Goal: Task Accomplishment & Management: Manage account settings

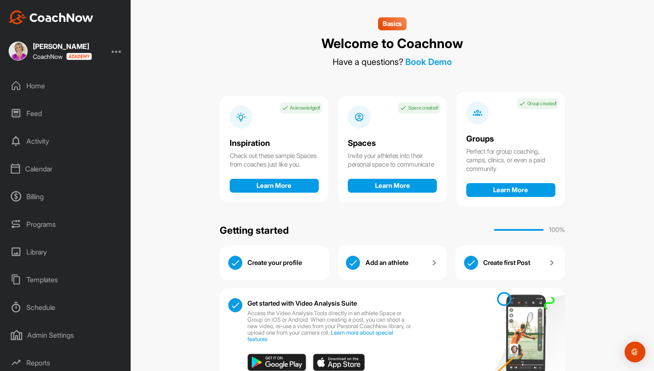
click at [116, 51] on div at bounding box center [117, 51] width 10 height 10
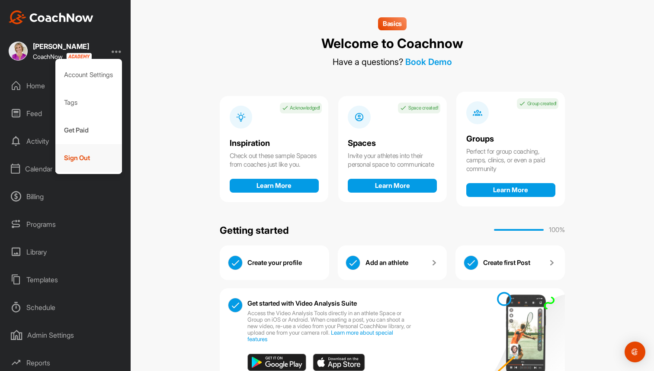
click at [87, 151] on div "Sign Out" at bounding box center [88, 158] width 67 height 28
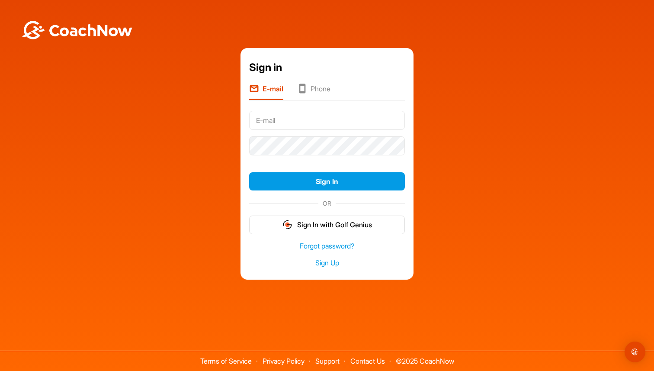
type input "[PERSON_NAME][EMAIL_ADDRESS][DOMAIN_NAME]"
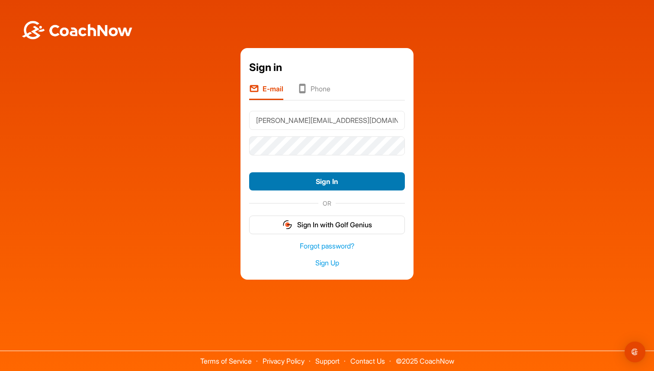
click at [288, 181] on button "Sign In" at bounding box center [327, 181] width 156 height 19
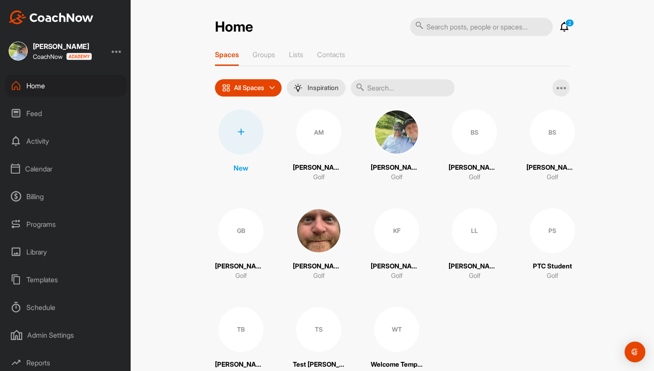
click at [121, 54] on div at bounding box center [117, 51] width 10 height 10
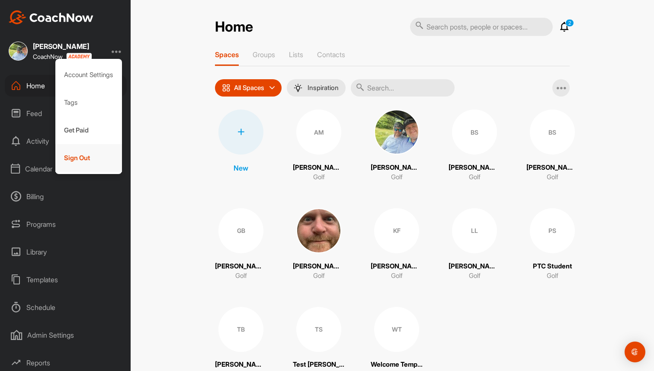
click at [97, 161] on div "Sign Out" at bounding box center [88, 158] width 67 height 28
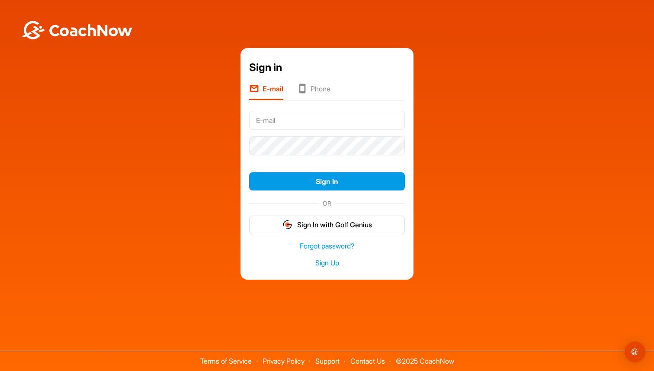
type input "[PERSON_NAME][EMAIL_ADDRESS][DOMAIN_NAME]"
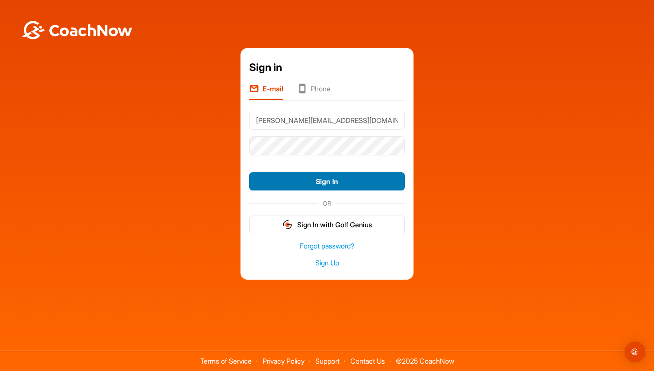
click at [293, 187] on button "Sign In" at bounding box center [327, 181] width 156 height 19
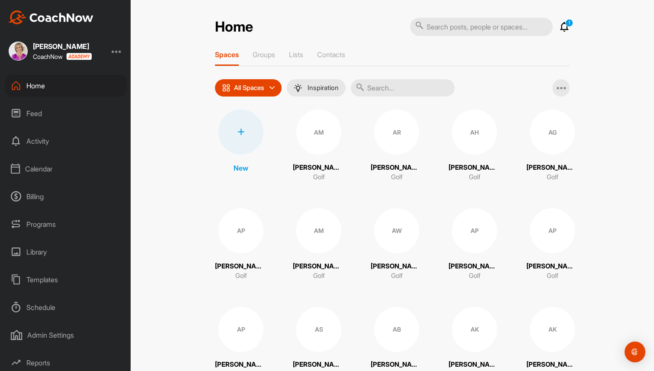
click at [311, 135] on div "AM" at bounding box center [318, 131] width 45 height 45
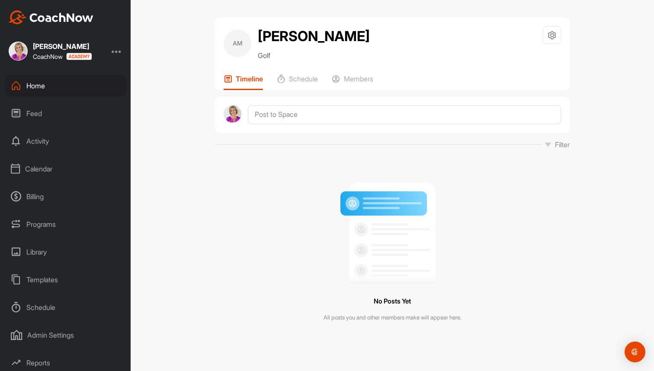
click at [53, 80] on div "Home" at bounding box center [66, 86] width 122 height 22
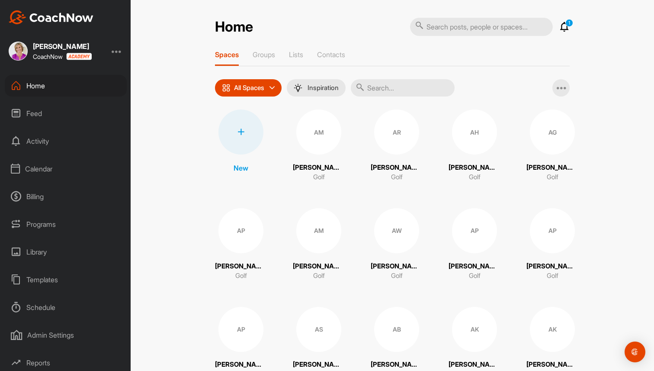
click at [409, 149] on div "AR" at bounding box center [396, 131] width 45 height 45
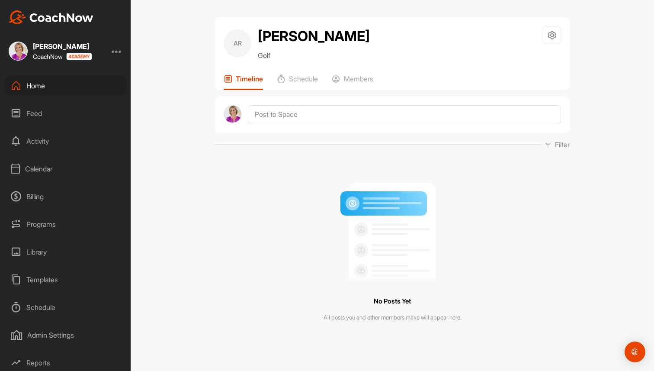
click at [51, 89] on div "Home" at bounding box center [66, 86] width 122 height 22
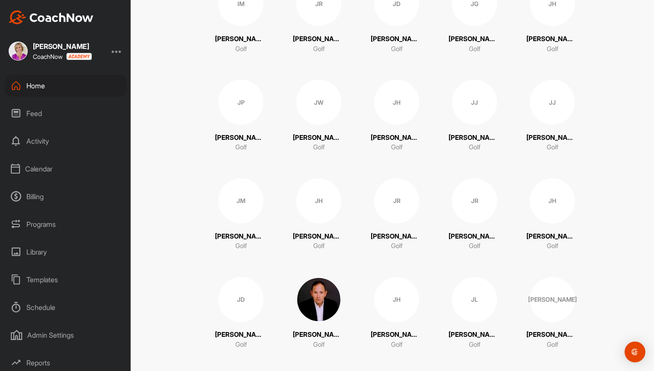
scroll to position [13049, 0]
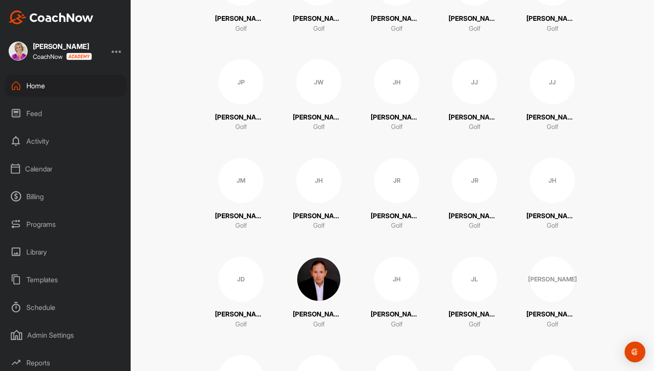
click at [389, 167] on div "JR" at bounding box center [396, 180] width 45 height 45
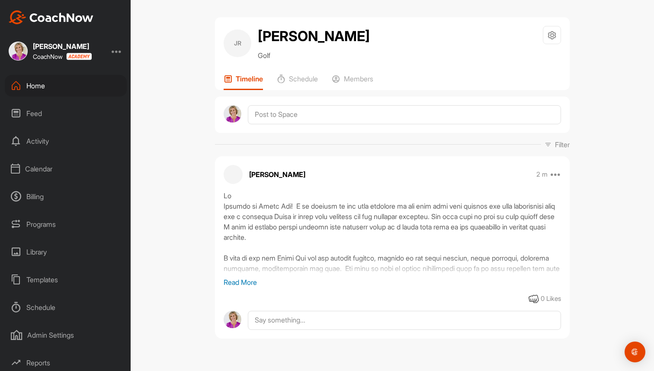
click at [50, 82] on div "Home" at bounding box center [66, 86] width 122 height 22
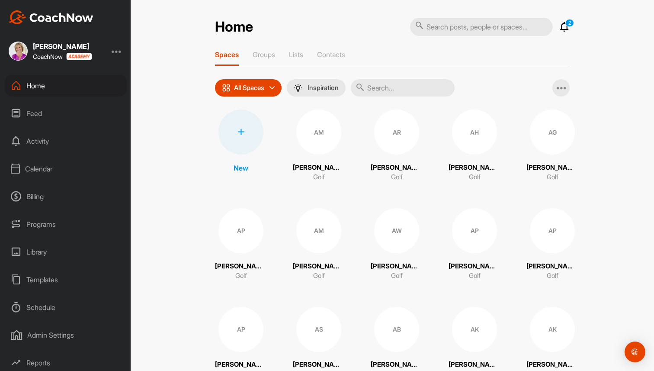
click at [332, 138] on div "AM" at bounding box center [318, 131] width 45 height 45
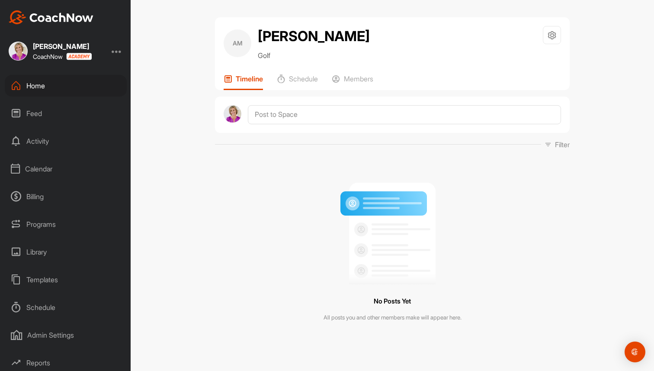
click at [48, 86] on div "Home" at bounding box center [66, 86] width 122 height 22
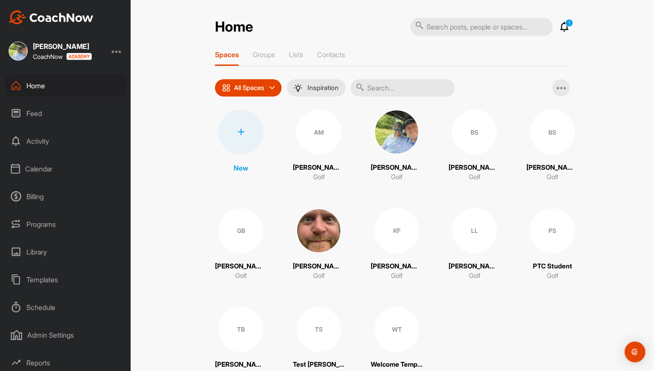
click at [150, 47] on div "Home 1 Notifications Invitations This Month WT Welcome T. joined space 3 w • We…" at bounding box center [392, 185] width 523 height 371
click at [115, 51] on div at bounding box center [117, 51] width 10 height 10
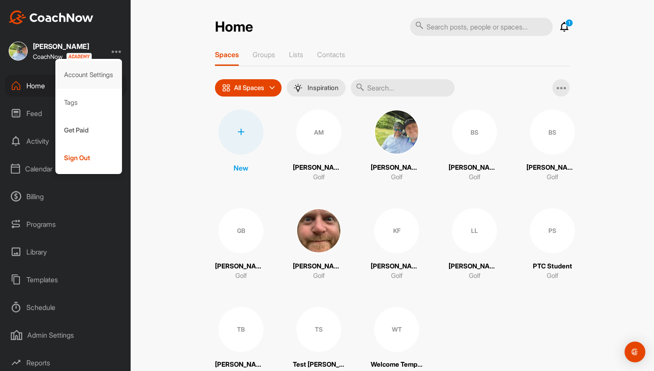
click at [98, 76] on div "Account Settings" at bounding box center [88, 75] width 67 height 28
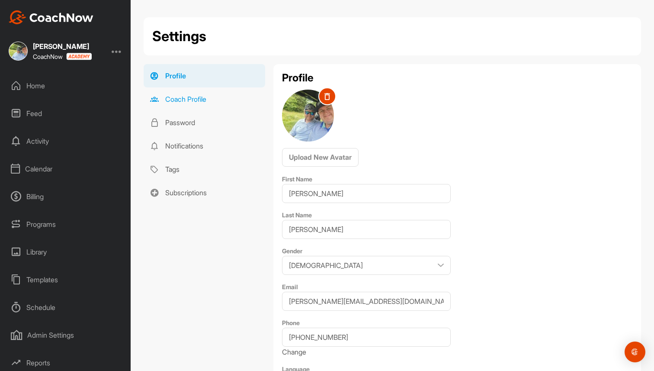
click at [190, 95] on link "Coach Profile" at bounding box center [205, 98] width 122 height 23
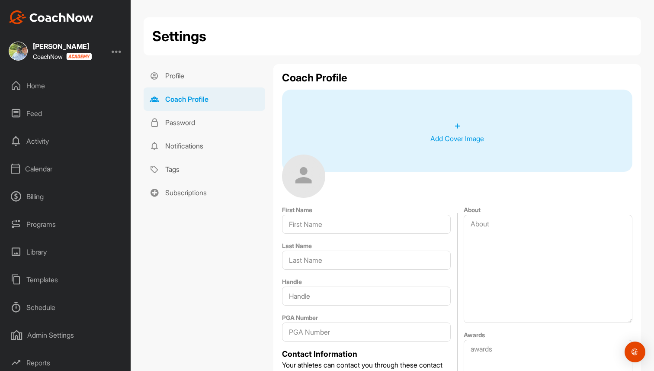
type input "Brad"
type input "Mair"
type input "[PERSON_NAME][EMAIL_ADDRESS][DOMAIN_NAME]"
type input "Boca Raton"
type input "33433"
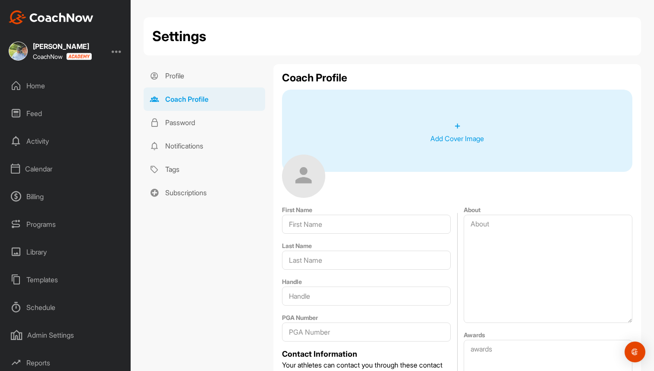
type input "CoachNow Golf Academy"
click at [68, 83] on div "Home" at bounding box center [66, 86] width 122 height 22
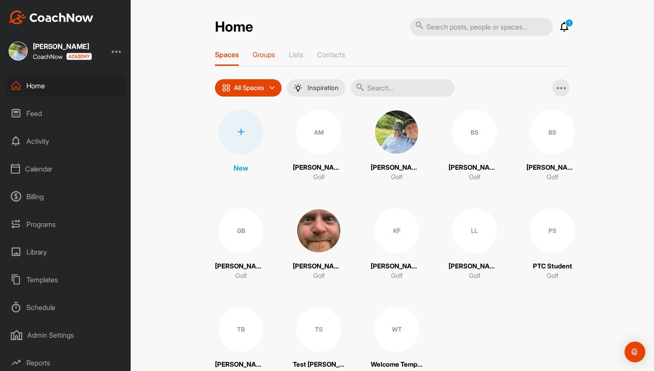
click at [260, 51] on p "Groups" at bounding box center [264, 54] width 22 height 9
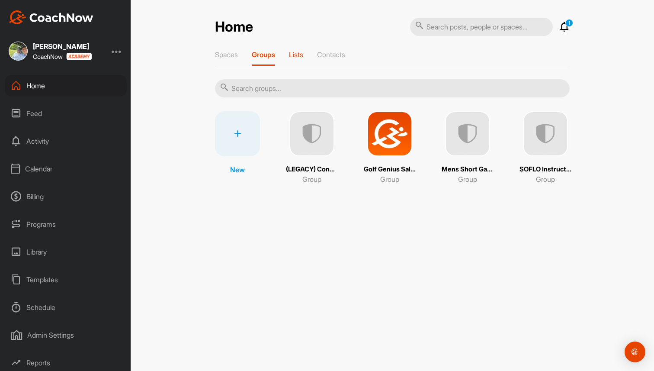
click at [292, 53] on p "Lists" at bounding box center [296, 54] width 14 height 9
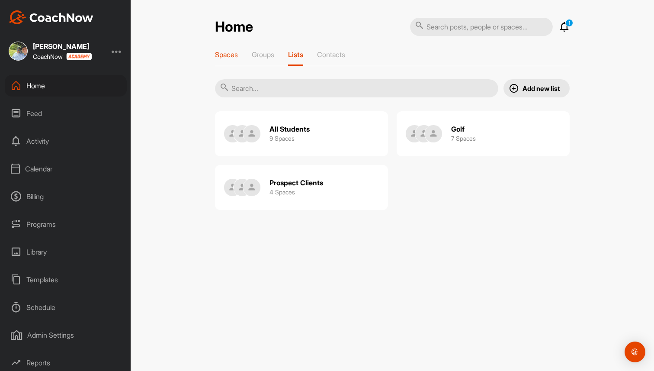
click at [232, 59] on div "Spaces" at bounding box center [226, 58] width 23 height 16
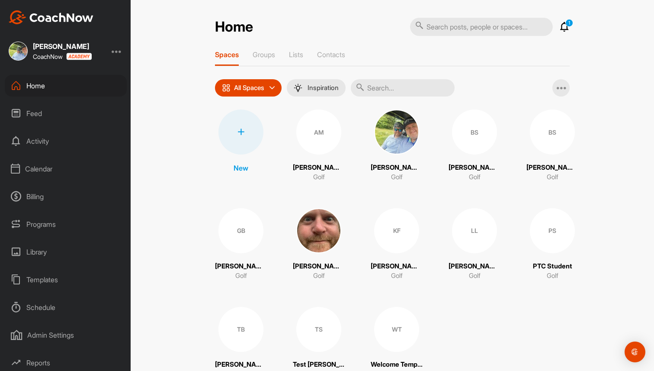
click at [310, 220] on img at bounding box center [318, 230] width 45 height 45
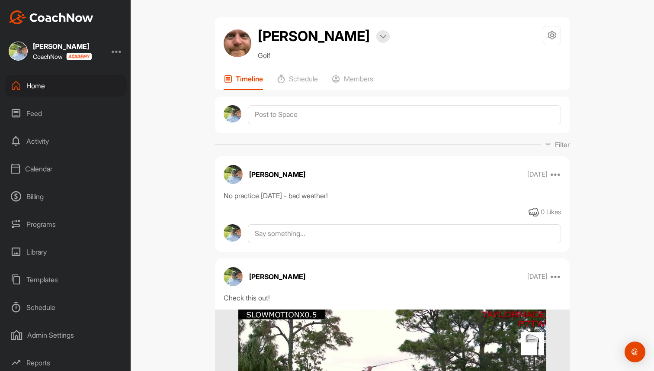
click at [35, 90] on div "Home" at bounding box center [66, 86] width 122 height 22
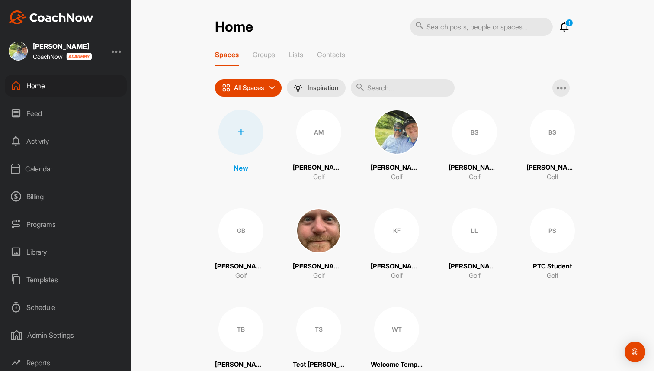
click at [402, 131] on img at bounding box center [396, 131] width 45 height 45
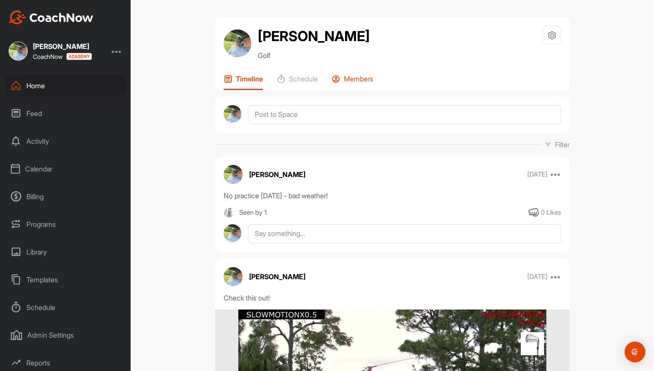
click at [362, 82] on p "Members" at bounding box center [358, 78] width 29 height 9
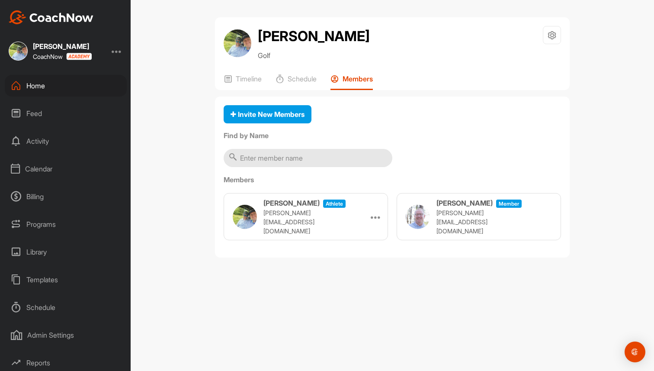
click at [63, 86] on div "Home" at bounding box center [66, 86] width 122 height 22
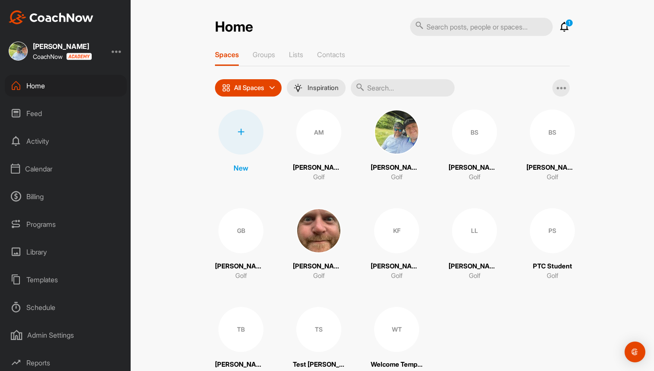
click at [237, 131] on icon at bounding box center [240, 131] width 7 height 7
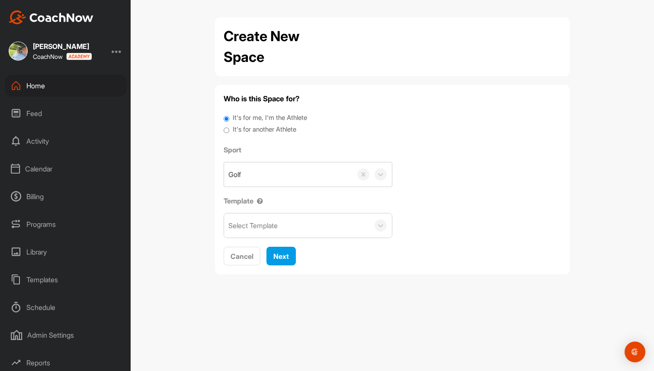
click at [246, 131] on label "It's for another Athlete" at bounding box center [265, 130] width 64 height 10
click at [229, 131] on input "It's for another Athlete" at bounding box center [227, 131] width 6 height 12
radio input "true"
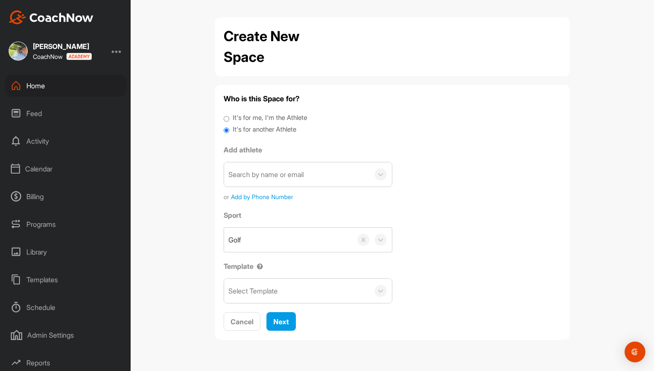
click at [91, 92] on div "Home" at bounding box center [66, 86] width 122 height 22
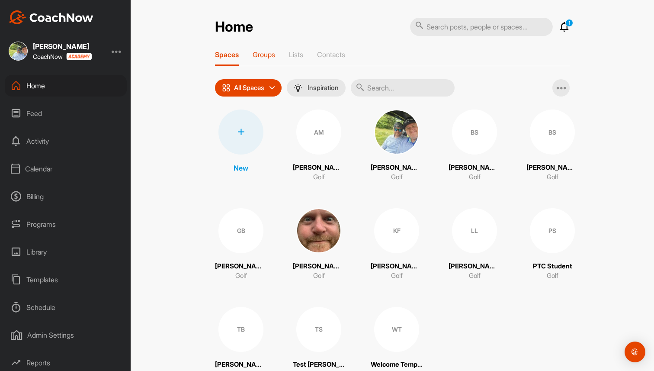
click at [265, 54] on p "Groups" at bounding box center [264, 54] width 22 height 9
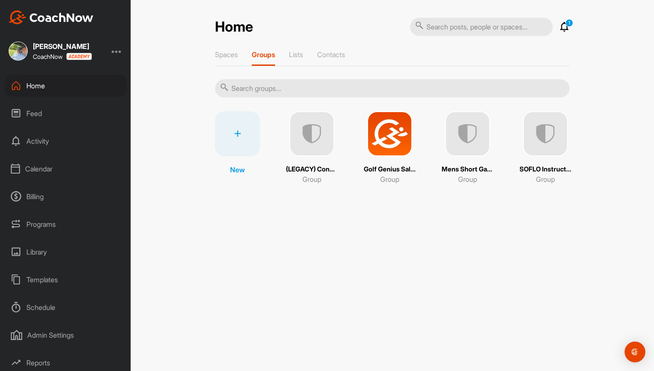
click at [400, 131] on img at bounding box center [389, 133] width 45 height 45
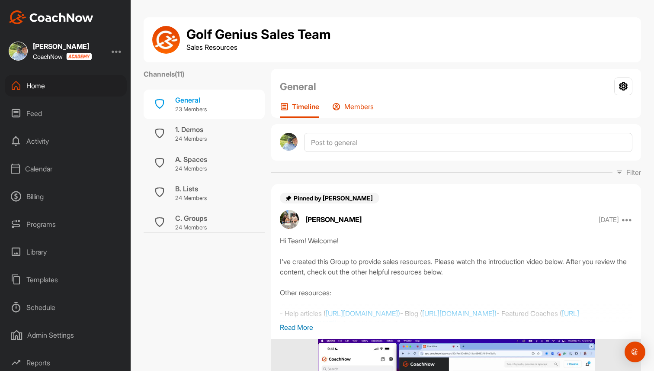
click at [354, 105] on p "Members" at bounding box center [358, 106] width 29 height 9
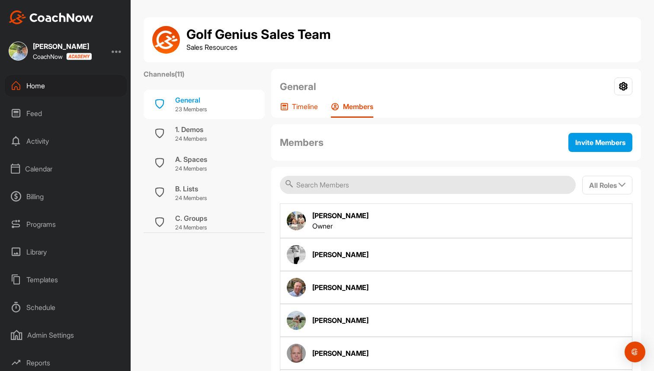
click at [304, 109] on p "Timeline" at bounding box center [305, 106] width 26 height 9
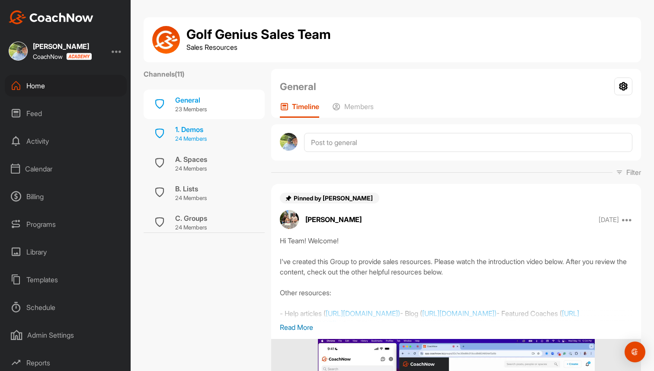
click at [197, 138] on p "24 Members" at bounding box center [191, 138] width 32 height 9
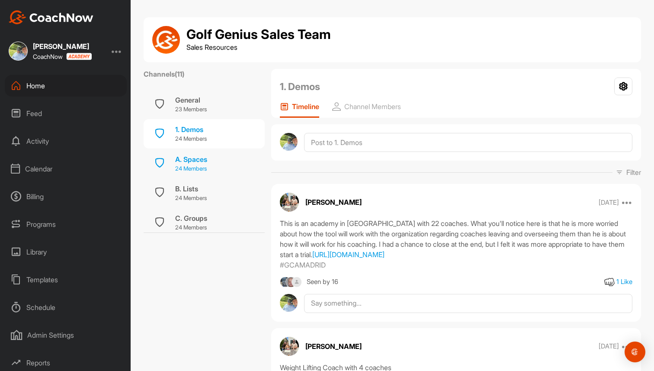
click at [195, 159] on div "A. Spaces" at bounding box center [191, 159] width 32 height 10
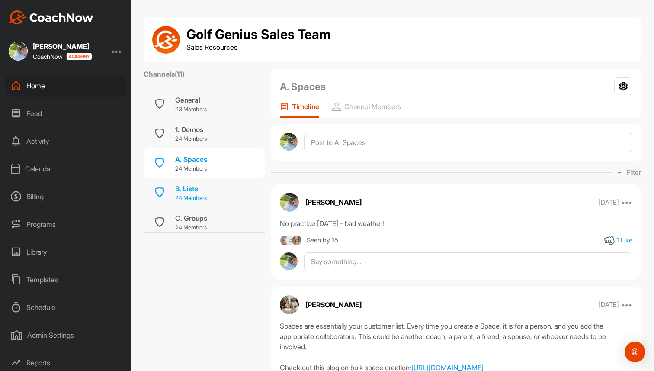
click at [189, 195] on p "24 Members" at bounding box center [191, 198] width 32 height 9
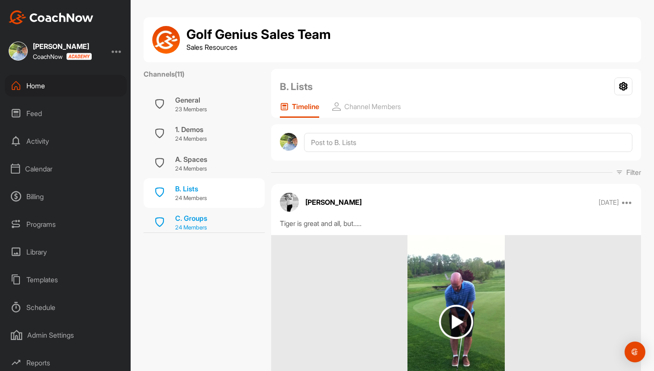
click at [189, 223] on p "24 Members" at bounding box center [191, 227] width 32 height 9
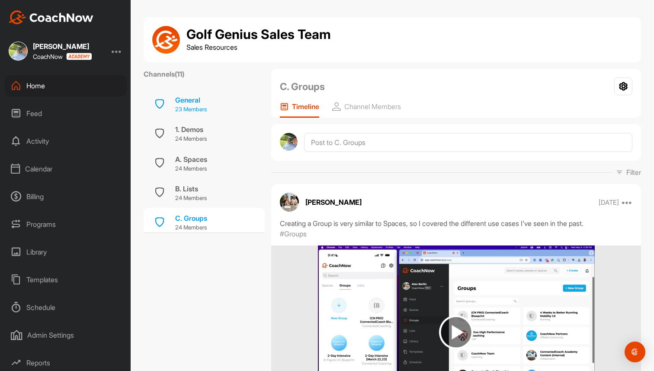
click at [205, 111] on p "23 Members" at bounding box center [191, 109] width 32 height 9
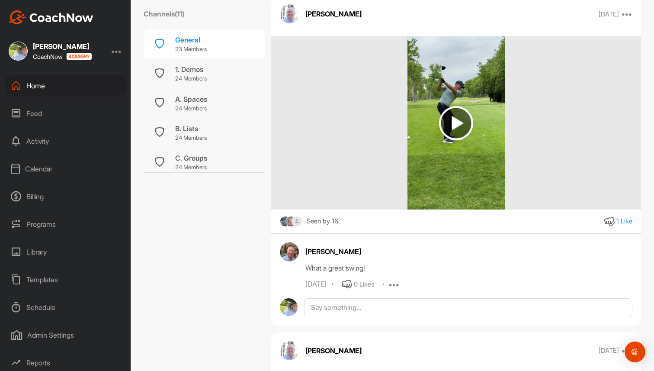
scroll to position [746, 0]
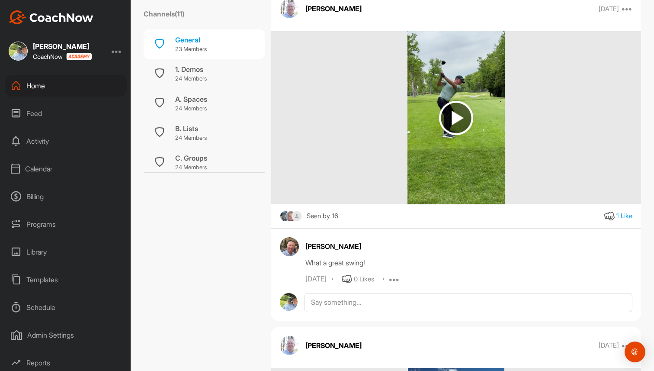
click at [64, 88] on div "Home" at bounding box center [66, 86] width 122 height 22
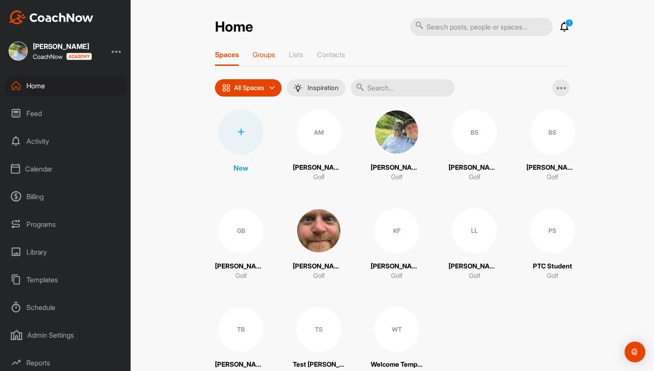
click at [271, 53] on p "Groups" at bounding box center [264, 54] width 22 height 9
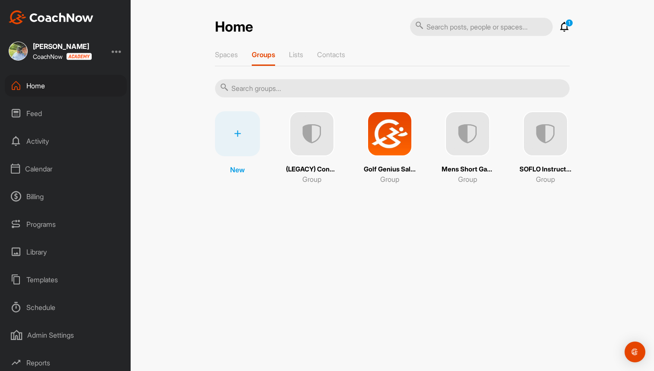
click at [551, 125] on img at bounding box center [545, 133] width 45 height 45
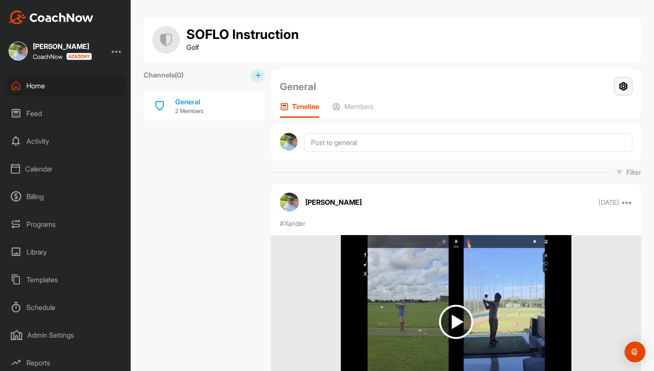
click at [622, 88] on icon at bounding box center [623, 86] width 18 height 18
click at [588, 115] on li "Group Settings" at bounding box center [597, 111] width 70 height 28
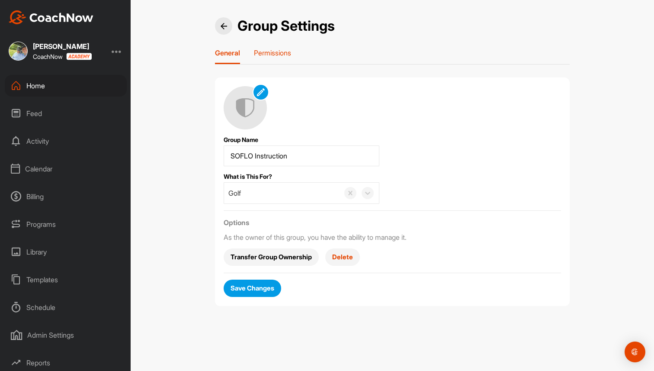
click at [279, 59] on div "Permissions" at bounding box center [272, 56] width 37 height 16
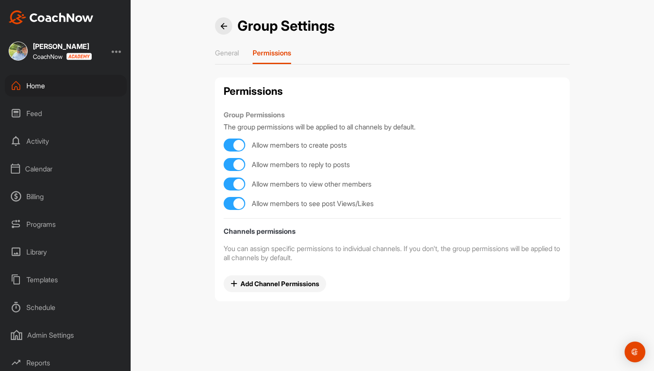
click at [73, 83] on div "Home" at bounding box center [66, 86] width 122 height 22
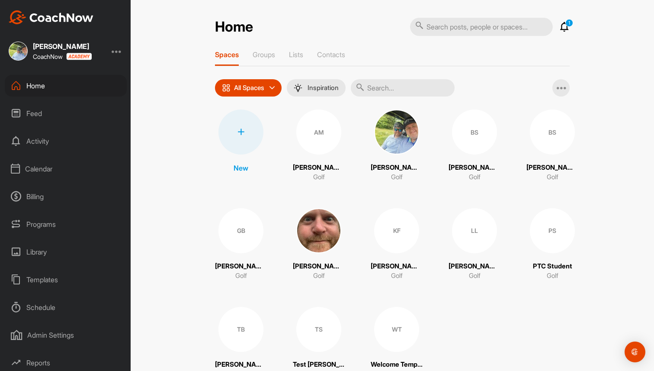
click at [268, 50] on div "Home 1 Notifications Invitations This Month WT Welcome T. joined space 3 w • We…" at bounding box center [392, 202] width 355 height 370
click at [267, 54] on p "Groups" at bounding box center [264, 54] width 22 height 9
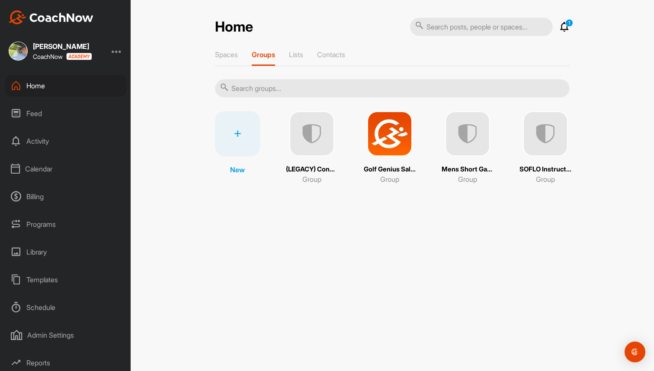
click at [385, 126] on img at bounding box center [389, 133] width 45 height 45
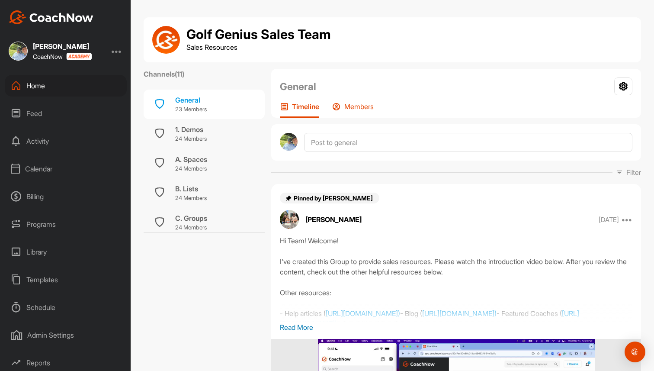
click at [361, 110] on p "Members" at bounding box center [358, 106] width 29 height 9
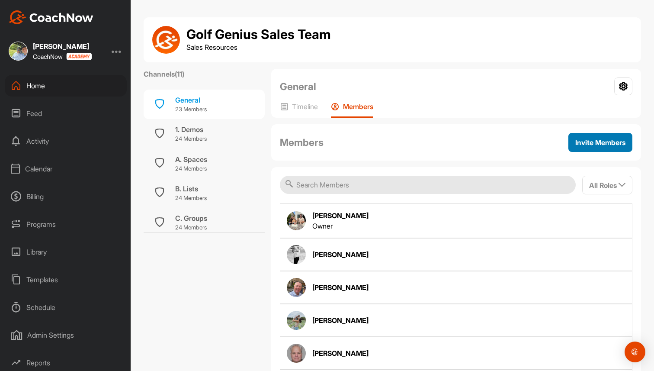
click at [598, 145] on span "Invite Members" at bounding box center [600, 142] width 50 height 9
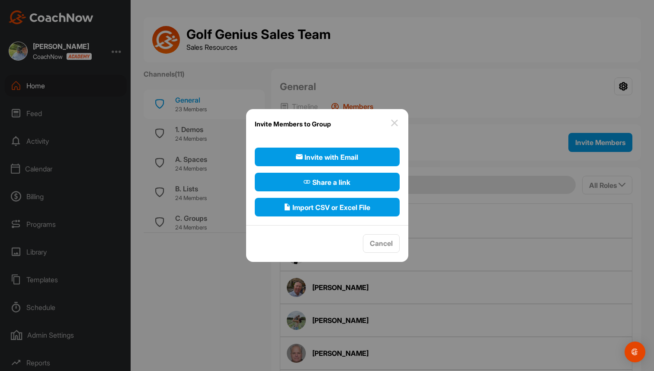
click at [393, 120] on img at bounding box center [394, 123] width 10 height 10
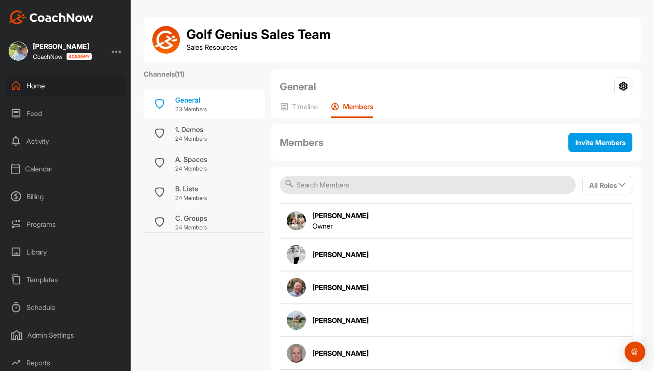
click at [81, 83] on div "Home" at bounding box center [66, 86] width 122 height 22
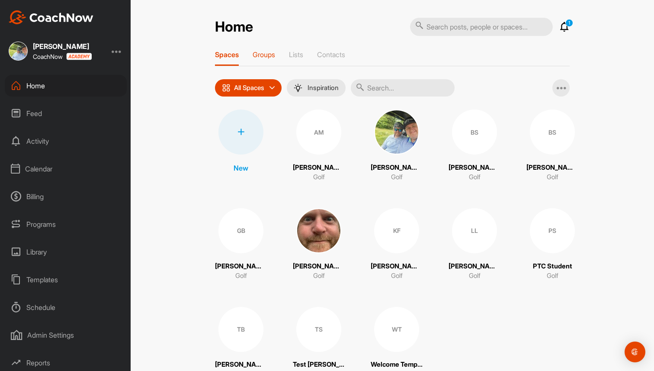
click at [270, 55] on p "Groups" at bounding box center [264, 54] width 22 height 9
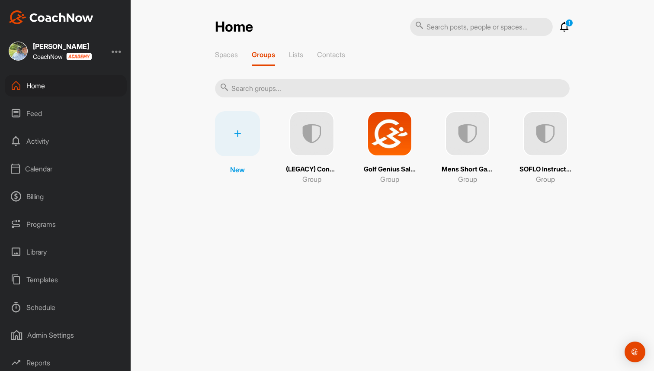
click at [381, 132] on img at bounding box center [389, 133] width 45 height 45
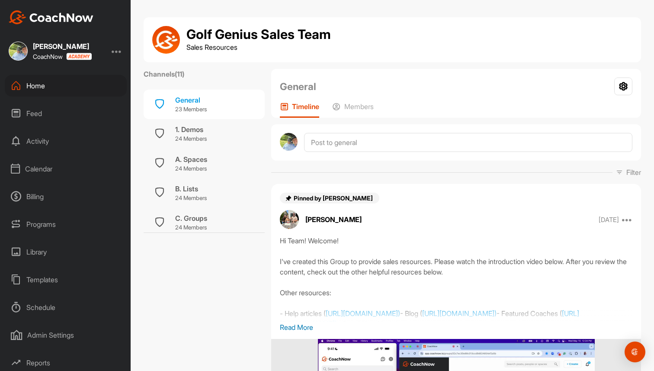
click at [57, 89] on div "Home" at bounding box center [66, 86] width 122 height 22
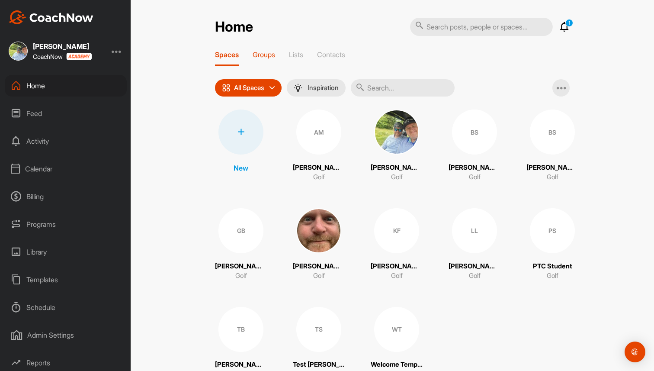
click at [255, 58] on p "Groups" at bounding box center [264, 54] width 22 height 9
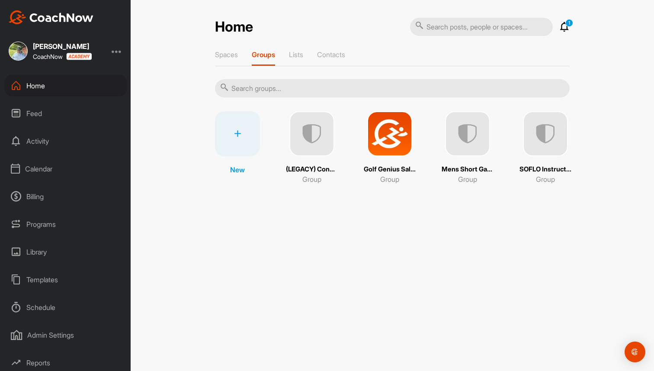
click at [389, 141] on img at bounding box center [389, 133] width 45 height 45
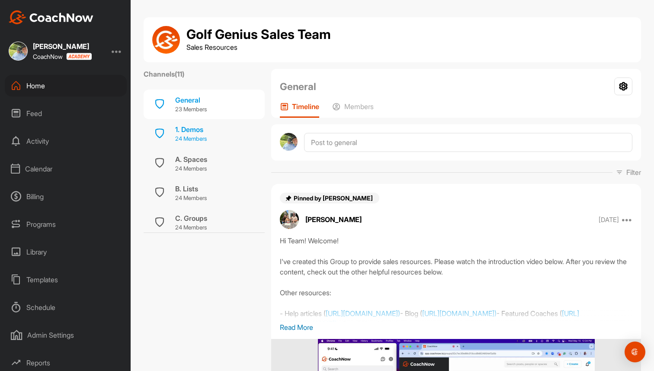
click at [188, 128] on div "1. Demos" at bounding box center [191, 129] width 32 height 10
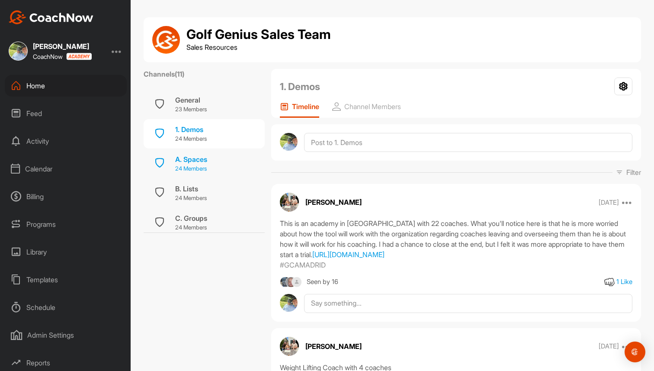
click at [189, 157] on div "A. Spaces" at bounding box center [191, 159] width 32 height 10
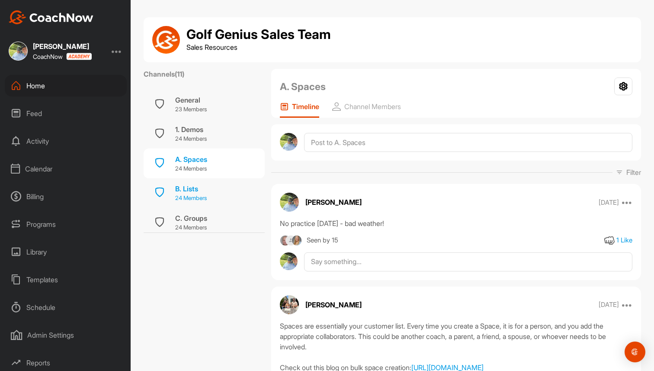
click at [185, 185] on div "B. Lists" at bounding box center [191, 188] width 32 height 10
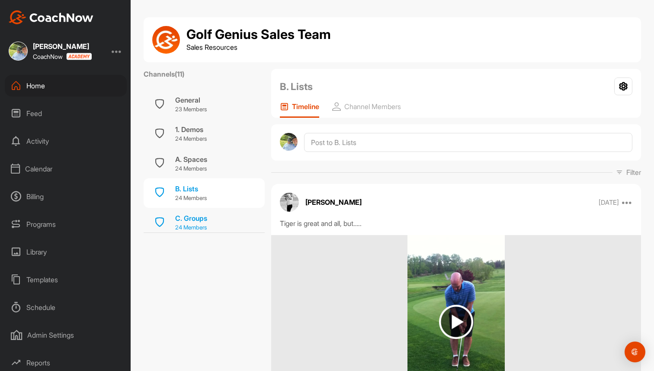
click at [185, 217] on div "C. Groups" at bounding box center [191, 218] width 32 height 10
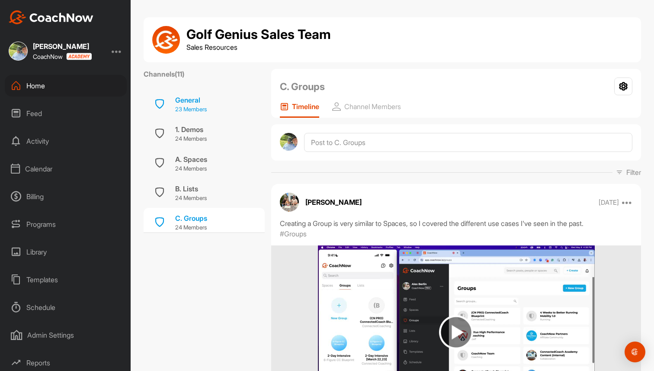
click at [195, 99] on div "General" at bounding box center [191, 100] width 32 height 10
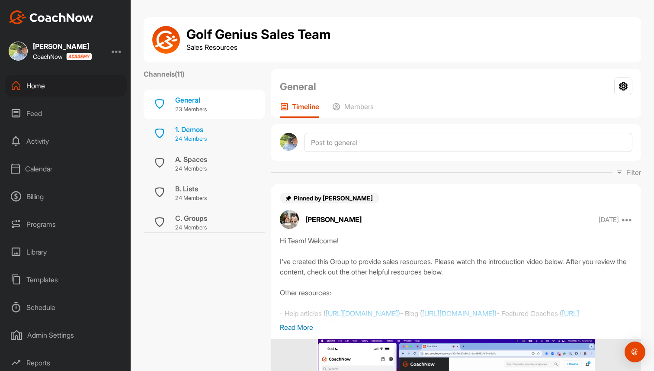
click at [197, 129] on div "1. Demos" at bounding box center [191, 129] width 32 height 10
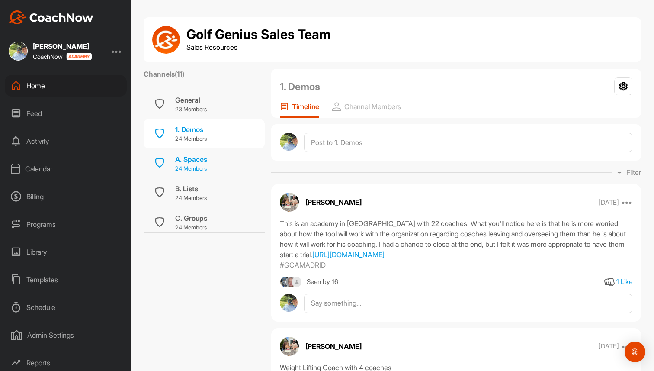
click at [188, 163] on div "A. Spaces" at bounding box center [191, 159] width 32 height 10
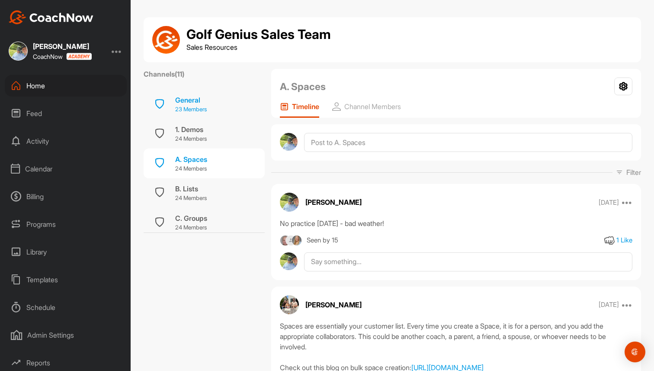
click at [208, 94] on div "General 23 Members" at bounding box center [204, 104] width 121 height 29
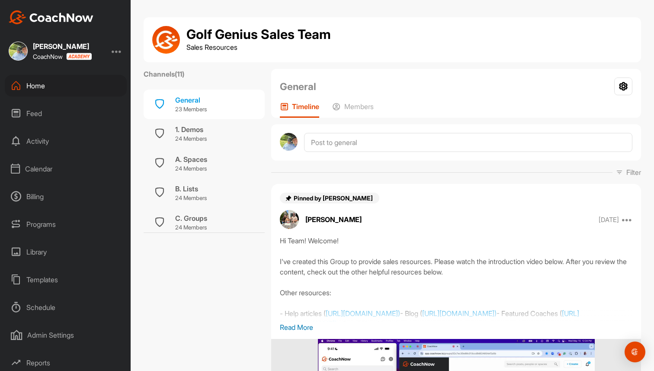
click at [85, 80] on div "Home" at bounding box center [66, 86] width 122 height 22
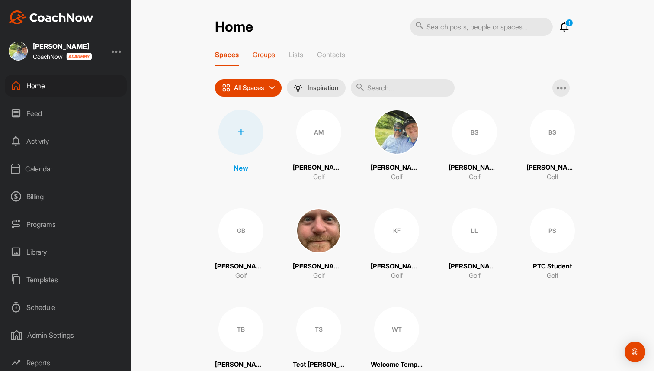
click at [272, 52] on p "Groups" at bounding box center [264, 54] width 22 height 9
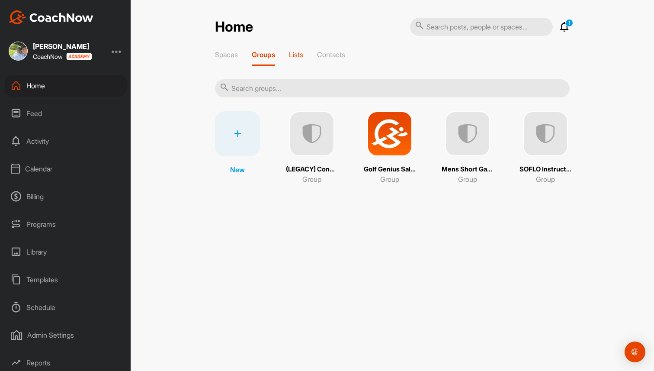
click at [302, 54] on p "Lists" at bounding box center [296, 54] width 14 height 9
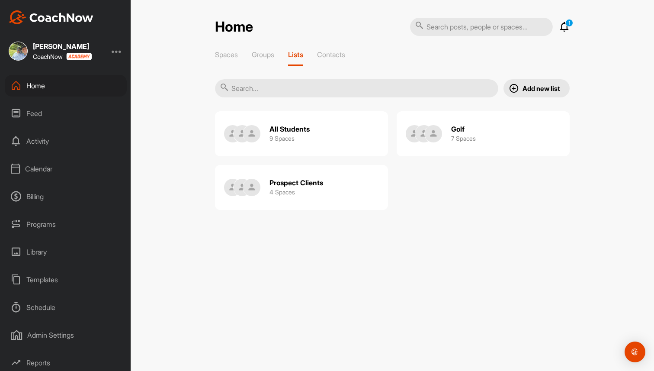
click at [321, 127] on div "All Students 9 Spaces" at bounding box center [301, 133] width 173 height 45
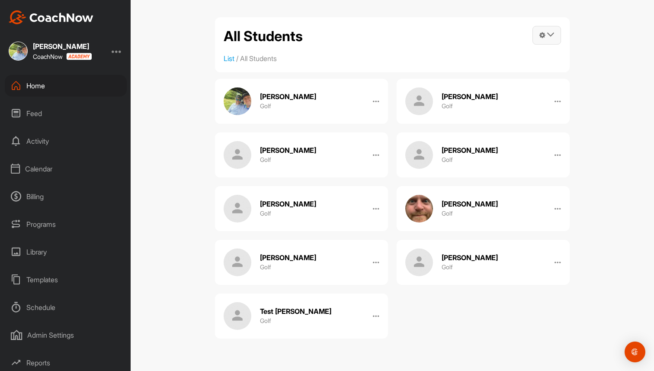
click at [553, 34] on icon at bounding box center [550, 34] width 7 height 7
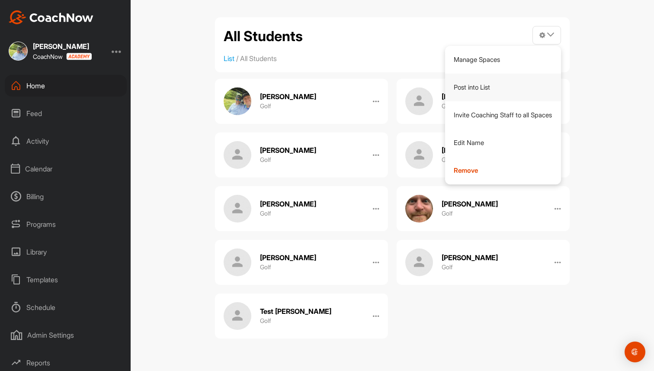
click at [483, 92] on link "Post into List" at bounding box center [503, 88] width 116 height 28
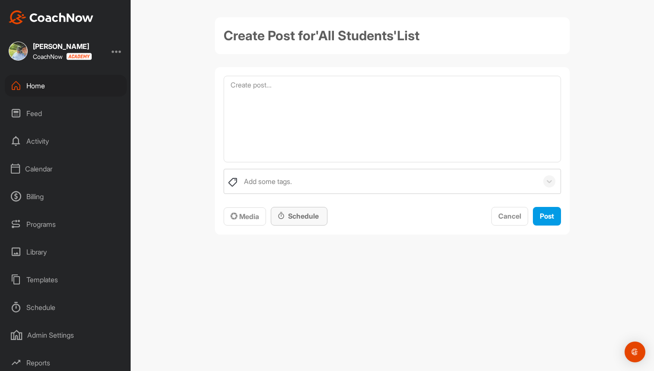
click at [291, 217] on div "Schedule" at bounding box center [299, 216] width 43 height 10
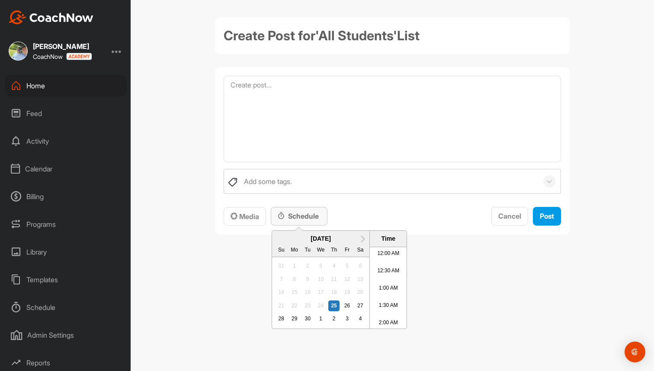
scroll to position [435, 0]
click at [499, 217] on span "Cancel" at bounding box center [509, 215] width 23 height 9
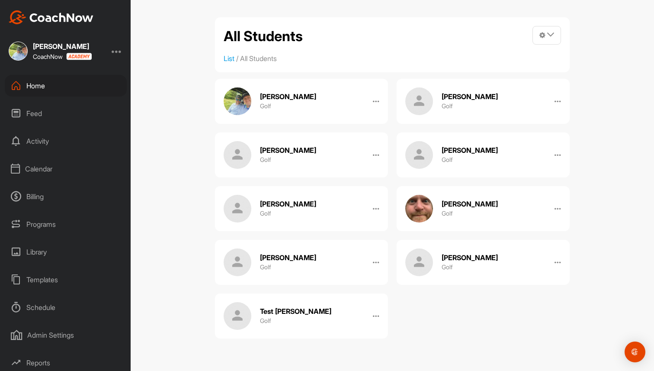
click at [68, 90] on div "Home" at bounding box center [66, 86] width 122 height 22
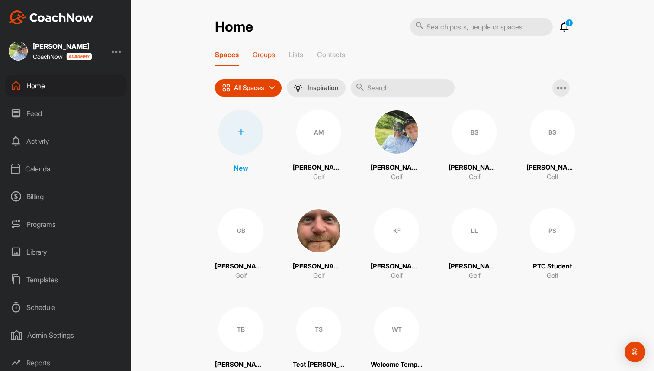
click at [266, 58] on p "Groups" at bounding box center [264, 54] width 22 height 9
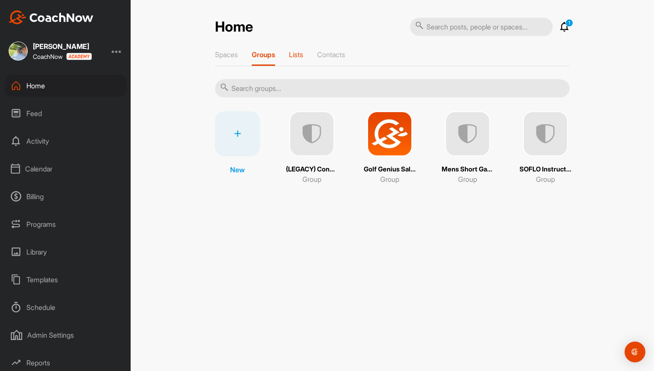
click at [293, 58] on div "Lists" at bounding box center [296, 58] width 14 height 16
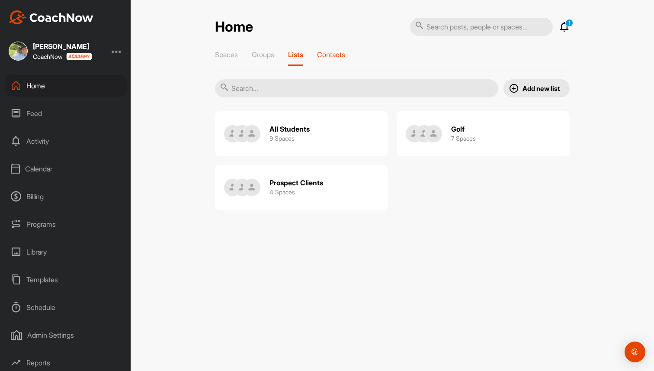
click at [332, 51] on p "Contacts" at bounding box center [331, 54] width 28 height 9
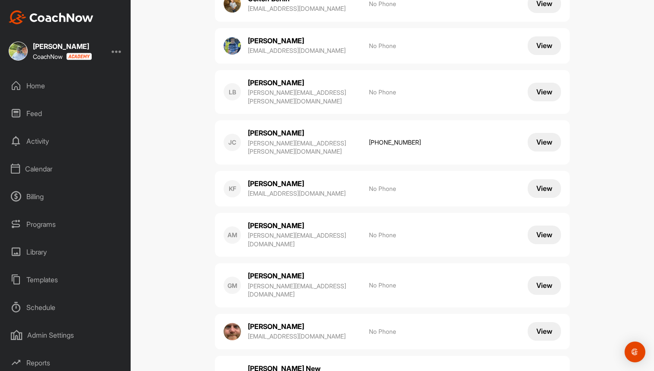
scroll to position [285, 0]
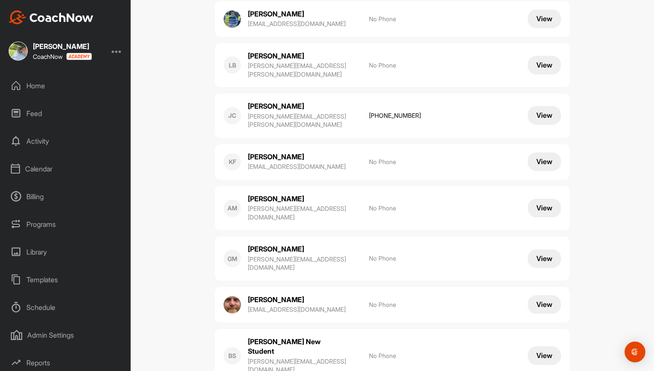
click at [540, 198] on button "View" at bounding box center [544, 207] width 33 height 19
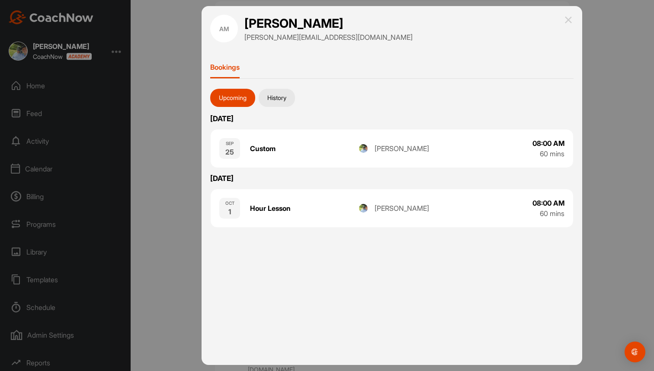
click at [278, 96] on button "History" at bounding box center [277, 98] width 36 height 18
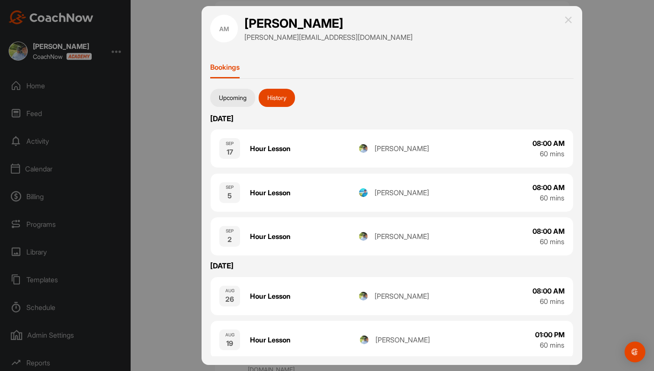
click at [570, 18] on img at bounding box center [568, 20] width 10 height 10
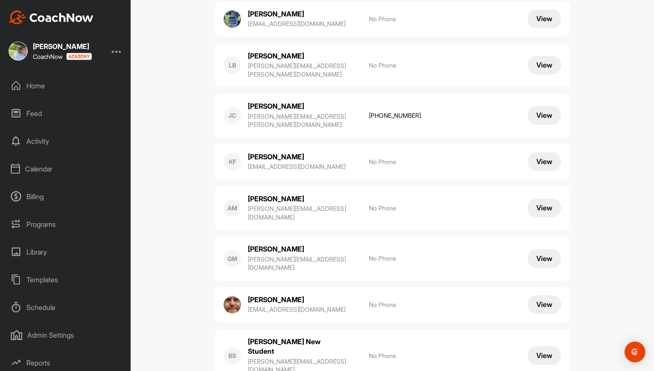
click at [49, 112] on div "Feed" at bounding box center [66, 113] width 122 height 22
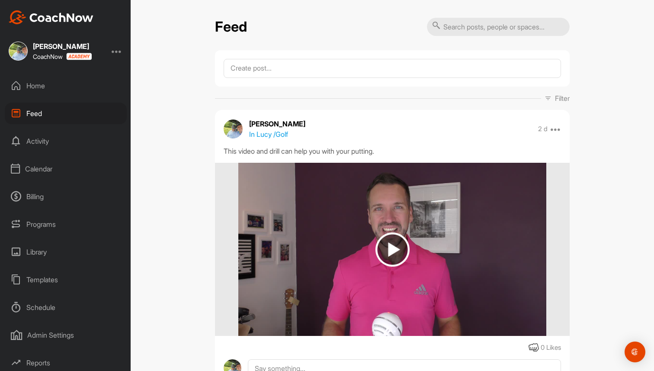
click at [40, 144] on div "Activity" at bounding box center [66, 141] width 122 height 22
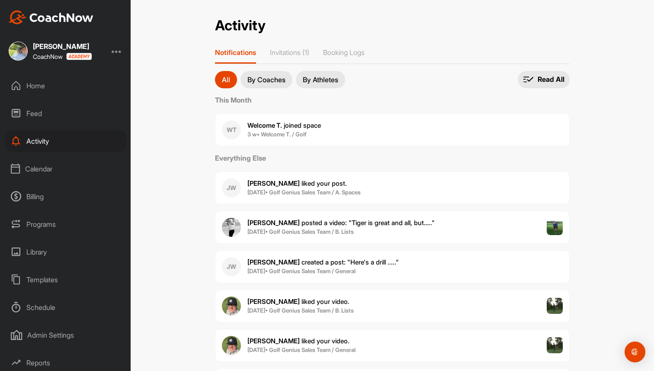
click at [262, 82] on p "By Coaches" at bounding box center [266, 79] width 38 height 7
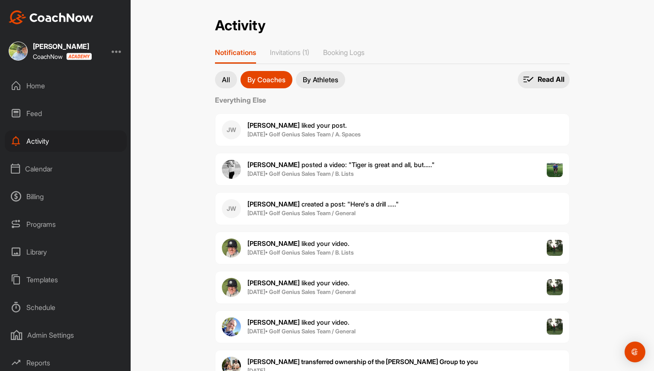
click at [321, 83] on button "By Athletes" at bounding box center [320, 79] width 49 height 17
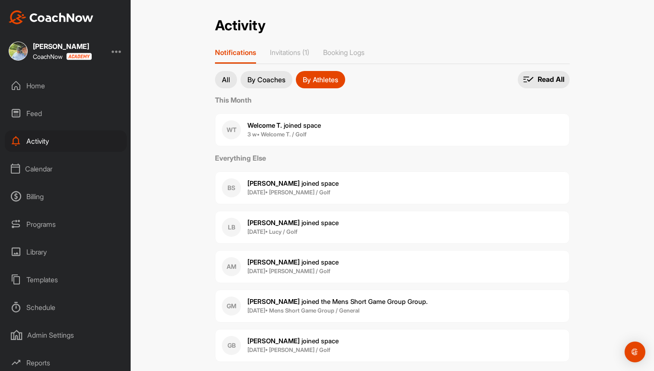
click at [226, 86] on button "All" at bounding box center [226, 79] width 22 height 17
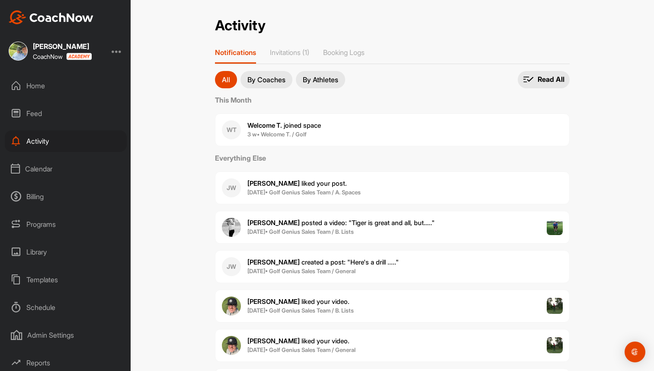
click at [57, 167] on div "Calendar" at bounding box center [66, 169] width 122 height 22
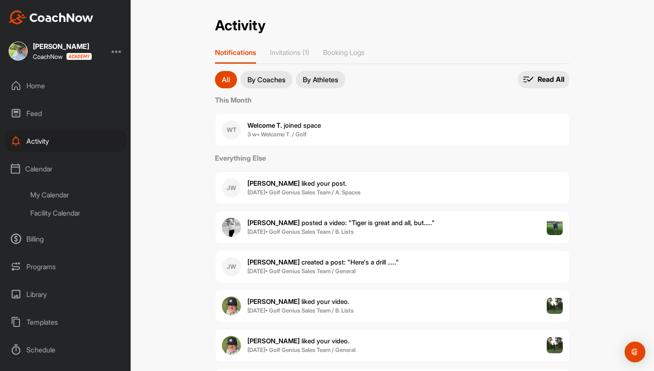
click at [60, 193] on div "My Calendar" at bounding box center [75, 194] width 102 height 18
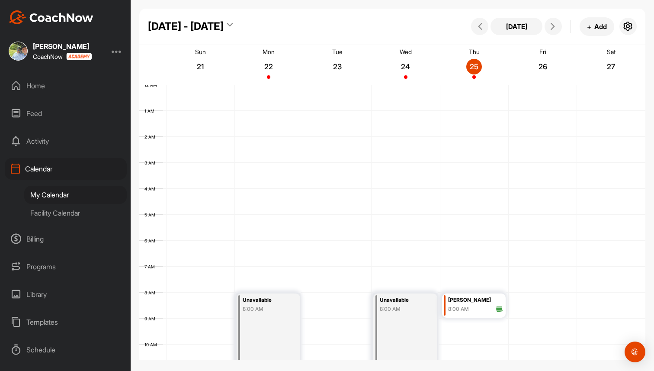
scroll to position [150, 0]
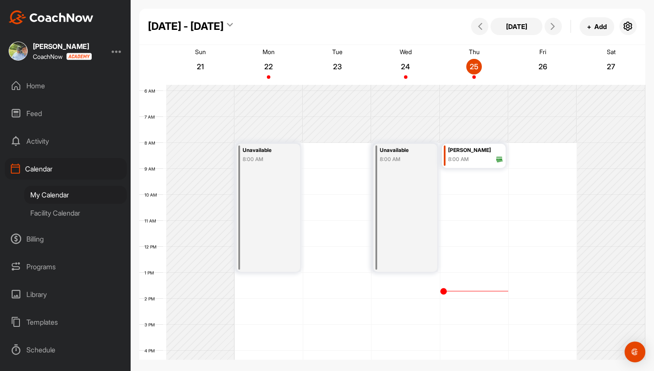
click at [65, 214] on div "Facility Calendar" at bounding box center [75, 213] width 102 height 18
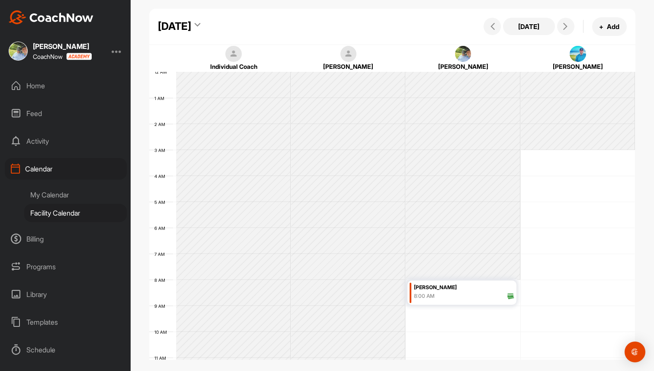
scroll to position [150, 0]
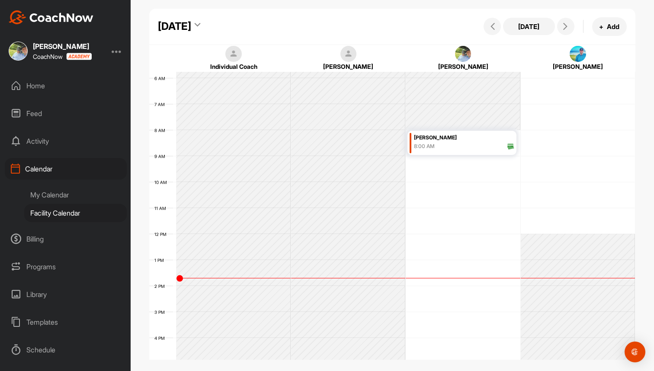
click at [65, 195] on div "My Calendar" at bounding box center [75, 194] width 102 height 18
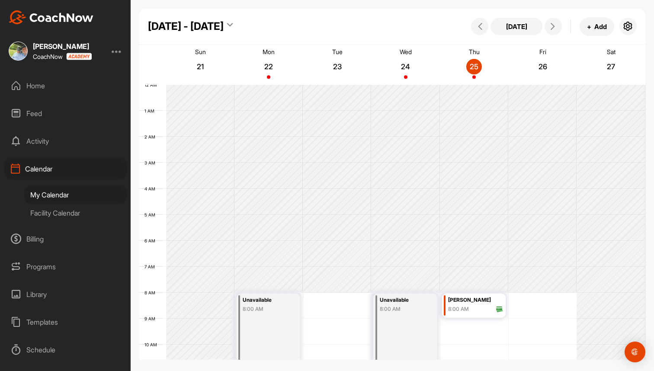
scroll to position [150, 0]
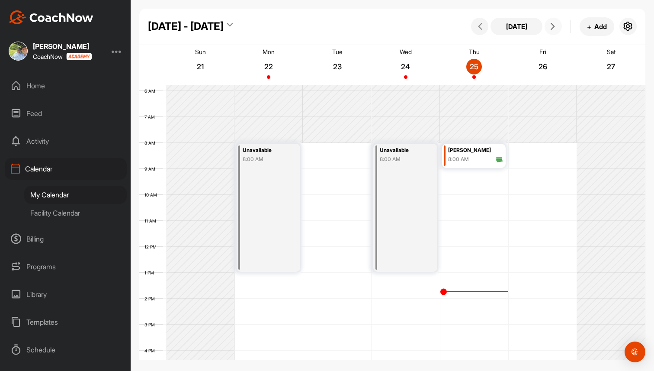
click at [552, 28] on icon at bounding box center [552, 26] width 7 height 7
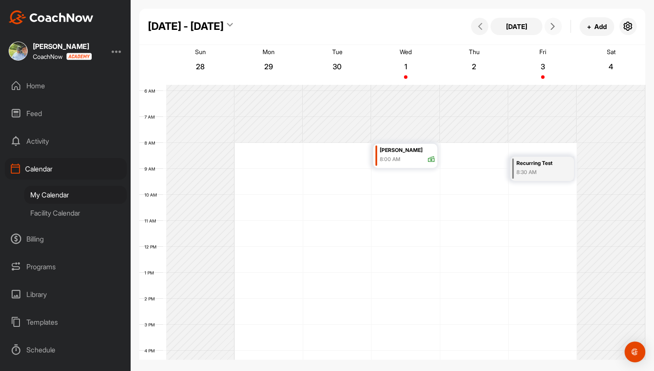
click at [393, 148] on div "[PERSON_NAME]" at bounding box center [408, 150] width 56 height 10
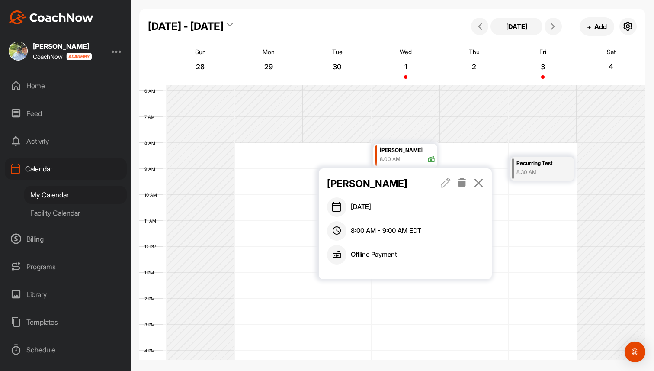
click at [464, 184] on icon at bounding box center [462, 183] width 10 height 10
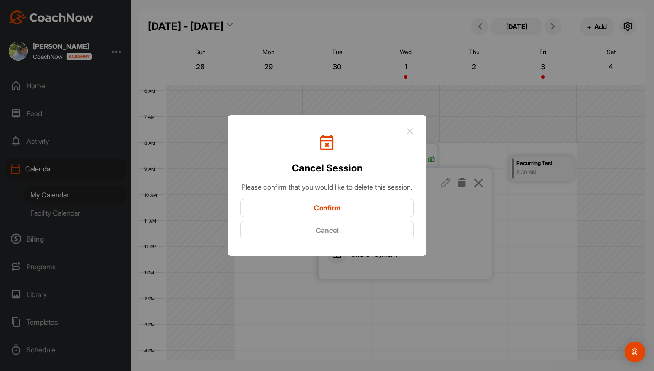
click at [368, 208] on button "Confirm" at bounding box center [326, 207] width 173 height 19
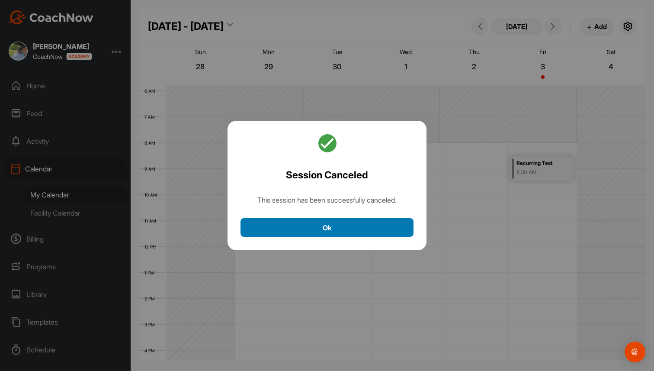
click at [352, 227] on button "Ok" at bounding box center [326, 227] width 173 height 19
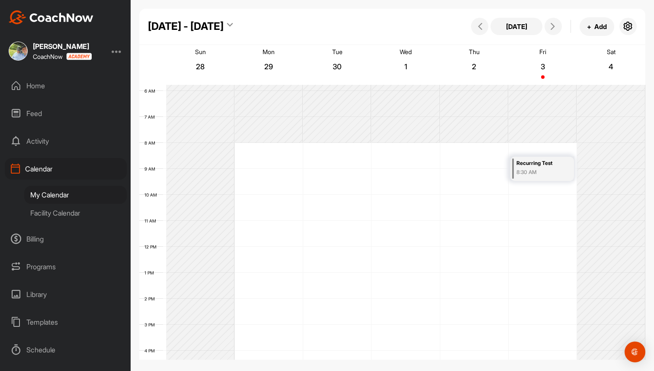
click at [458, 157] on div "12 AM 1 AM 2 AM 3 AM 4 AM 5 AM 6 AM 7 AM 8 AM 9 AM 10 AM 11 AM 12 PM 1 PM 2 PM …" at bounding box center [392, 246] width 506 height 623
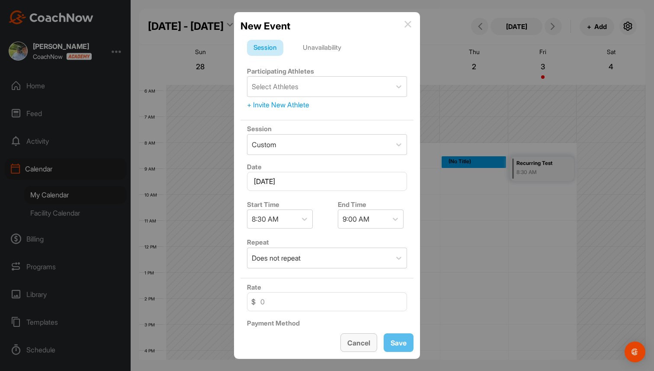
click at [356, 342] on span "Cancel" at bounding box center [358, 342] width 23 height 9
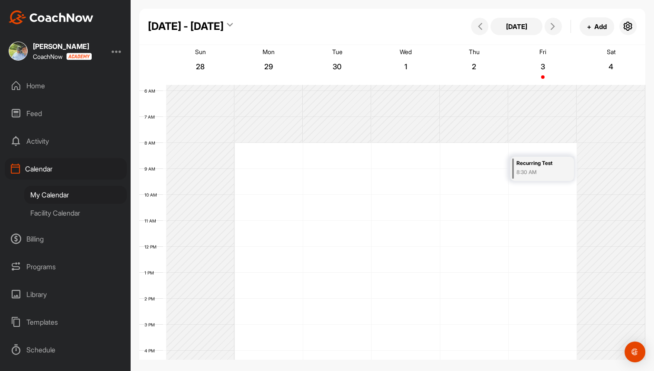
click at [468, 147] on div "12 AM 1 AM 2 AM 3 AM 4 AM 5 AM 6 AM 7 AM 8 AM 9 AM 10 AM 11 AM 12 PM 1 PM 2 PM …" at bounding box center [392, 246] width 506 height 623
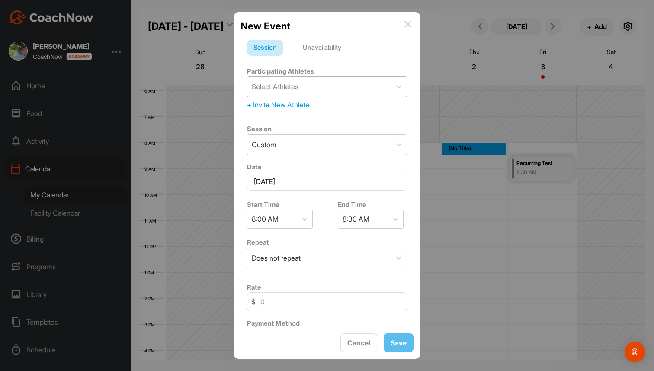
click at [294, 84] on div "Select Athletes" at bounding box center [275, 86] width 47 height 10
type input "all"
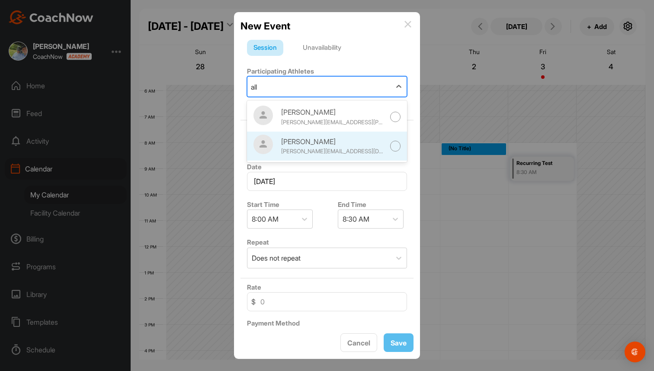
click at [302, 143] on div "Allie Mair" at bounding box center [333, 141] width 104 height 10
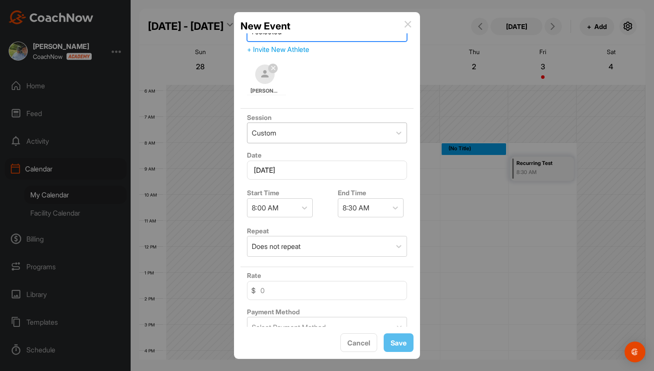
scroll to position [67, 0]
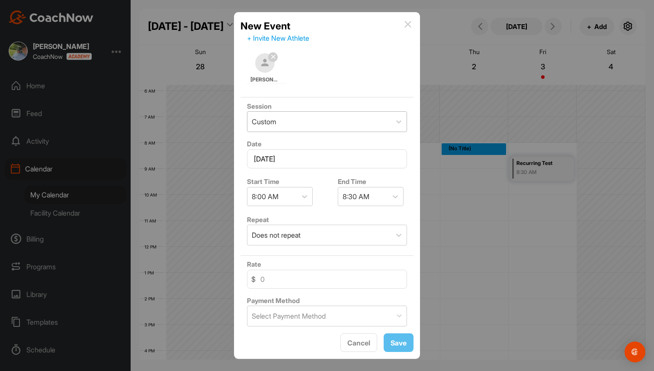
click at [323, 119] on div "Custom" at bounding box center [319, 122] width 144 height 20
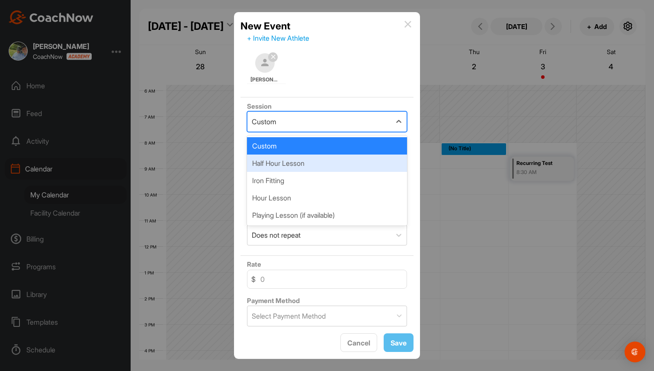
click at [301, 165] on div "Half Hour Lesson" at bounding box center [327, 162] width 160 height 17
type input "90"
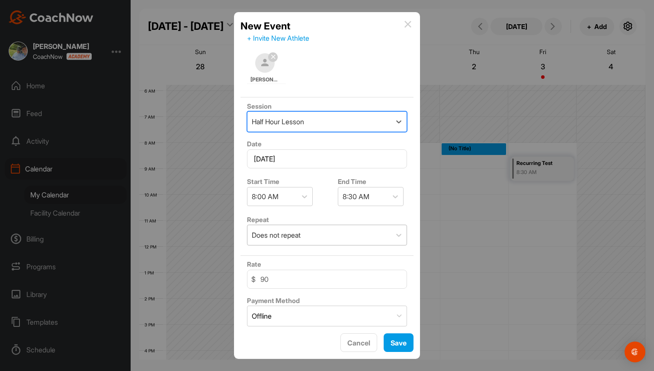
click at [291, 227] on div "Does not repeat" at bounding box center [319, 235] width 144 height 20
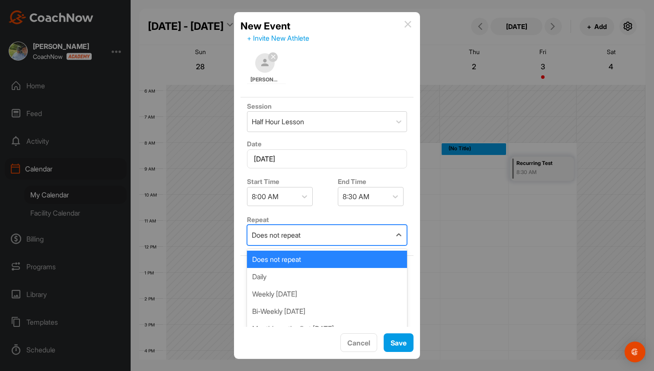
click at [291, 227] on div "Does not repeat" at bounding box center [319, 235] width 144 height 20
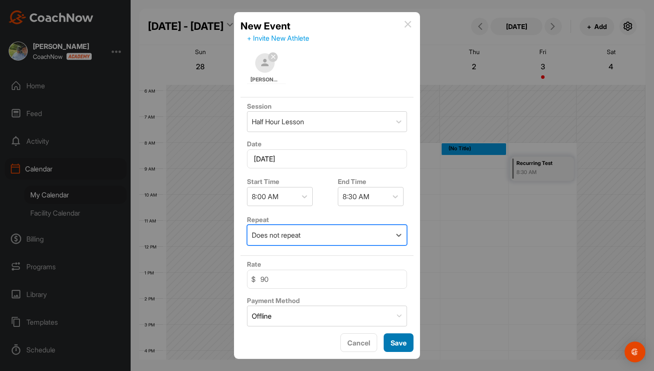
click at [399, 338] on span "Save" at bounding box center [398, 342] width 16 height 9
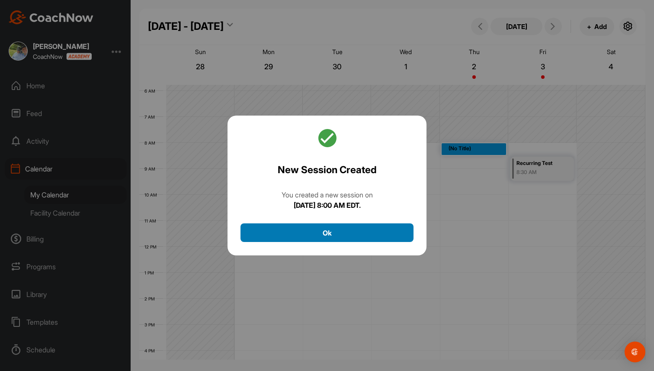
click at [346, 228] on button "Ok" at bounding box center [326, 232] width 173 height 19
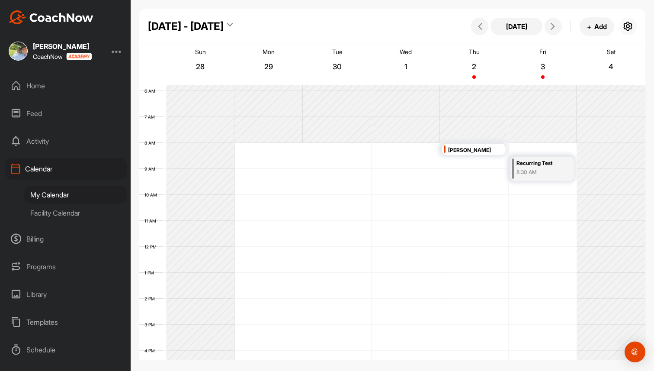
click at [627, 25] on icon "button" at bounding box center [628, 26] width 10 height 10
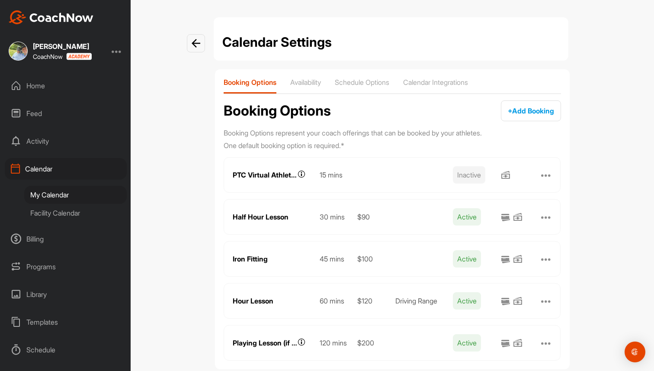
scroll to position [18, 0]
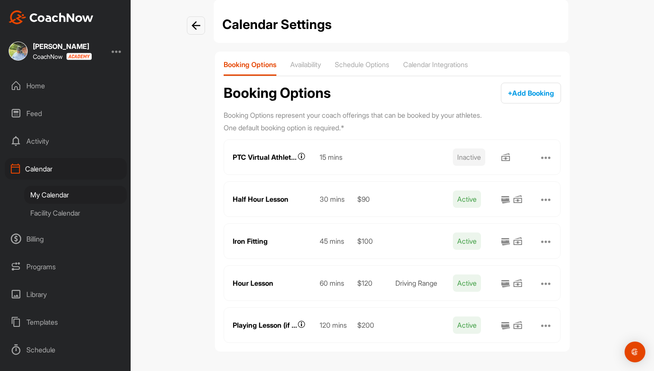
click at [532, 103] on div "Booking Options Availability Schedule Options Calendar Integrations Booking Opt…" at bounding box center [392, 201] width 355 height 300
click at [532, 91] on span "+ Add Booking" at bounding box center [531, 93] width 46 height 9
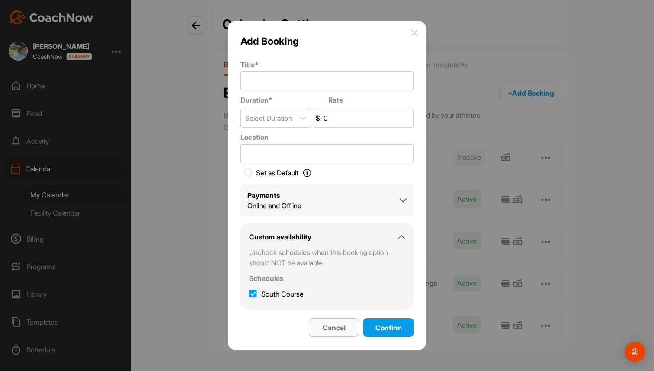
click at [338, 324] on span "Cancel" at bounding box center [334, 327] width 23 height 9
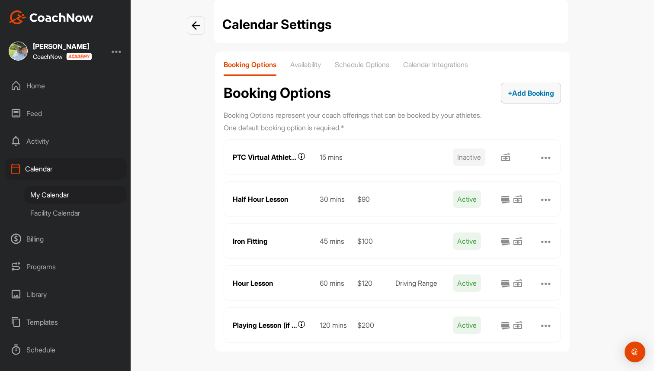
click at [531, 95] on span "+ Add Booking" at bounding box center [531, 93] width 46 height 9
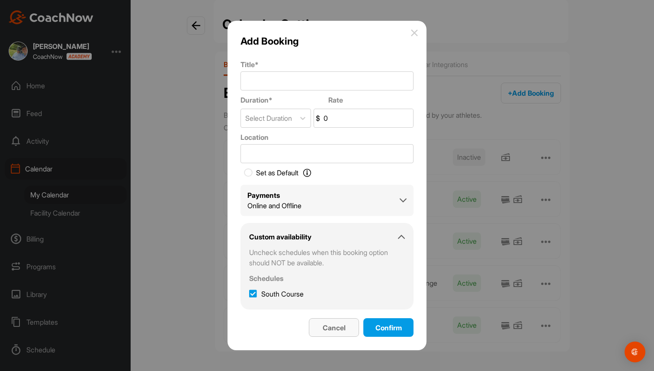
click at [325, 325] on span "Cancel" at bounding box center [334, 327] width 23 height 9
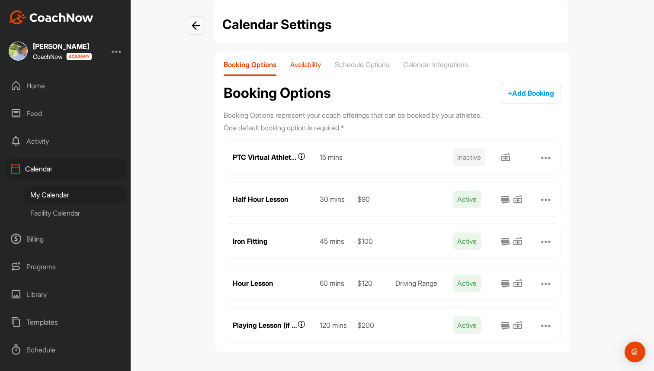
click at [300, 67] on p "Availability" at bounding box center [305, 64] width 31 height 9
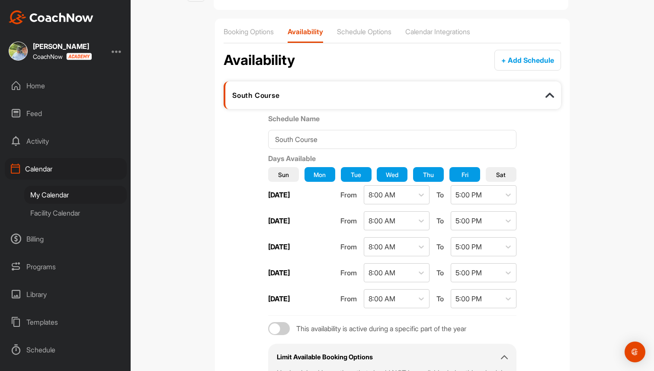
scroll to position [37, 0]
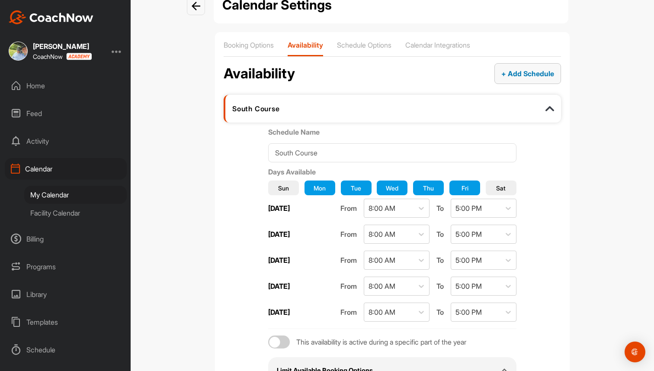
click at [512, 73] on span "+ Add Schedule" at bounding box center [527, 73] width 53 height 9
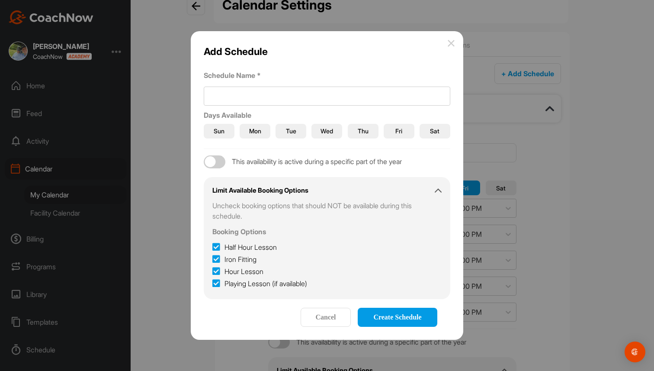
click at [213, 157] on div at bounding box center [210, 161] width 11 height 11
checkbox input "true"
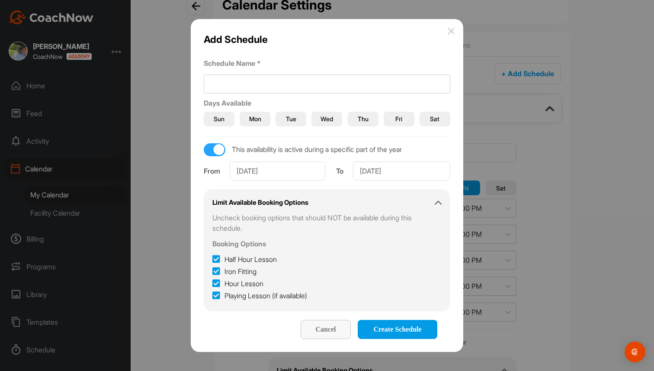
click at [314, 326] on div "Cancel" at bounding box center [325, 329] width 36 height 8
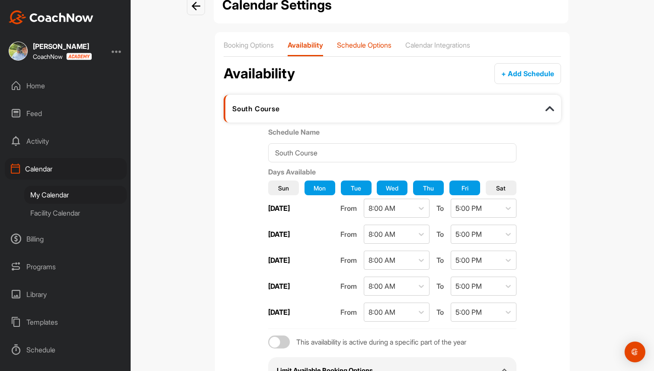
click at [373, 42] on p "Schedule Options" at bounding box center [364, 45] width 54 height 9
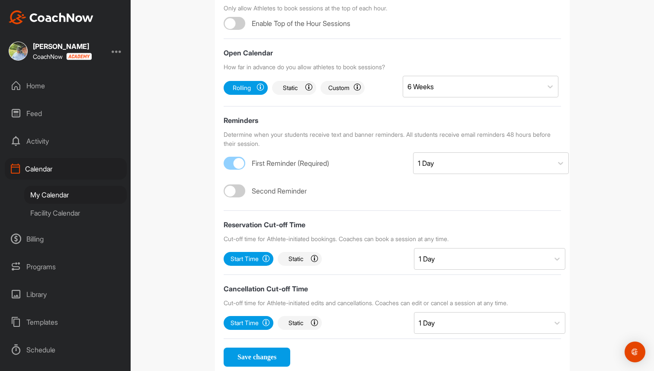
scroll to position [303, 0]
drag, startPoint x: 223, startPoint y: 70, endPoint x: 297, endPoint y: 71, distance: 74.4
click at [297, 71] on div "Booking Options Availability Schedule Options Calendar Integrations Schedule Op…" at bounding box center [392, 71] width 355 height 608
click at [364, 125] on div "Reminders" at bounding box center [392, 120] width 337 height 10
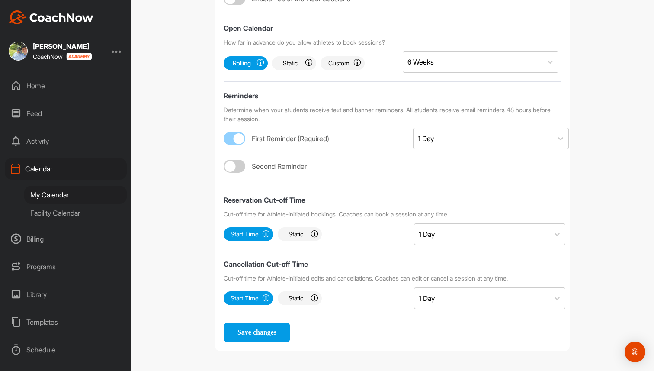
scroll to position [347, 0]
click at [233, 163] on div at bounding box center [230, 166] width 11 height 11
click at [455, 163] on div "Select..." at bounding box center [482, 166] width 139 height 21
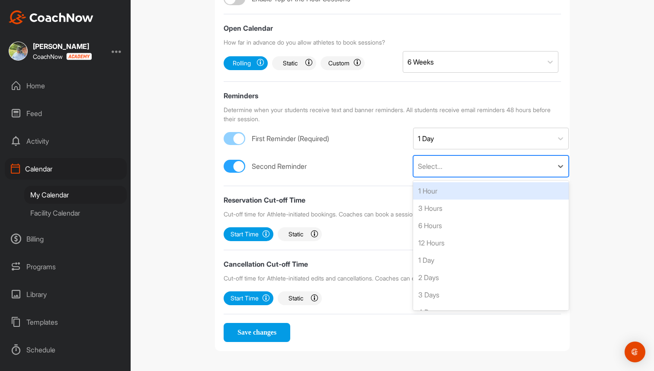
scroll to position [1, 0]
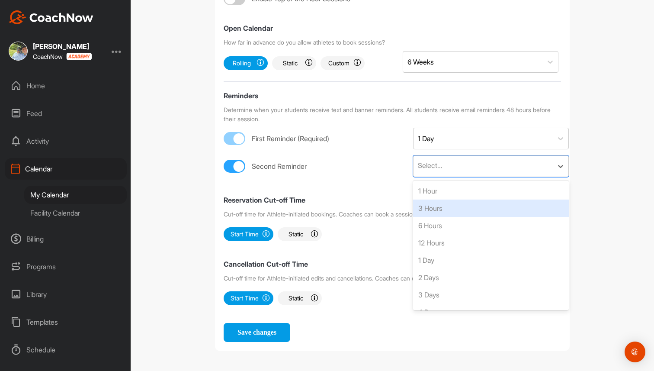
click at [240, 162] on div at bounding box center [238, 166] width 11 height 11
checkbox input "false"
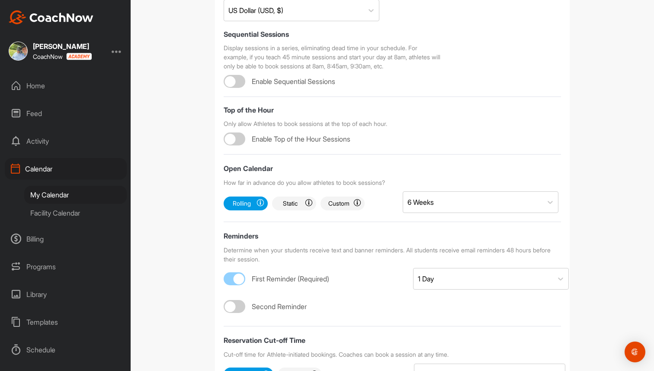
scroll to position [0, 0]
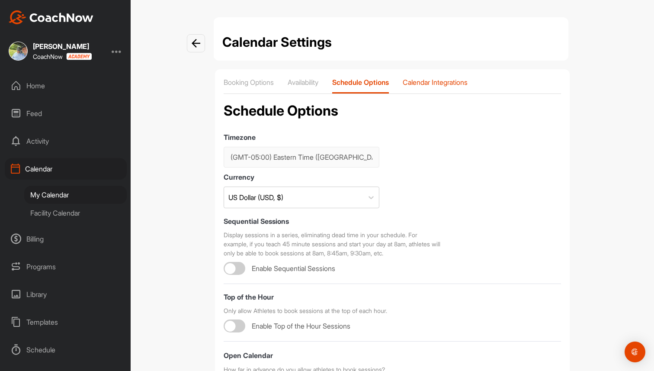
click at [453, 79] on p "Calendar Integrations" at bounding box center [435, 82] width 65 height 9
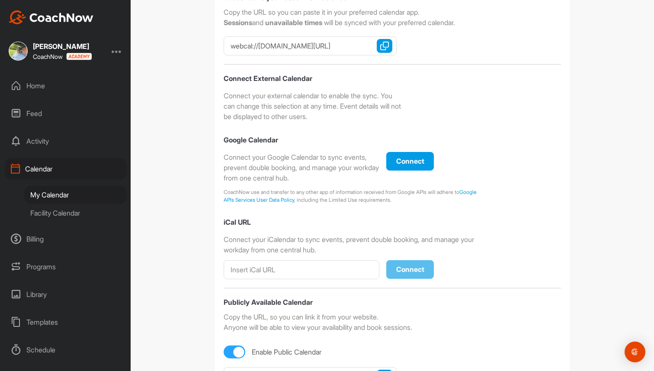
scroll to position [208, 0]
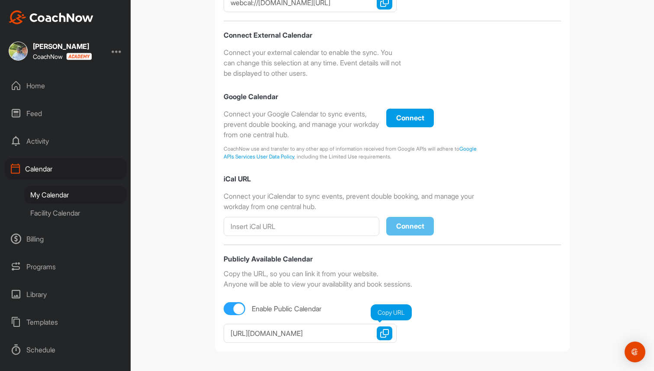
click at [386, 333] on img "button" at bounding box center [384, 333] width 9 height 9
click at [387, 333] on img "button" at bounding box center [384, 333] width 9 height 9
click at [46, 167] on div "Calendar" at bounding box center [66, 169] width 122 height 22
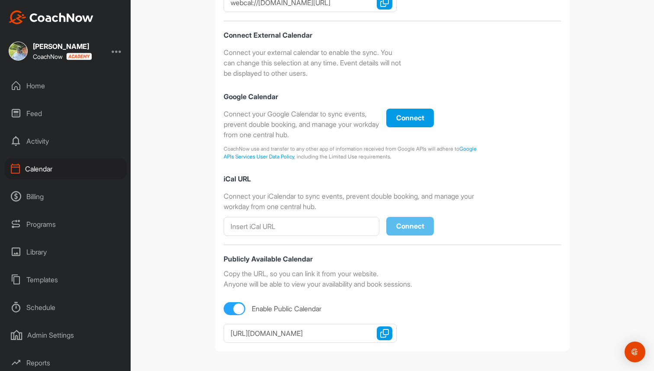
click at [39, 195] on div "Billing" at bounding box center [66, 196] width 122 height 22
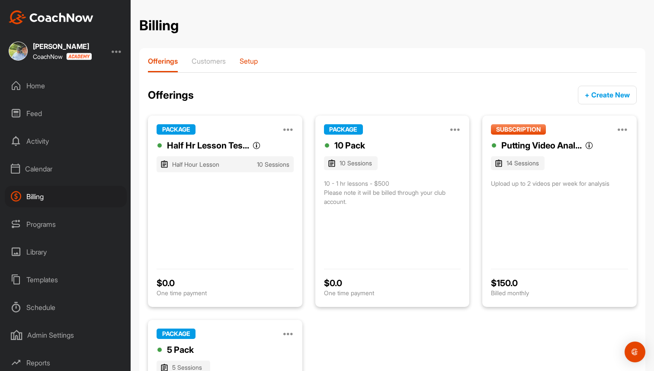
click at [252, 59] on p "Setup" at bounding box center [249, 61] width 18 height 9
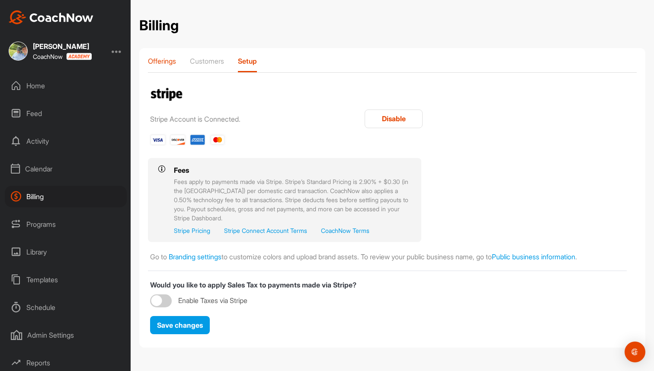
click at [173, 59] on p "Offerings" at bounding box center [162, 61] width 28 height 9
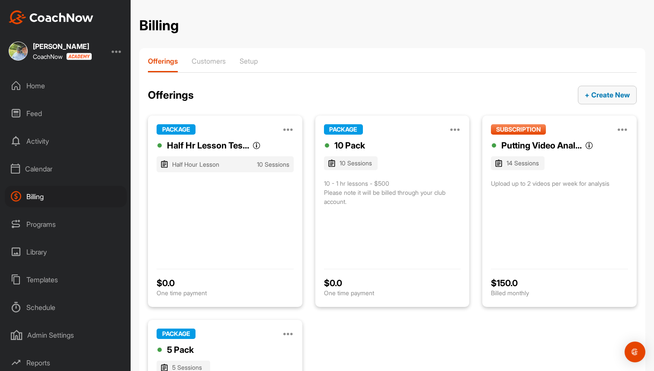
click at [615, 97] on span "+ Create New" at bounding box center [607, 94] width 45 height 9
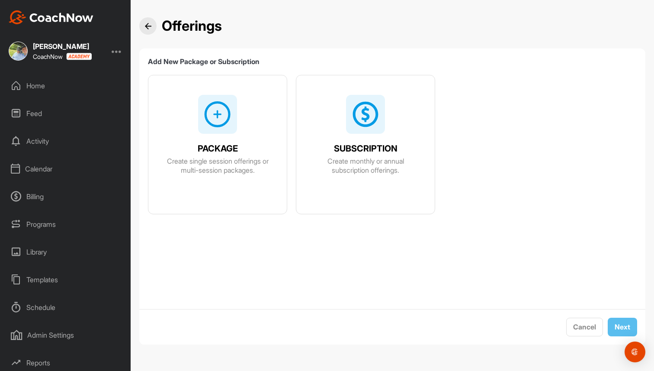
click at [201, 152] on span "PACKAGE" at bounding box center [218, 148] width 40 height 9
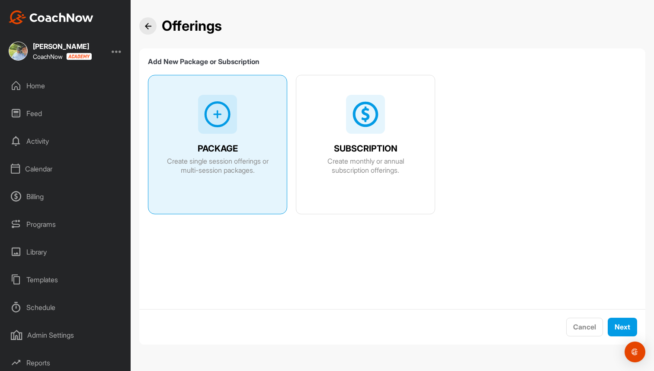
click at [373, 144] on span "SUBSCRIPTION" at bounding box center [366, 148] width 64 height 9
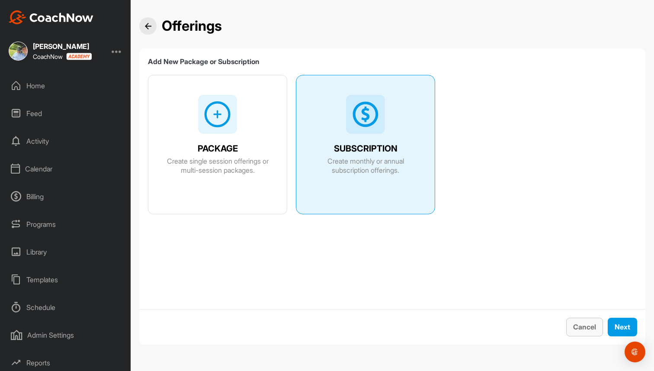
click at [586, 324] on span "Cancel" at bounding box center [584, 326] width 23 height 9
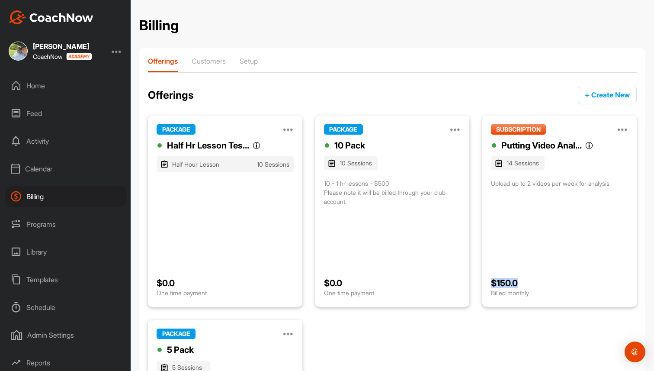
drag, startPoint x: 492, startPoint y: 281, endPoint x: 531, endPoint y: 282, distance: 39.4
click at [531, 282] on div "$ 150.0" at bounding box center [559, 283] width 137 height 10
click at [209, 59] on p "Customers" at bounding box center [209, 61] width 34 height 9
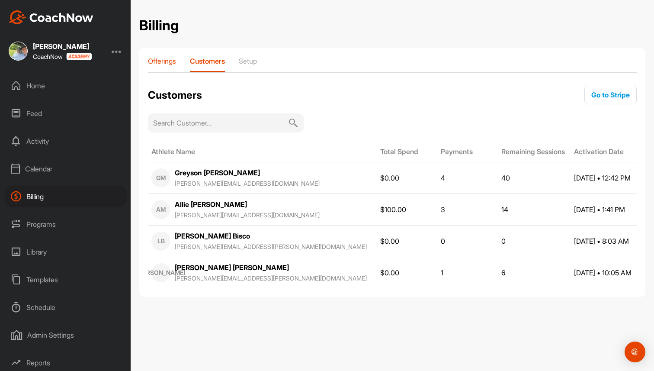
click at [166, 64] on p "Offerings" at bounding box center [162, 61] width 28 height 9
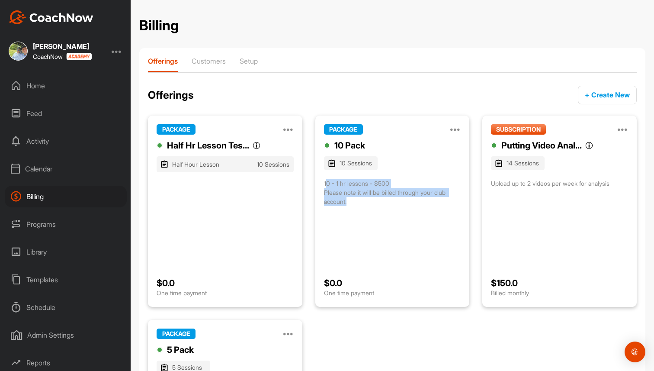
drag, startPoint x: 325, startPoint y: 179, endPoint x: 401, endPoint y: 206, distance: 80.3
click at [401, 206] on div "10 Pack 10 Sessions 10 - 1 hr lessons - $500 Please note it will be billed thro…" at bounding box center [392, 199] width 137 height 121
click at [354, 204] on div "10 - 1 hr lessons - $500 Please note it will be billed through your club accoun…" at bounding box center [392, 192] width 137 height 27
drag, startPoint x: 354, startPoint y: 204, endPoint x: 318, endPoint y: 180, distance: 43.1
click at [318, 180] on div "PACKAGE Manage Edit Clone Deactivate 10 Pack 10 Sessions 10 - 1 hr lessons - $5…" at bounding box center [392, 210] width 154 height 191
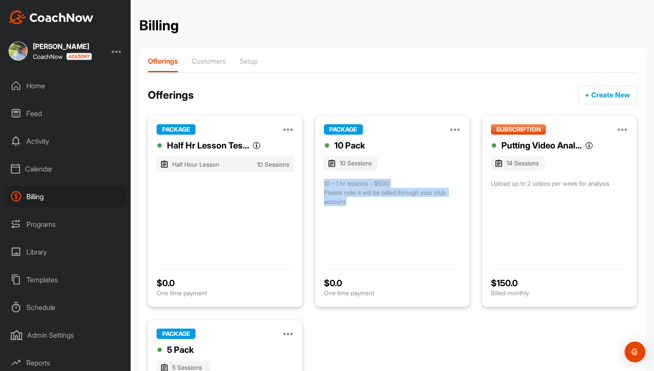
click at [390, 231] on div "10 Pack 10 Sessions 10 - 1 hr lessons - $500 Please note it will be billed thro…" at bounding box center [392, 199] width 137 height 121
click at [41, 193] on div "Billing" at bounding box center [66, 196] width 122 height 22
click at [49, 219] on div "Programs" at bounding box center [66, 224] width 122 height 22
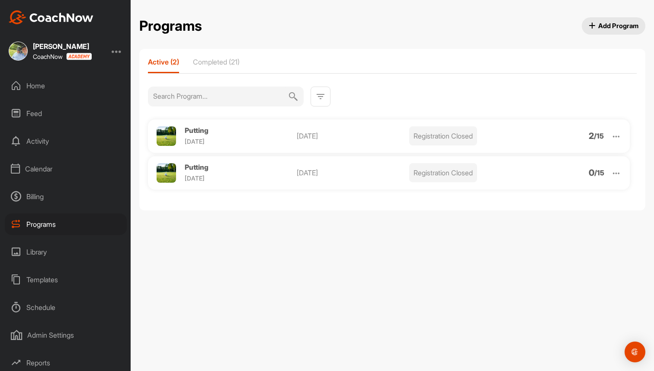
click at [612, 27] on span "Add Program" at bounding box center [613, 25] width 50 height 9
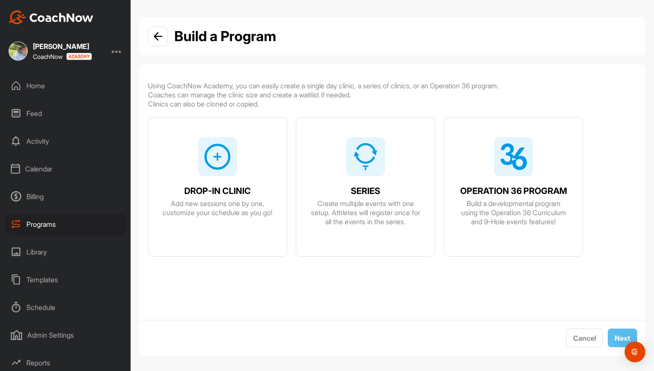
click at [225, 176] on div "DROP-IN CLINIC Add new sessions one by one, customize your schedule as you go!" at bounding box center [217, 197] width 138 height 158
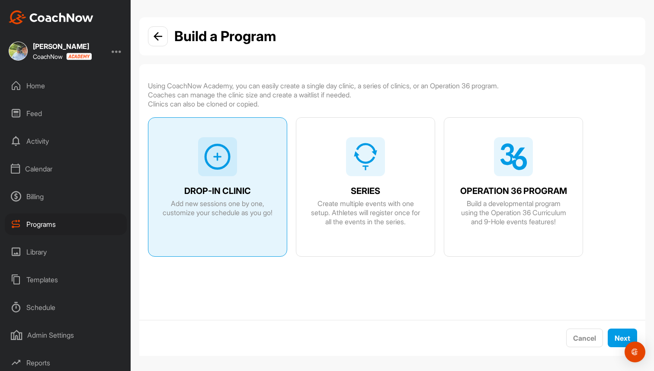
click at [387, 191] on div "SERIES Create multiple events with one setup. Athletes will register once for a…" at bounding box center [365, 202] width 138 height 47
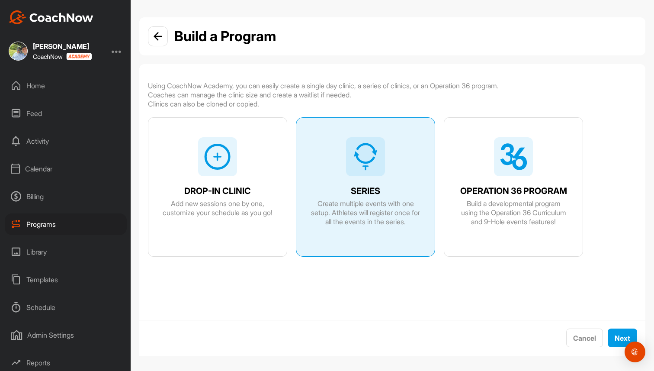
click at [502, 178] on div "OPERATION 36 PROGRAM Build a developmental program using the Operation 36 Curri…" at bounding box center [513, 197] width 138 height 158
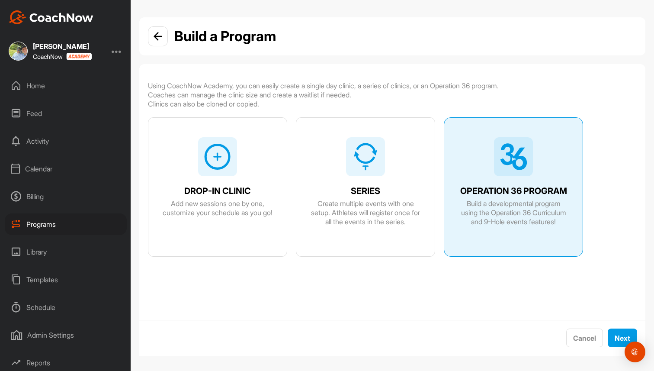
click at [331, 202] on span "Create multiple events with one setup. Athletes will register once for all the …" at bounding box center [365, 212] width 111 height 27
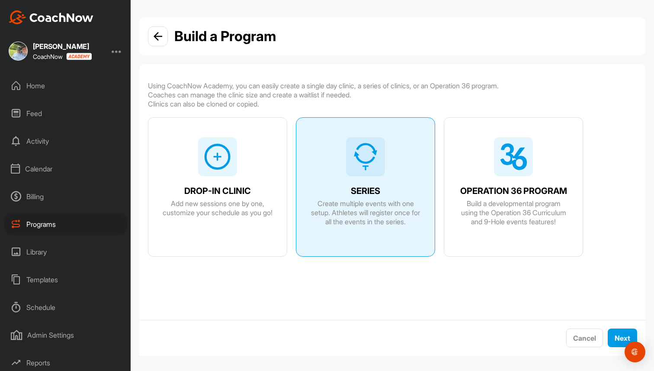
click at [216, 211] on span "Add new sessions one by one, customize your schedule as you go!" at bounding box center [217, 208] width 111 height 18
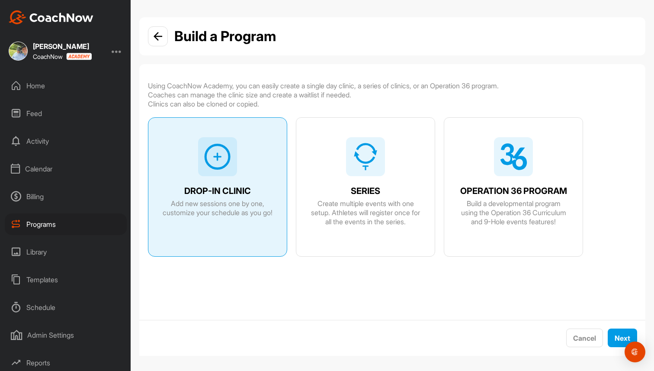
click at [159, 40] on img at bounding box center [158, 36] width 9 height 9
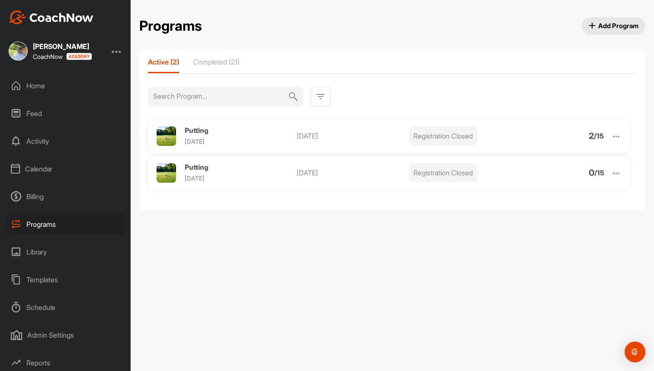
click at [617, 171] on img at bounding box center [616, 173] width 10 height 10
click at [556, 237] on li "Clone" at bounding box center [566, 240] width 106 height 14
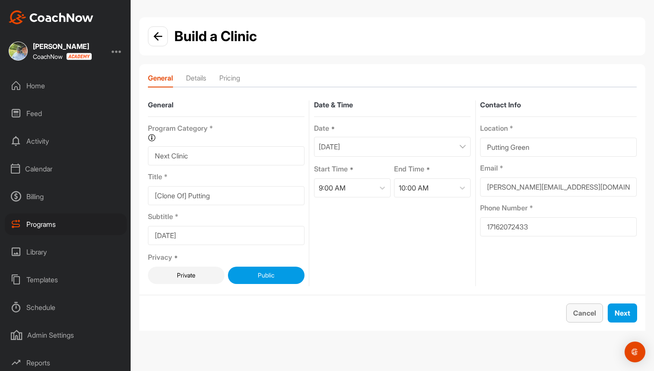
click at [583, 315] on span "Cancel" at bounding box center [584, 312] width 23 height 9
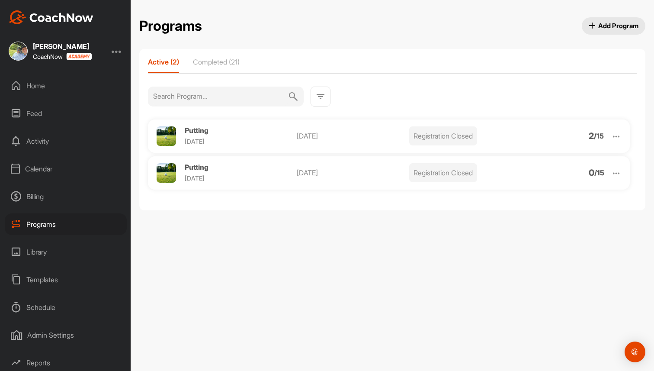
click at [616, 171] on img at bounding box center [616, 173] width 10 height 10
click at [551, 241] on li "Clone" at bounding box center [566, 240] width 106 height 14
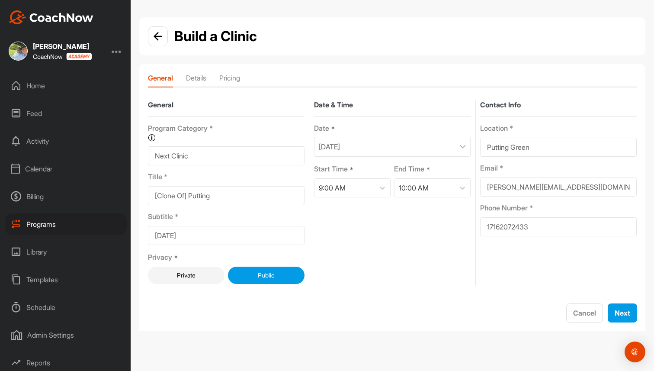
drag, startPoint x: 189, startPoint y: 194, endPoint x: 90, endPoint y: 192, distance: 99.0
click at [90, 192] on div "Brad Mair CoachNow Home Feed Activity Calendar Billing Programs Library Templat…" at bounding box center [327, 185] width 654 height 371
click at [244, 194] on input "Ladies Drop In Clinic Putting" at bounding box center [226, 195] width 157 height 19
type input "[DEMOGRAPHIC_DATA] Drop In Clinic"
click at [374, 146] on div "October 8, 2025" at bounding box center [392, 147] width 157 height 20
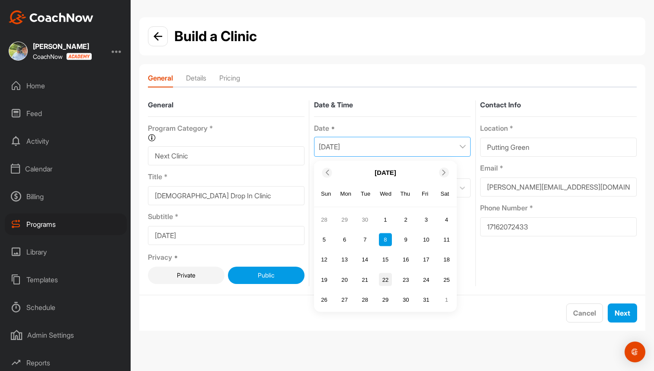
click at [389, 282] on div "22" at bounding box center [385, 279] width 13 height 13
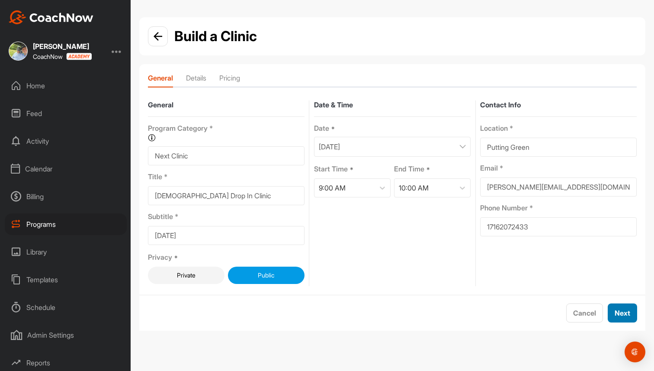
click at [629, 313] on span "Next" at bounding box center [622, 312] width 16 height 9
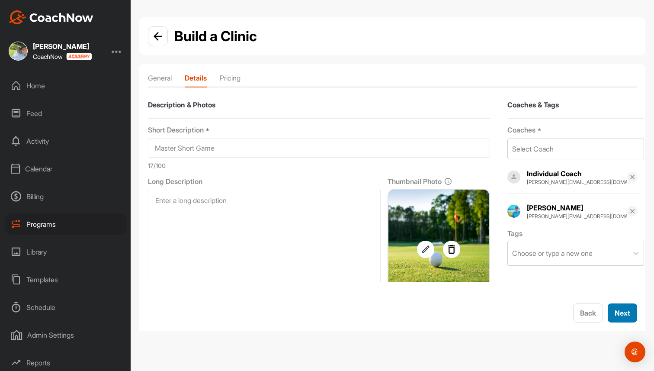
click at [629, 313] on span "Next" at bounding box center [622, 312] width 16 height 9
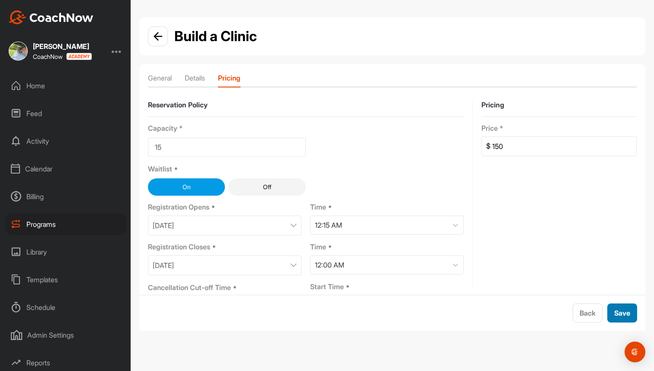
click at [629, 313] on span "Save" at bounding box center [622, 312] width 16 height 9
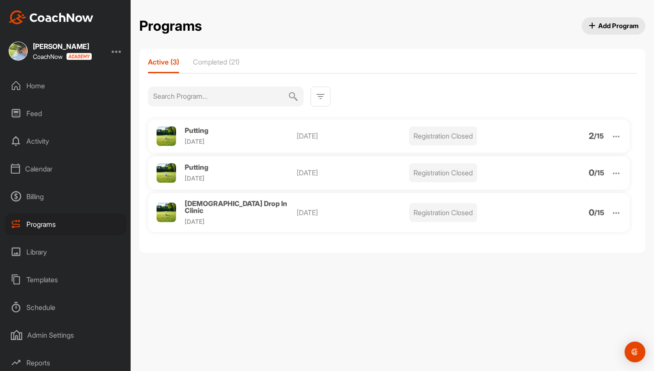
click at [323, 91] on img at bounding box center [320, 96] width 10 height 10
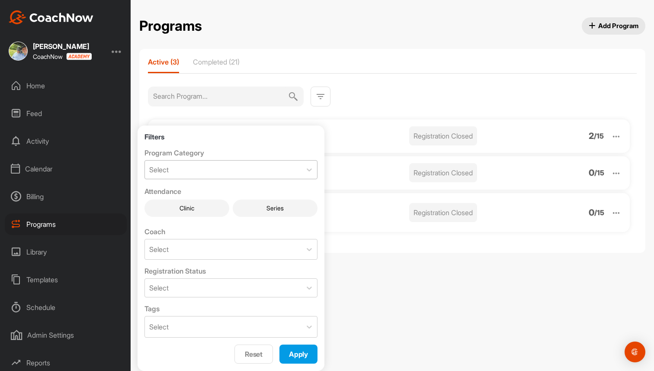
click at [225, 166] on div "Select" at bounding box center [223, 169] width 157 height 18
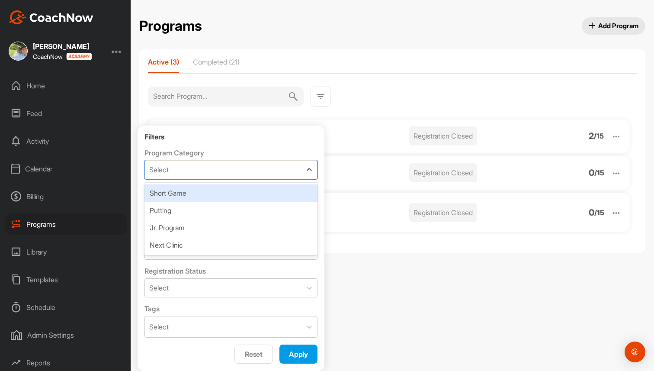
click at [397, 313] on div "Programs Add Program Programs Add Program Active (3) Completed (21) Putting Wed…" at bounding box center [392, 185] width 523 height 371
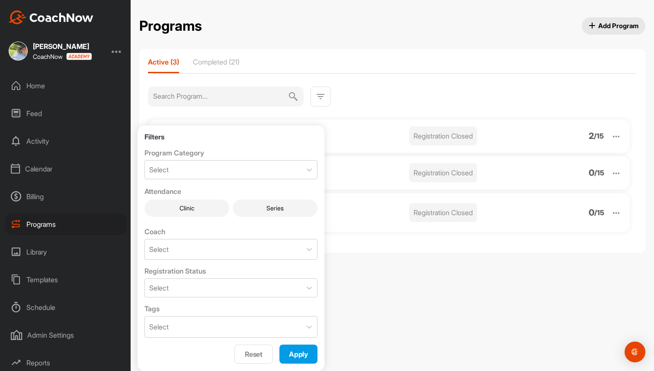
click at [397, 313] on div "Programs Add Program Programs Add Program Active (3) Completed (21) Putting Wed…" at bounding box center [392, 185] width 523 height 371
click at [262, 357] on span "Reset" at bounding box center [254, 353] width 18 height 9
click at [384, 253] on div "Programs Add Program Programs Add Program Active (3) Completed (21) Putting Wed…" at bounding box center [392, 138] width 523 height 242
click at [315, 99] on img at bounding box center [320, 96] width 10 height 10
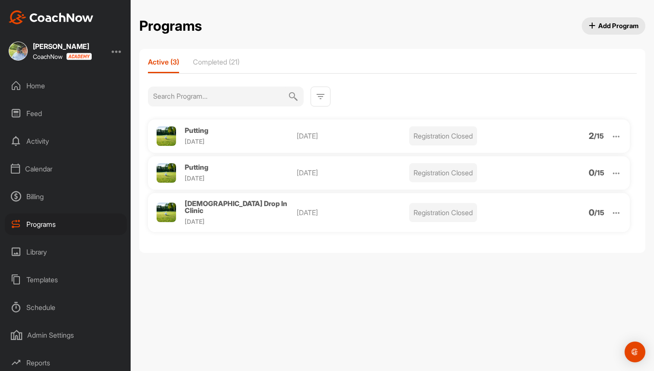
click at [44, 249] on div "Library" at bounding box center [66, 252] width 122 height 22
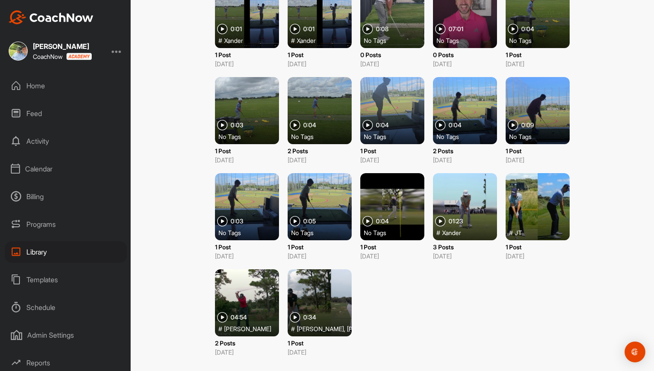
scroll to position [86, 0]
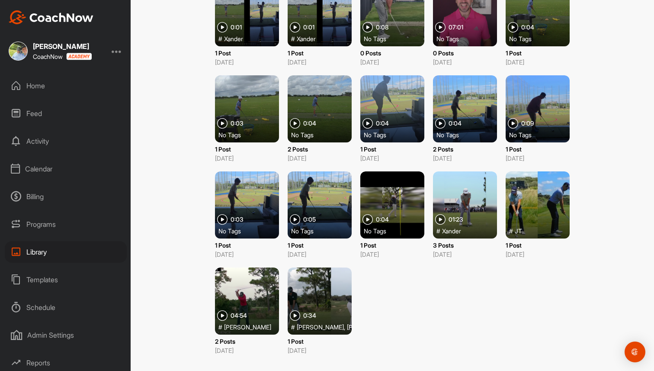
click at [245, 291] on div at bounding box center [247, 300] width 64 height 67
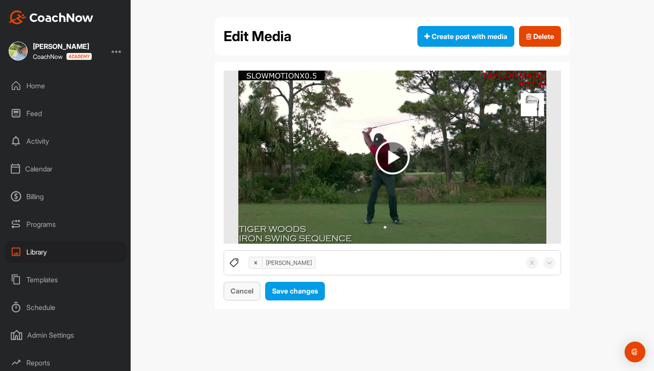
click at [242, 294] on span "Cancel" at bounding box center [241, 290] width 23 height 9
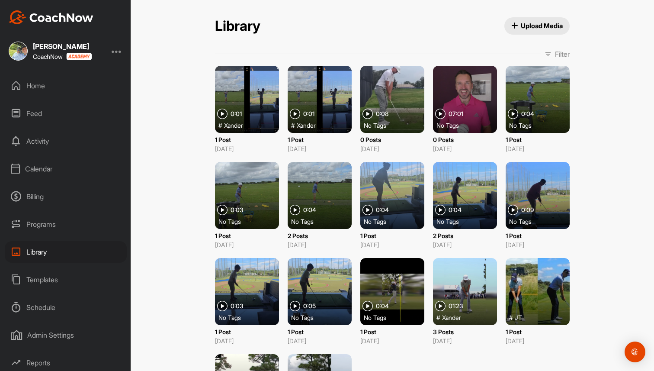
click at [45, 280] on div "Templates" at bounding box center [66, 280] width 122 height 22
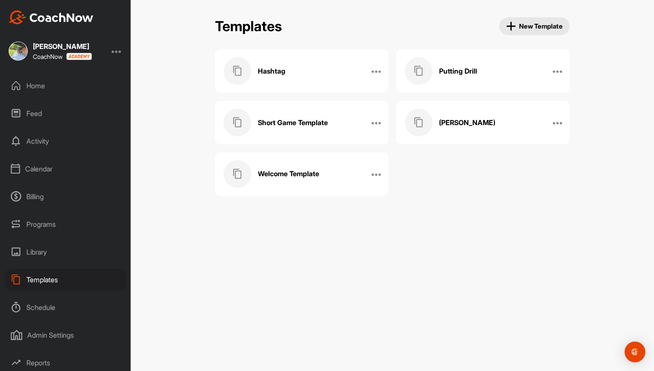
click at [483, 64] on div "Putting Drill" at bounding box center [474, 71] width 138 height 28
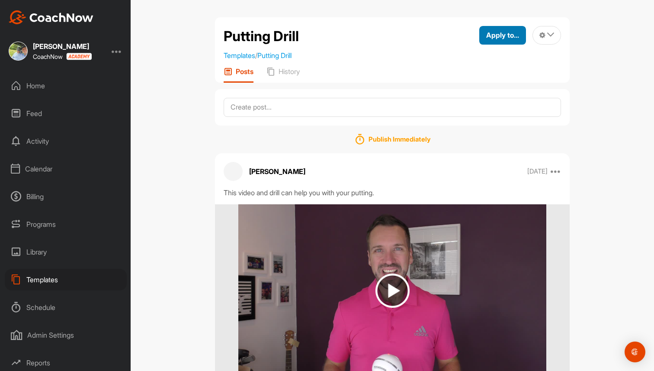
click at [502, 39] on div "Apply to..." at bounding box center [502, 35] width 33 height 10
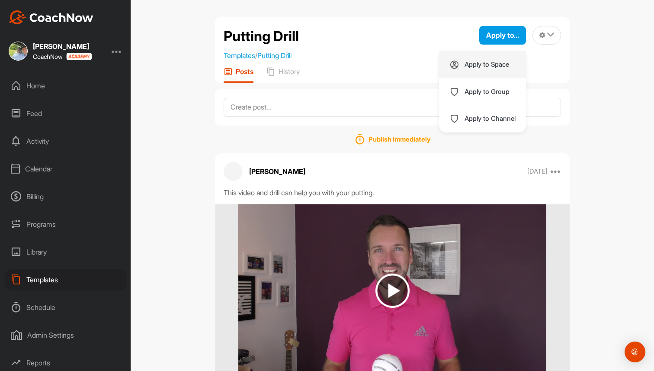
click at [496, 58] on div "Apply to Space" at bounding box center [482, 64] width 87 height 27
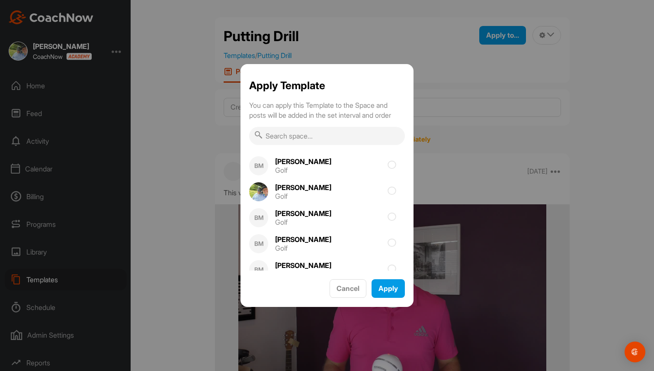
click at [327, 132] on input "text" at bounding box center [327, 136] width 156 height 18
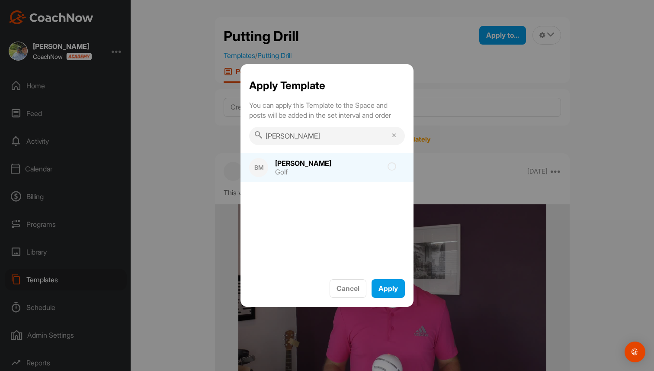
type input "lucy"
click at [291, 158] on div "Lucy Golf" at bounding box center [304, 167] width 72 height 26
checkbox input "true"
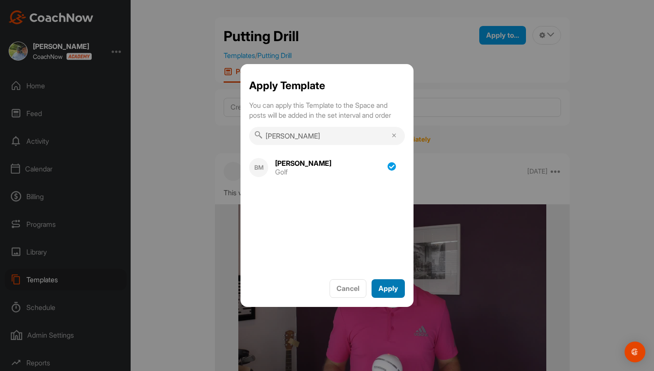
click at [393, 288] on span "Apply" at bounding box center [387, 288] width 19 height 9
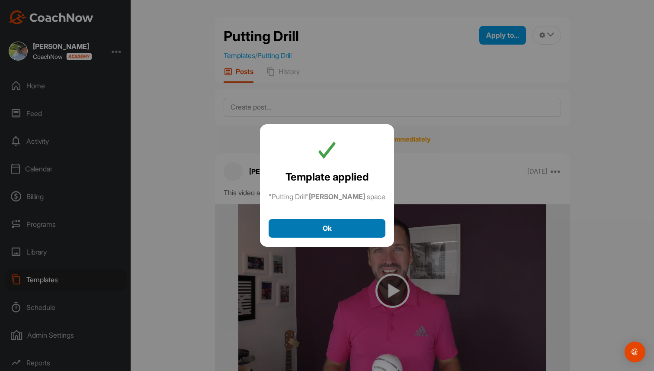
click at [340, 229] on div "Ok" at bounding box center [326, 228] width 103 height 10
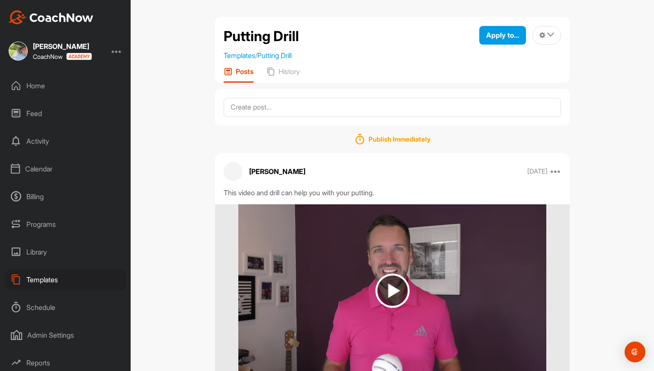
click at [64, 276] on div "Templates" at bounding box center [66, 280] width 122 height 22
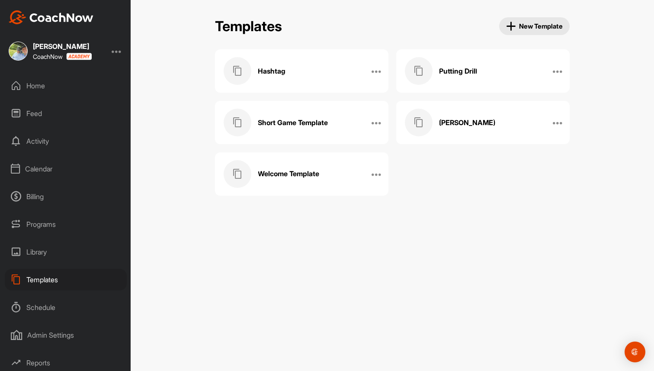
click at [285, 166] on div "Welcome Template" at bounding box center [293, 174] width 138 height 28
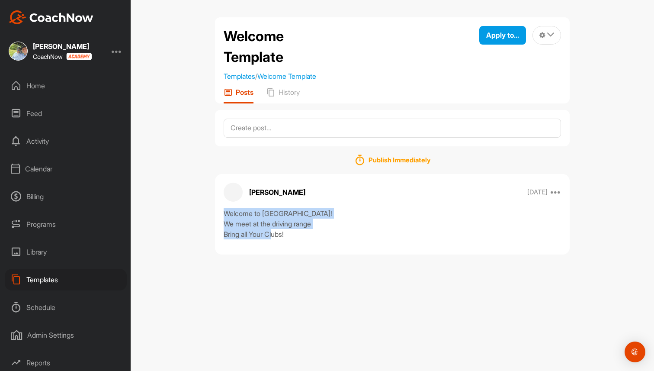
drag, startPoint x: 221, startPoint y: 211, endPoint x: 313, endPoint y: 233, distance: 93.8
click at [313, 233] on div "Welcome to Brads Academy! We meet at the driving range Bring all Your Clubs!" at bounding box center [392, 223] width 355 height 31
click at [316, 127] on textarea at bounding box center [392, 127] width 337 height 19
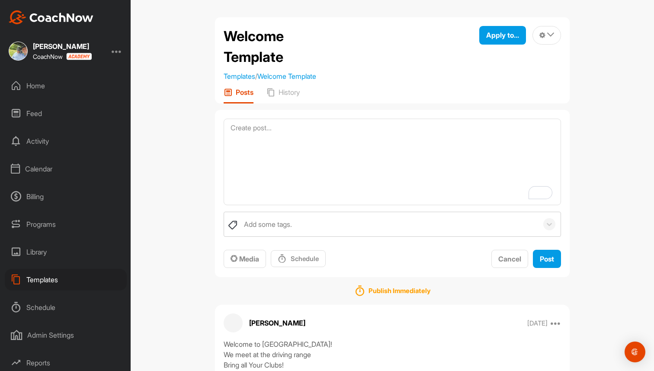
click at [56, 83] on div "Home" at bounding box center [66, 86] width 122 height 22
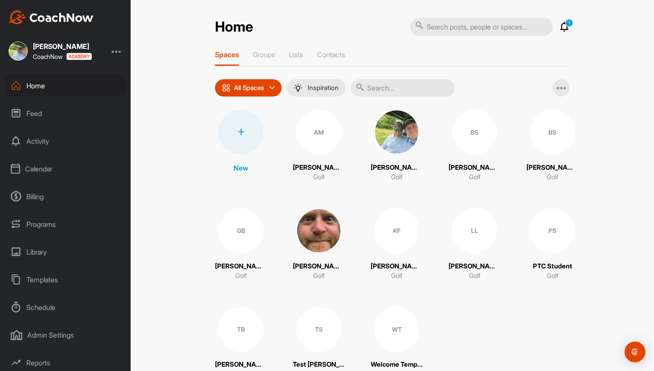
click at [230, 136] on div at bounding box center [240, 131] width 45 height 45
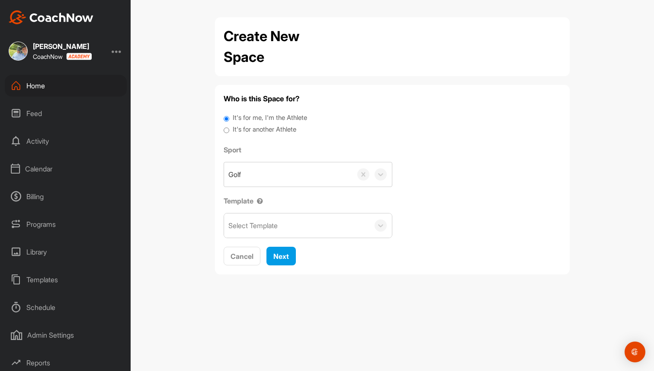
click at [256, 128] on label "It's for another Athlete" at bounding box center [265, 130] width 64 height 10
click at [229, 128] on input "It's for another Athlete" at bounding box center [227, 131] width 6 height 12
radio input "true"
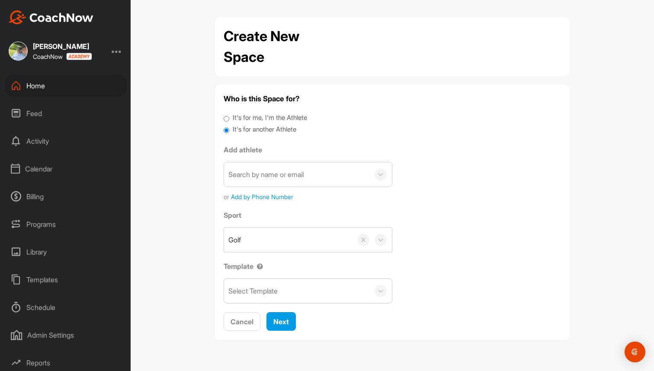
click at [271, 293] on div "Select Template" at bounding box center [252, 290] width 49 height 10
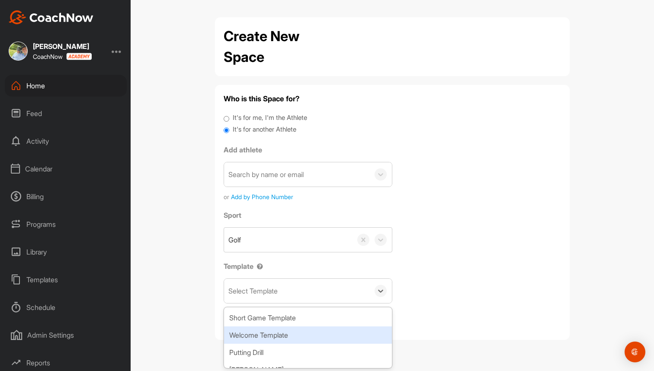
click at [276, 328] on div "Welcome Template" at bounding box center [308, 334] width 168 height 17
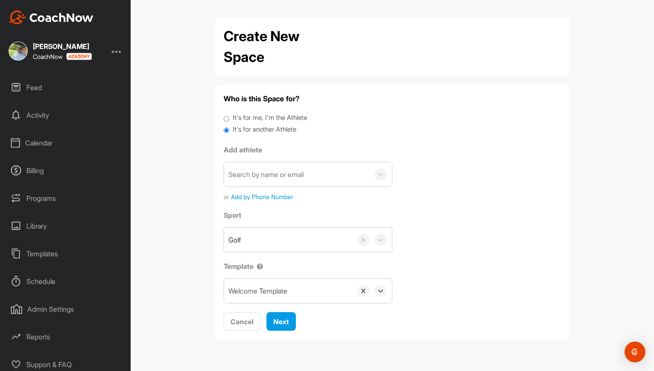
scroll to position [30, 0]
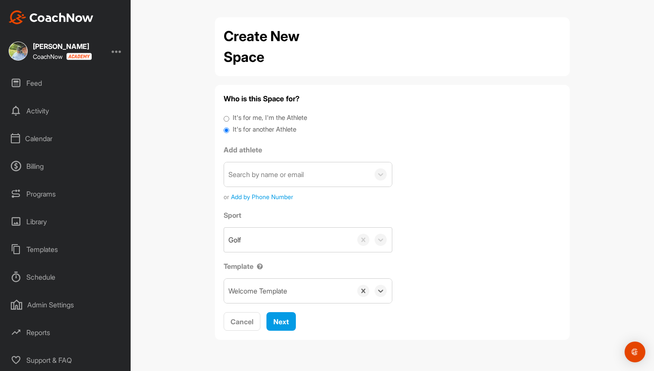
click at [36, 273] on div "Schedule" at bounding box center [66, 277] width 122 height 22
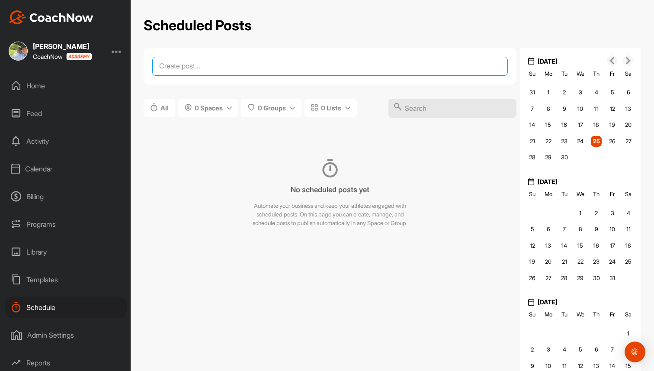
click at [288, 64] on textarea at bounding box center [329, 66] width 355 height 19
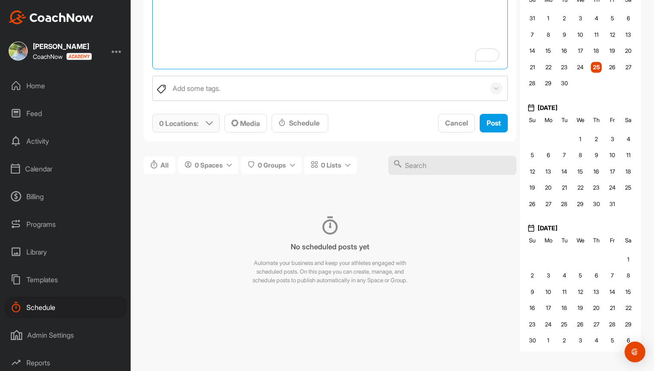
type textarea "November Swing Tip"
click at [198, 124] on p "0 Locations :" at bounding box center [178, 123] width 39 height 10
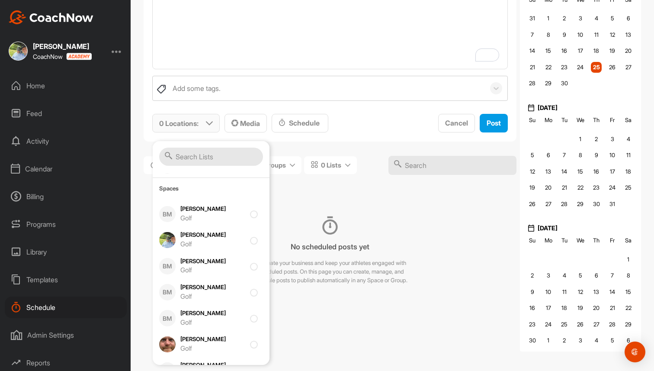
scroll to position [197, 0]
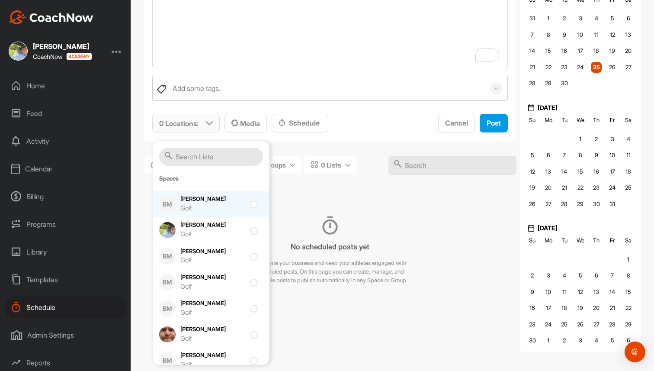
click at [214, 201] on div "Allie Mair Golf" at bounding box center [212, 204] width 65 height 18
checkbox input "true"
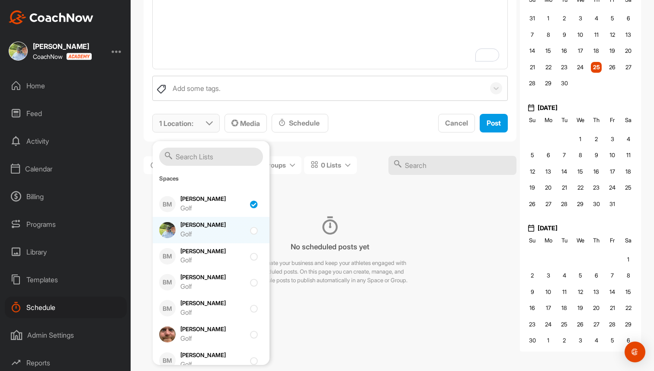
click at [203, 227] on div "Brad Mair Golf" at bounding box center [212, 230] width 65 height 18
checkbox input "true"
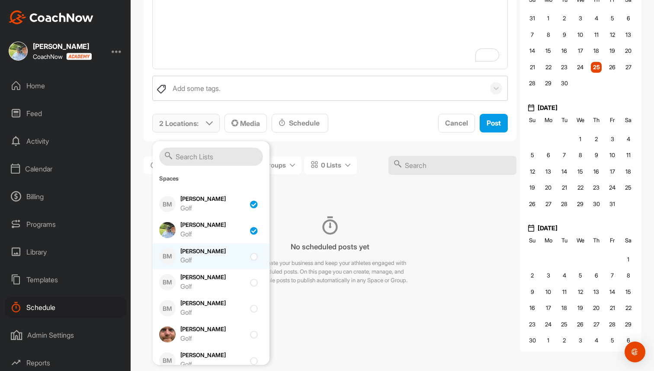
click at [199, 252] on div "Brad SH Golf" at bounding box center [212, 256] width 65 height 18
checkbox input "true"
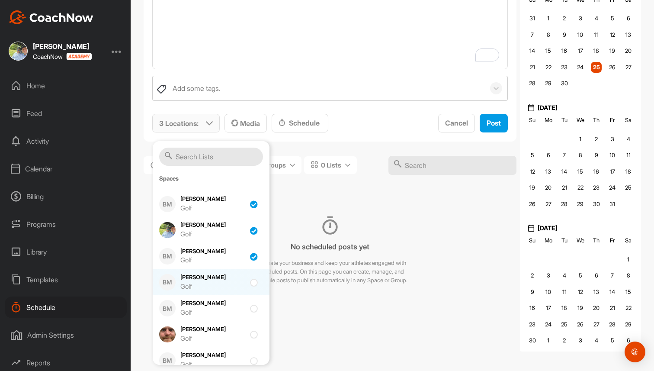
click at [199, 271] on div "BM Brad Space Golf" at bounding box center [211, 282] width 117 height 26
checkbox input "true"
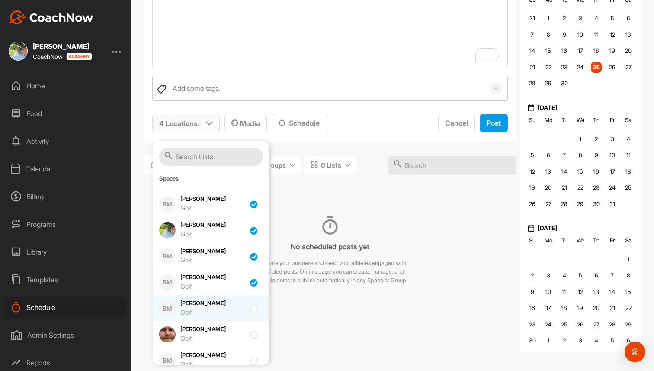
click at [202, 302] on div "Greg Baker Golf" at bounding box center [212, 308] width 65 height 18
checkbox input "true"
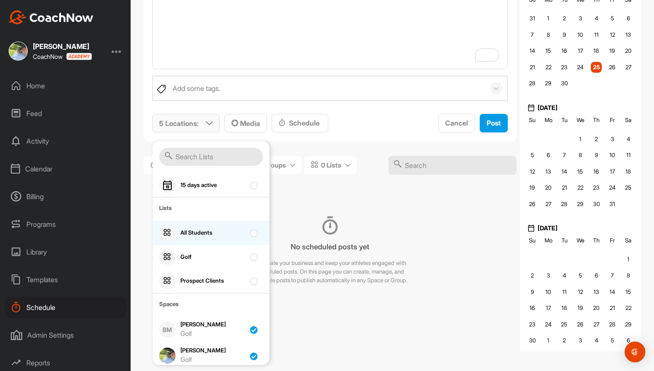
scroll to position [72, 0]
click at [215, 239] on div "All Students" at bounding box center [211, 232] width 117 height 24
checkbox input "true"
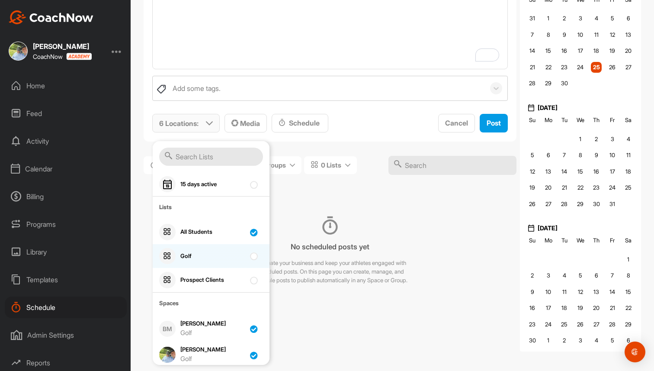
click at [214, 251] on div "Golf" at bounding box center [211, 256] width 117 height 24
checkbox input "true"
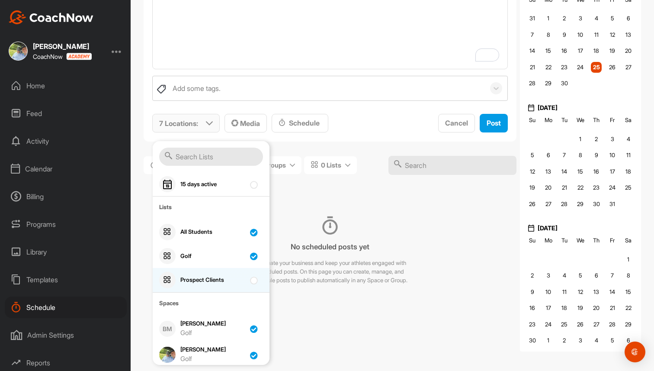
click at [217, 272] on div "Prospect Clients" at bounding box center [211, 280] width 117 height 24
checkbox input "true"
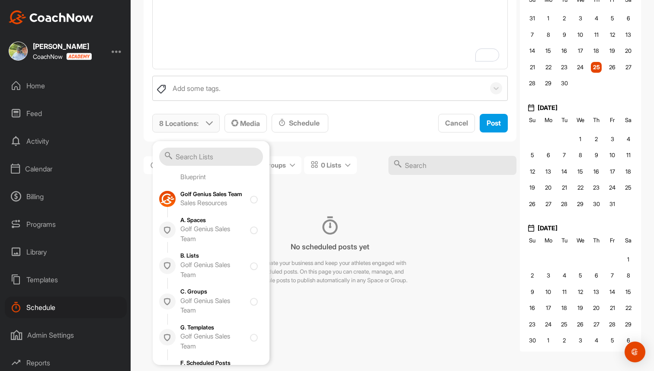
scroll to position [769, 0]
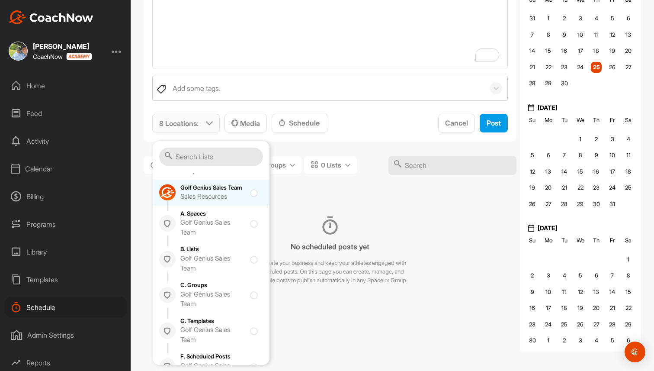
click at [218, 198] on div "Golf Genius Sales Team Sales Resources" at bounding box center [212, 192] width 65 height 18
checkbox input "true"
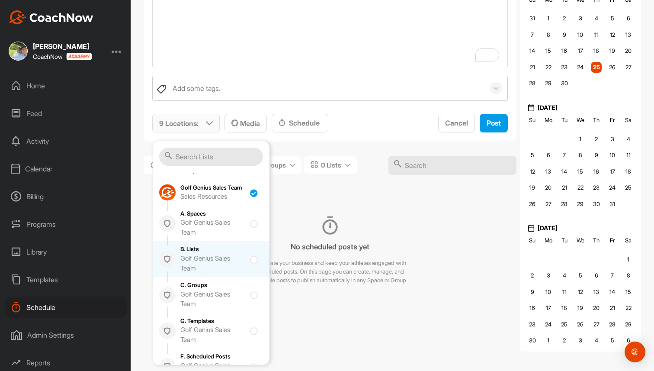
click at [208, 269] on div "Golf Genius Sales Team" at bounding box center [212, 262] width 65 height 19
checkbox input "true"
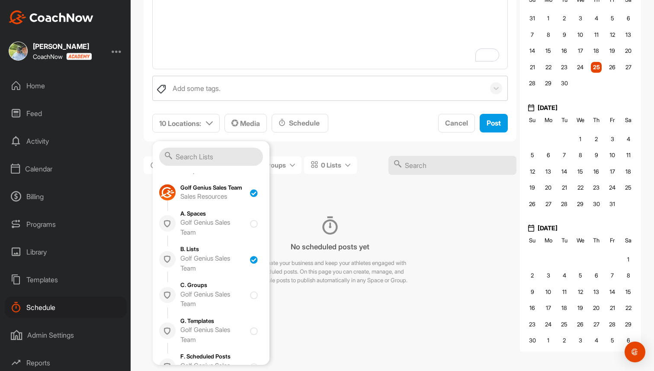
click at [317, 197] on div "No scheduled posts yet Automate your business and keep your athletes engaged wi…" at bounding box center [330, 250] width 373 height 107
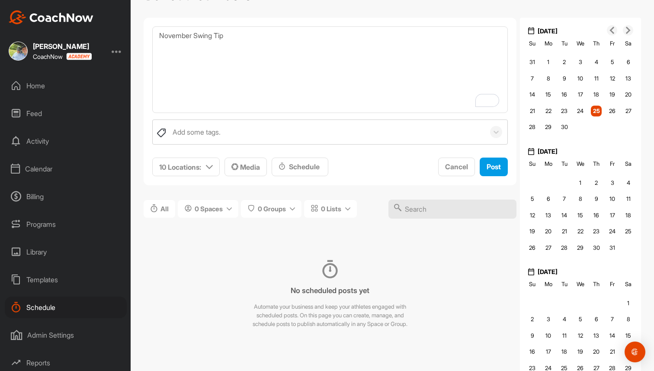
scroll to position [0, 0]
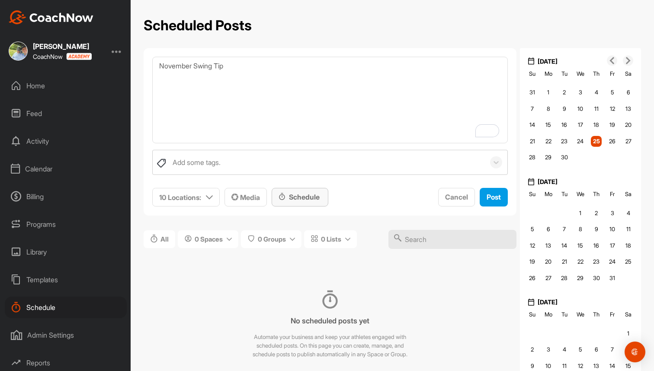
click at [309, 197] on div "Schedule" at bounding box center [299, 197] width 43 height 10
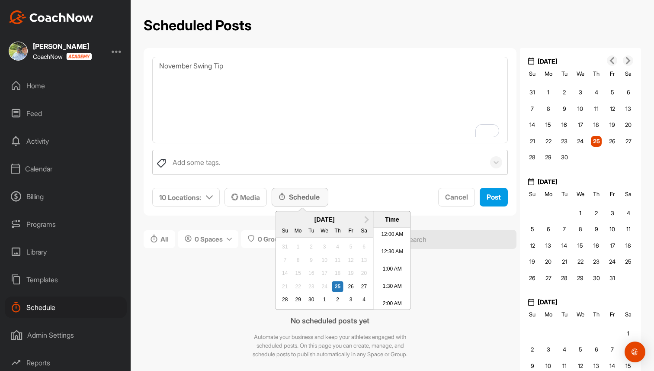
scroll to position [435, 0]
click at [366, 218] on span "Next Month" at bounding box center [366, 218] width 0 height 9
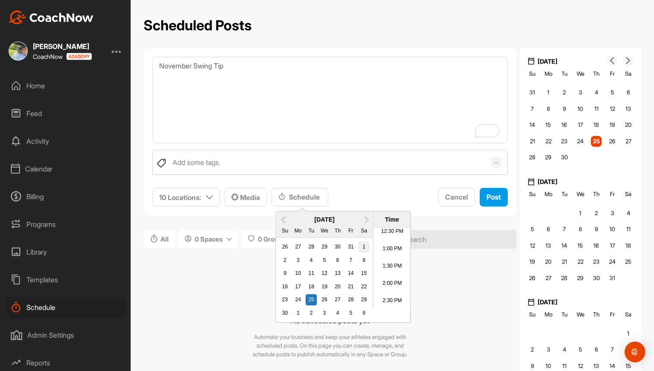
click at [365, 244] on div "1" at bounding box center [363, 246] width 11 height 11
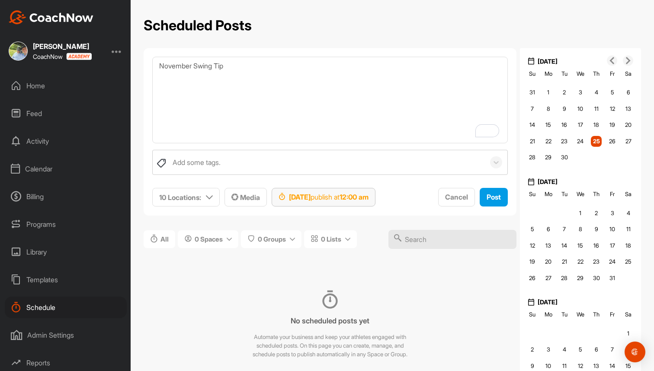
click at [368, 199] on strong "12:00 am" at bounding box center [353, 196] width 29 height 9
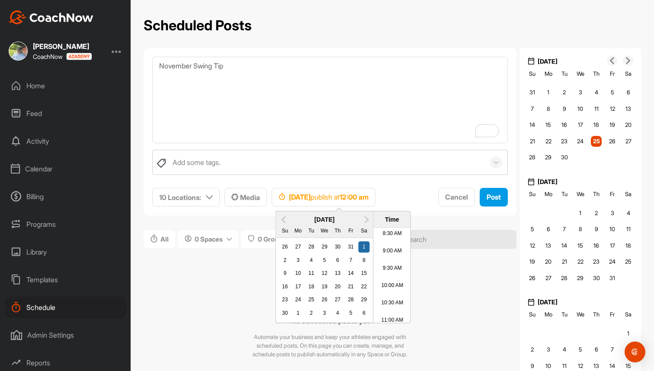
scroll to position [287, 0]
click at [398, 257] on li "9:00 AM" at bounding box center [392, 261] width 37 height 17
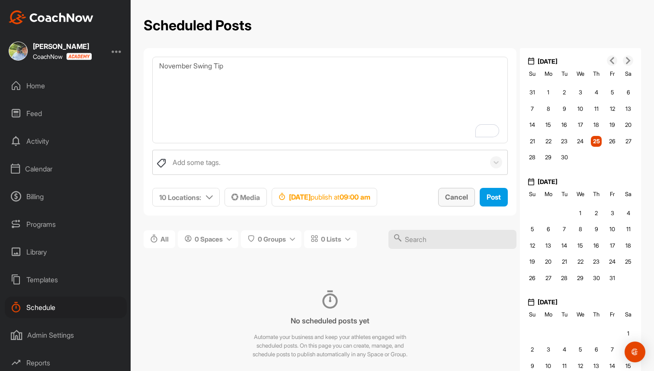
click at [457, 197] on span "Cancel" at bounding box center [456, 196] width 23 height 9
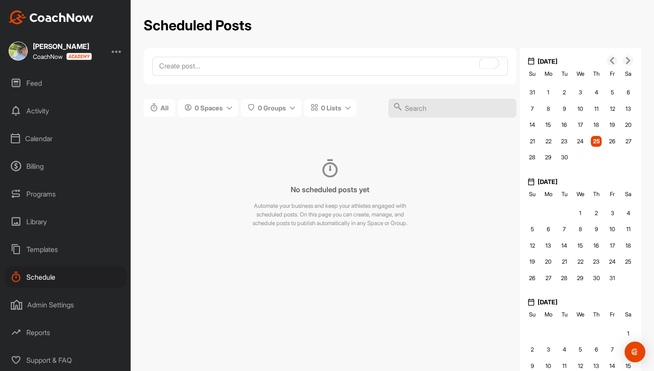
scroll to position [0, 0]
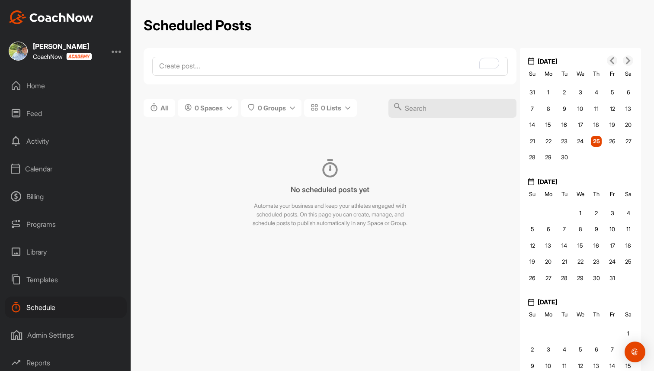
click at [54, 93] on div "Home" at bounding box center [66, 86] width 122 height 22
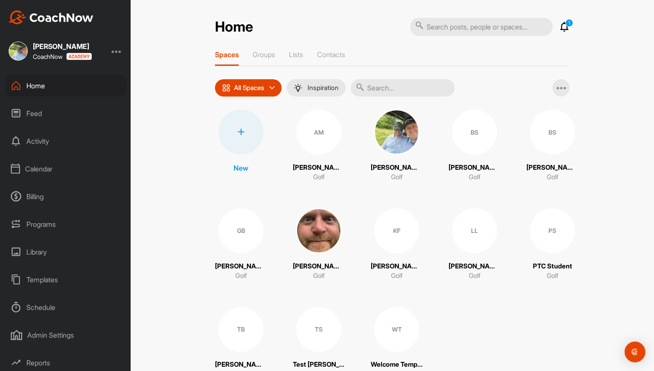
click at [487, 261] on div "LL Lucy Golf" at bounding box center [474, 244] width 52 height 73
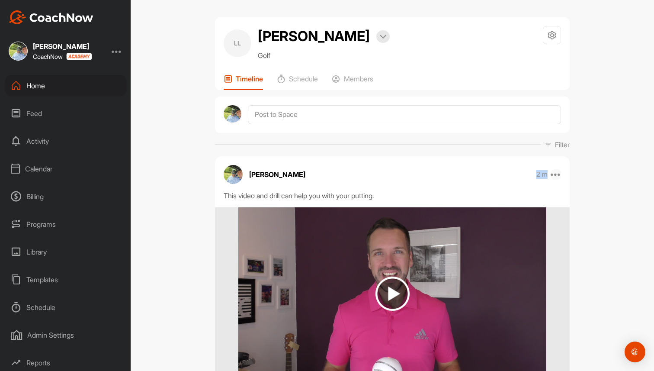
drag, startPoint x: 533, startPoint y: 175, endPoint x: 551, endPoint y: 175, distance: 18.2
click at [551, 175] on div "Brad Mair 2 m Move to ... Copy to ... Edit Edit Tags Pin to top Delete" at bounding box center [392, 174] width 355 height 19
click at [47, 299] on div "Schedule" at bounding box center [66, 307] width 122 height 22
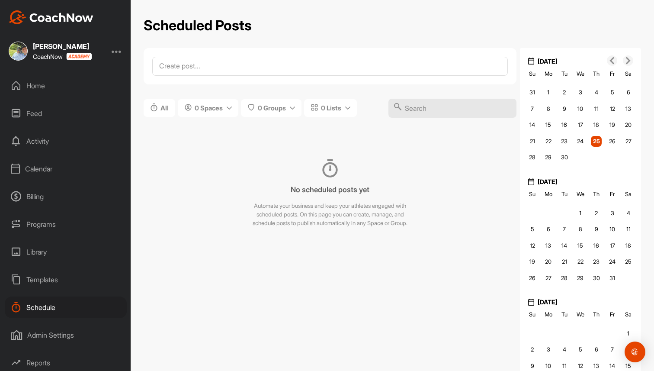
click at [76, 333] on div "Admin Settings" at bounding box center [66, 335] width 122 height 22
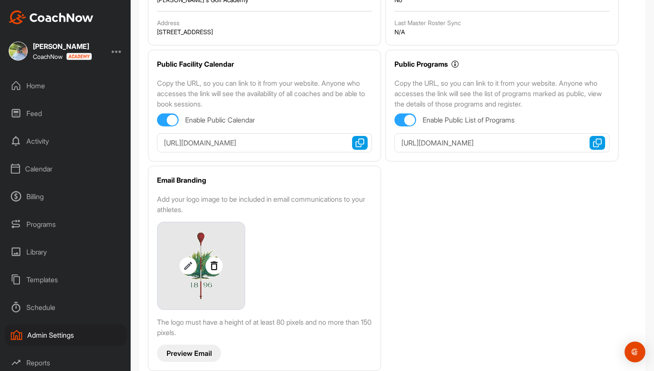
scroll to position [144, 0]
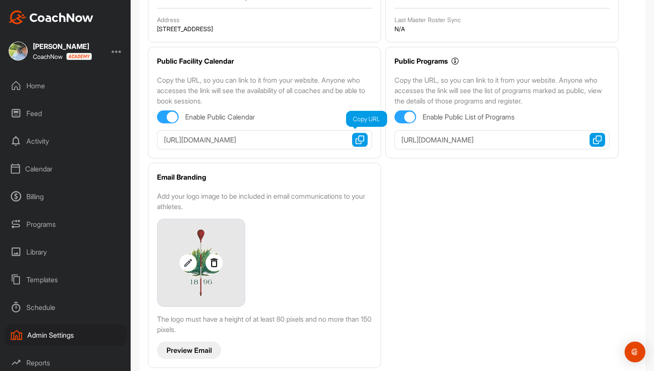
click at [361, 140] on img "button" at bounding box center [359, 139] width 9 height 9
click at [599, 136] on img "button" at bounding box center [597, 139] width 9 height 9
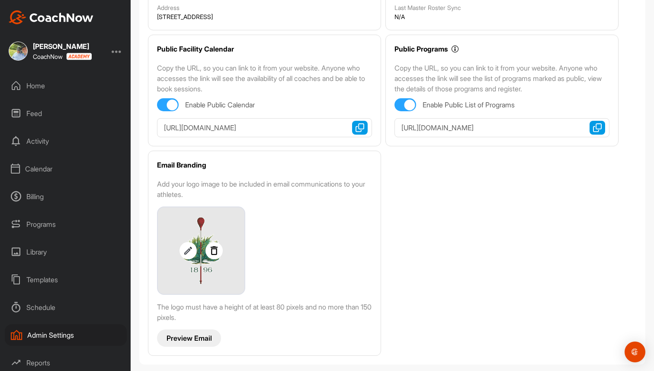
scroll to position [0, 0]
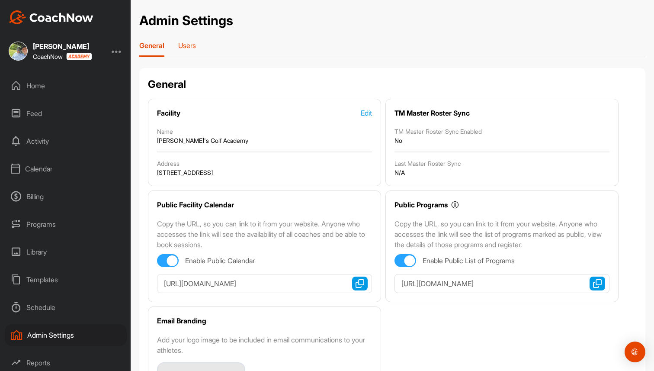
click at [190, 48] on p "Users" at bounding box center [187, 45] width 18 height 9
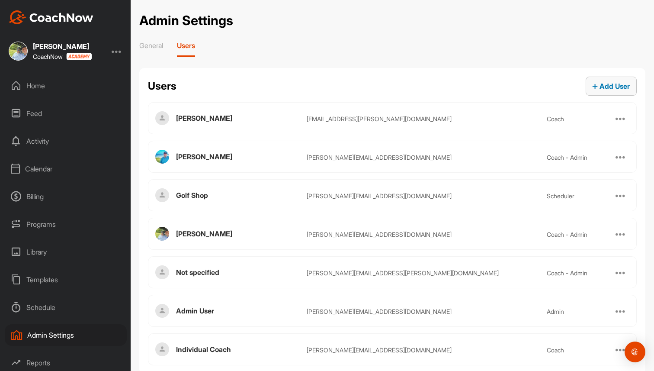
click at [611, 85] on span "Add User" at bounding box center [610, 86] width 37 height 9
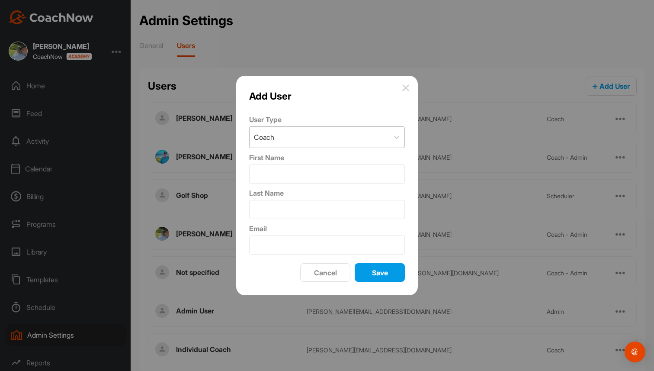
click at [303, 132] on div "Coach" at bounding box center [318, 137] width 139 height 21
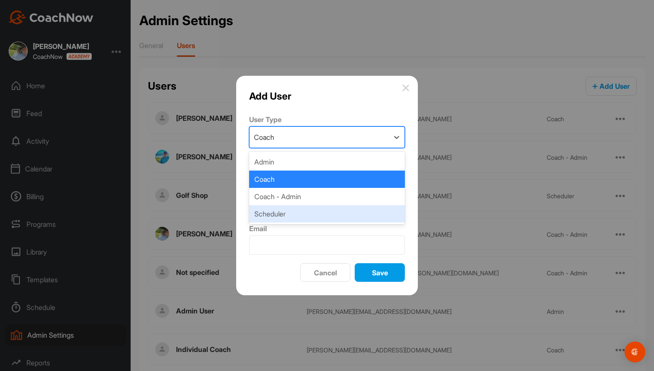
click at [301, 214] on div "Scheduler" at bounding box center [327, 213] width 156 height 17
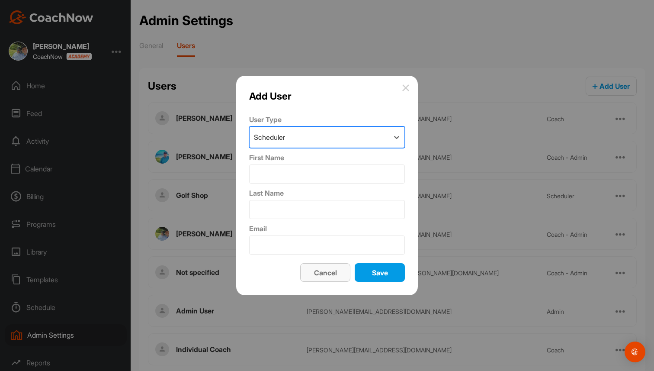
click at [332, 271] on span "Cancel" at bounding box center [325, 272] width 23 height 9
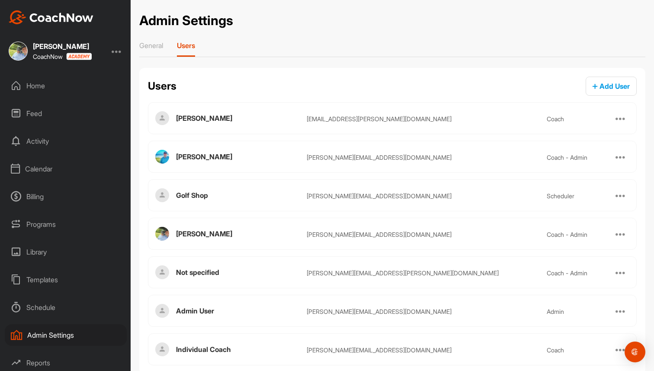
click at [117, 48] on div at bounding box center [117, 51] width 10 height 10
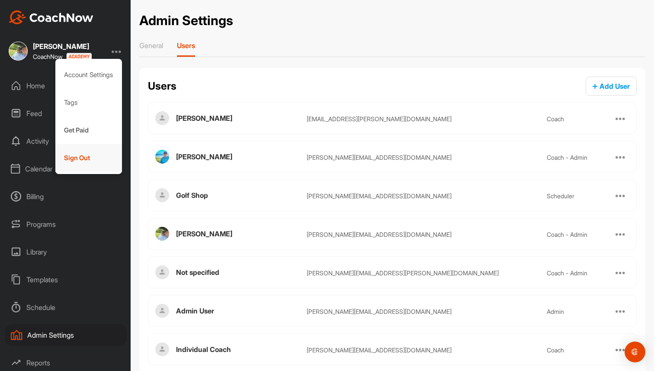
click at [92, 160] on div "Sign Out" at bounding box center [88, 158] width 67 height 28
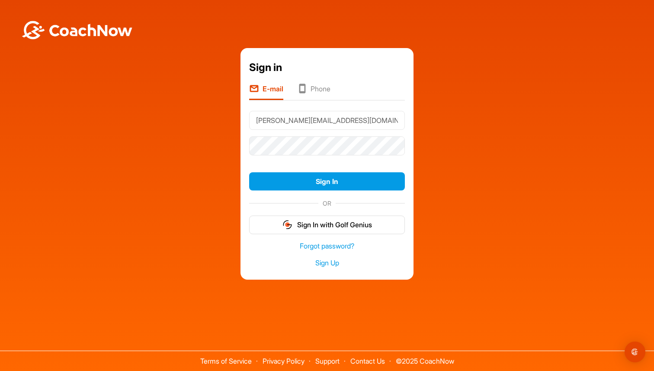
click at [325, 118] on input "[PERSON_NAME][EMAIL_ADDRESS][DOMAIN_NAME]" at bounding box center [327, 120] width 156 height 19
type input "[PERSON_NAME][EMAIL_ADDRESS][DOMAIN_NAME]"
click at [352, 182] on button "Sign In" at bounding box center [327, 181] width 156 height 19
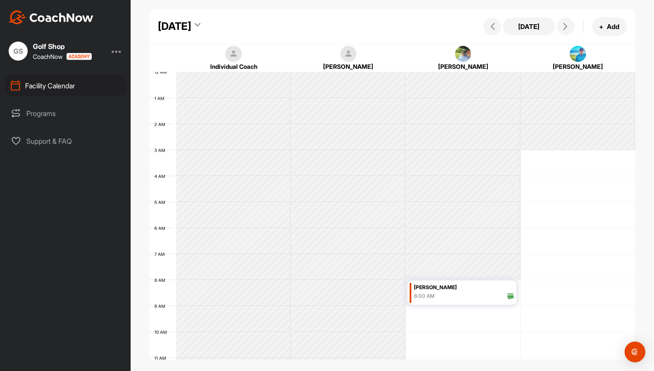
scroll to position [150, 0]
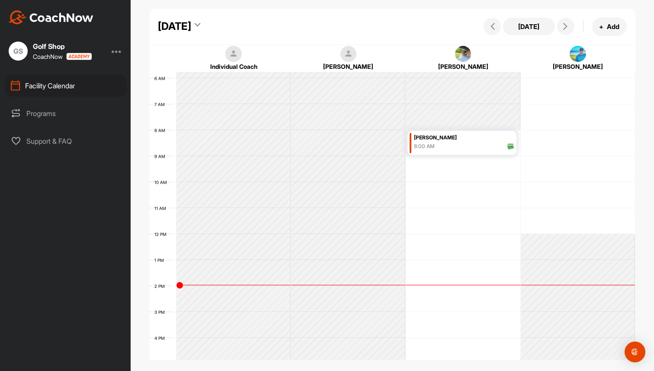
click at [191, 23] on div "[DATE]" at bounding box center [174, 27] width 33 height 16
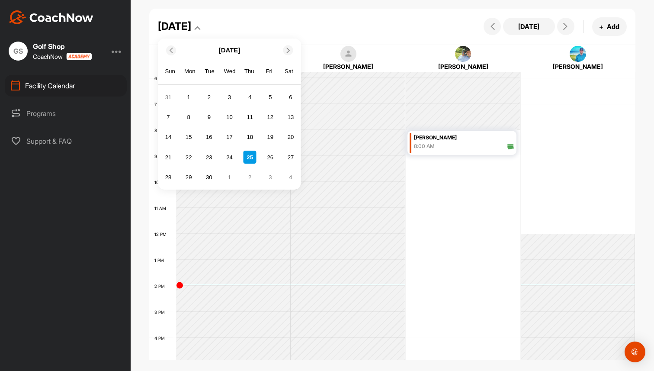
click at [287, 49] on icon at bounding box center [288, 50] width 6 height 6
click at [230, 93] on div "1" at bounding box center [229, 97] width 13 height 13
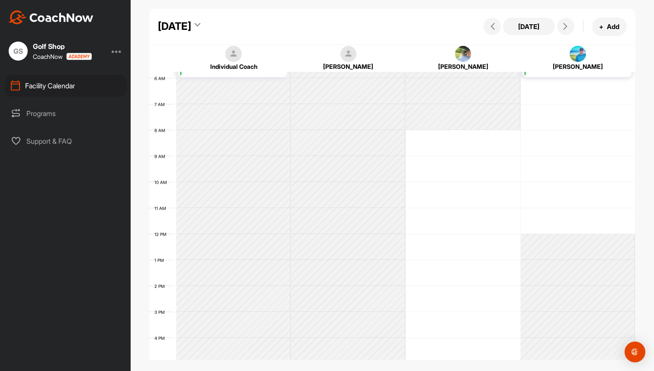
click at [450, 138] on div "12 AM 1 AM 2 AM 3 AM 4 AM 5 AM 6 AM 7 AM 8 AM 9 AM 10 AM 11 AM 12 PM 1 PM 2 PM …" at bounding box center [392, 233] width 486 height 623
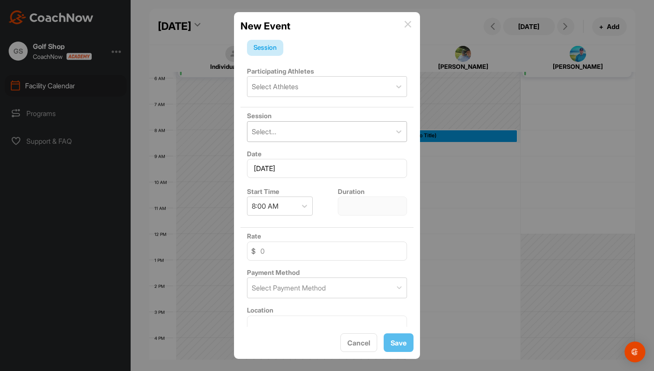
click at [322, 129] on div "Select..." at bounding box center [319, 132] width 144 height 20
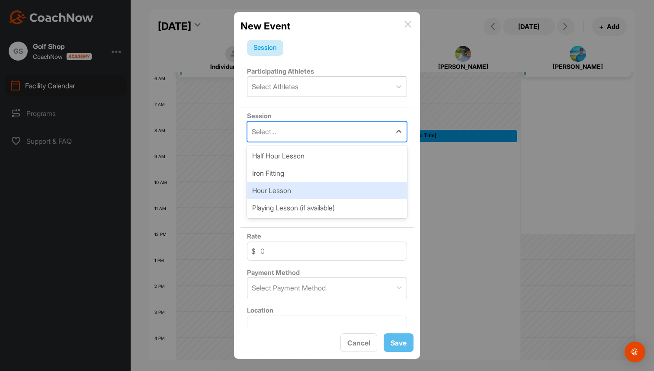
click at [308, 192] on div "Hour Lesson" at bounding box center [327, 190] width 160 height 17
type input "60 mins"
type input "120"
type input "Driving Range"
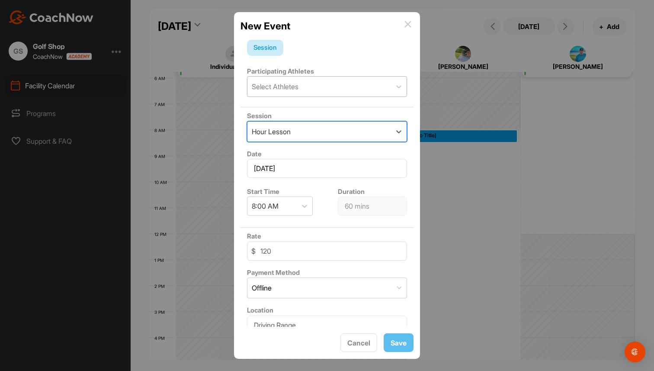
click at [318, 89] on div "Select Athletes" at bounding box center [319, 87] width 144 height 20
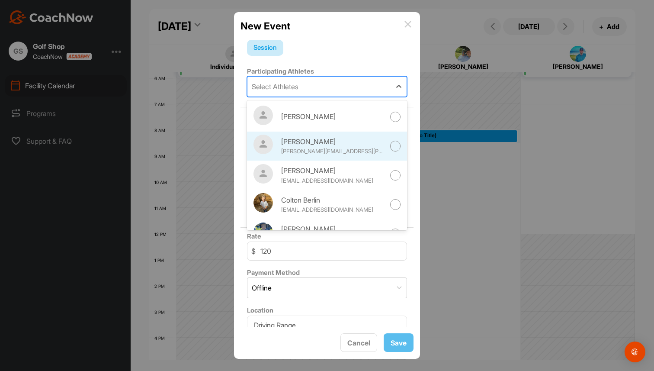
click at [316, 145] on div "Josh Allen" at bounding box center [333, 141] width 104 height 10
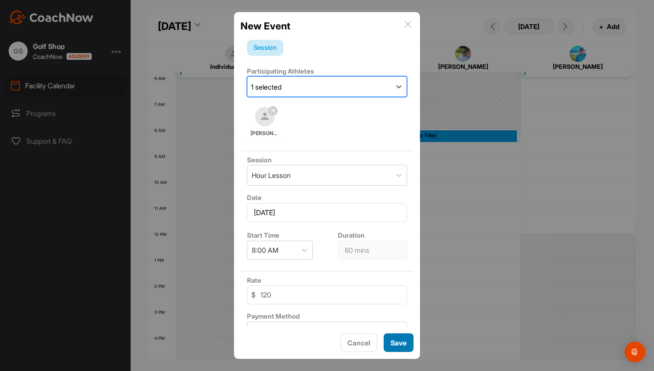
click at [405, 340] on span "Save" at bounding box center [398, 342] width 16 height 9
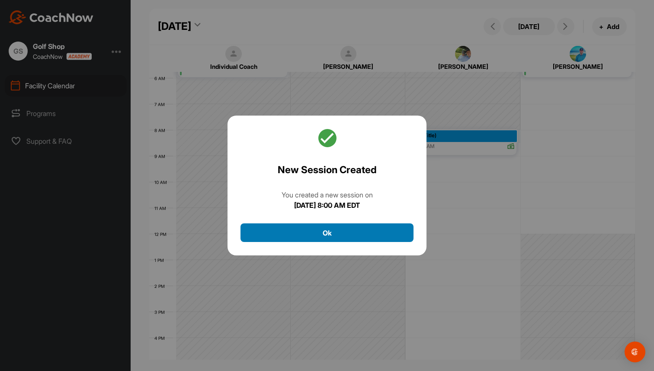
click at [361, 239] on button "Ok" at bounding box center [326, 232] width 173 height 19
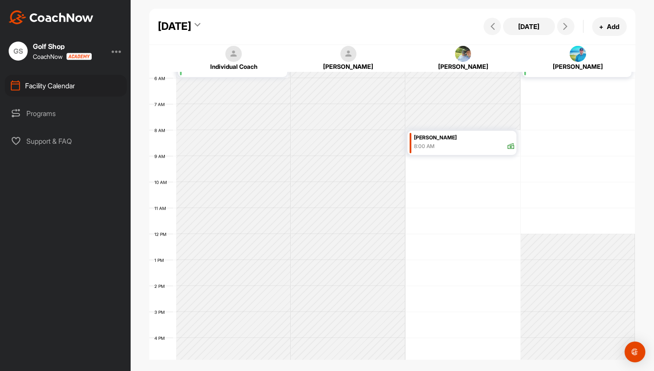
click at [57, 109] on div "Programs" at bounding box center [66, 113] width 122 height 22
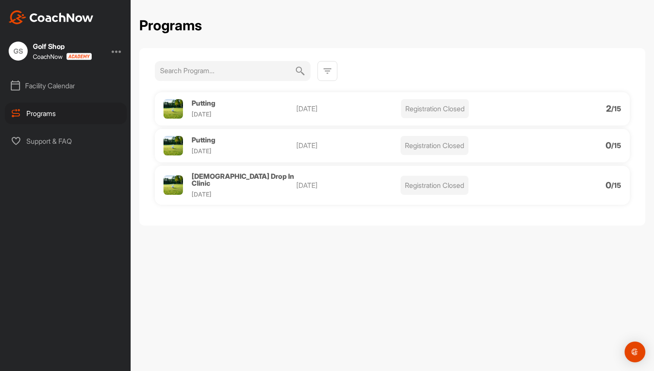
click at [118, 52] on div at bounding box center [117, 51] width 10 height 10
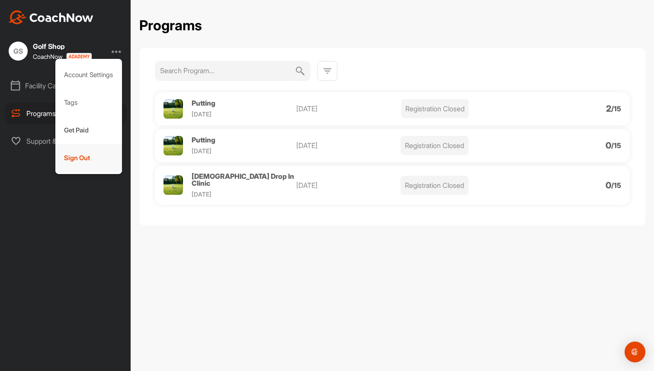
click at [85, 160] on div "Sign Out" at bounding box center [88, 158] width 67 height 28
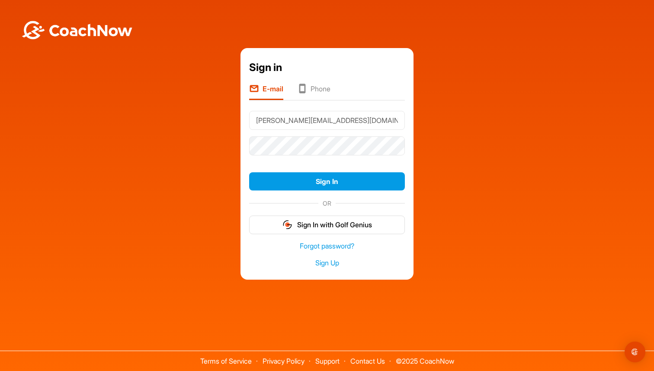
click at [301, 123] on input "brad+scheduler@golfgenius.com" at bounding box center [327, 120] width 156 height 19
type input "[PERSON_NAME][EMAIL_ADDRESS][DOMAIN_NAME]"
click at [361, 178] on button "Sign In" at bounding box center [327, 181] width 156 height 19
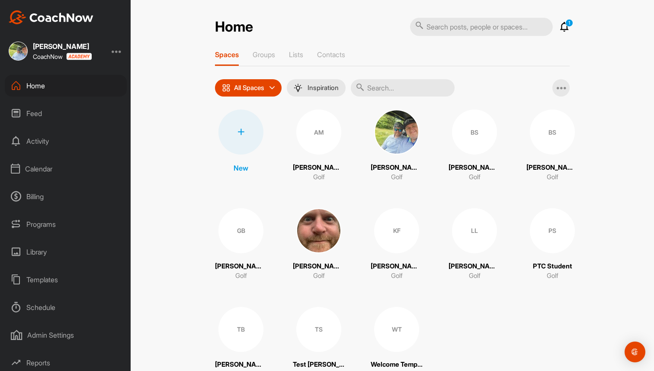
click at [45, 336] on div "Admin Settings" at bounding box center [66, 335] width 122 height 22
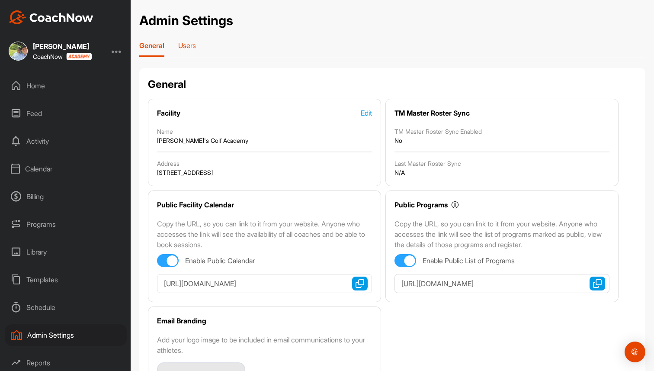
click at [189, 45] on p "Users" at bounding box center [187, 45] width 18 height 9
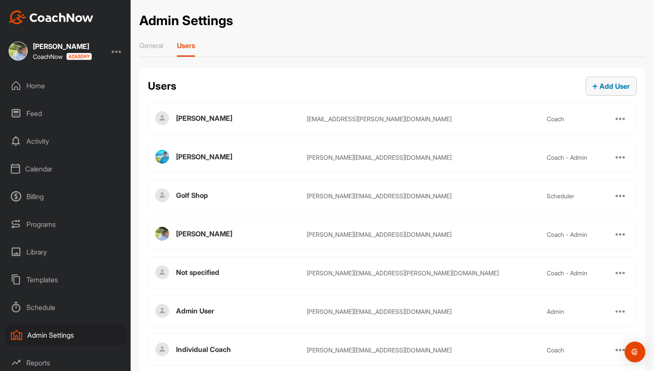
click at [601, 87] on span "Add User" at bounding box center [610, 86] width 37 height 9
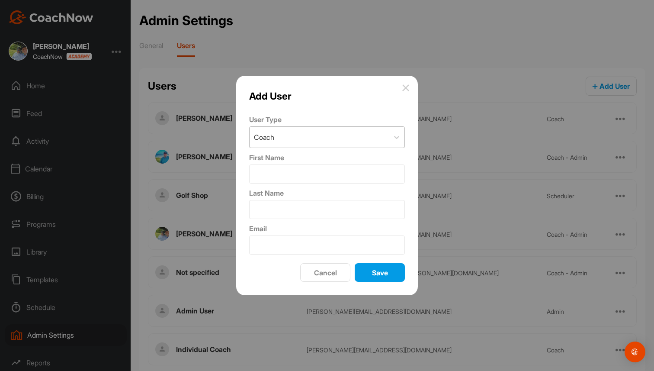
click at [321, 137] on div "Coach" at bounding box center [318, 137] width 139 height 21
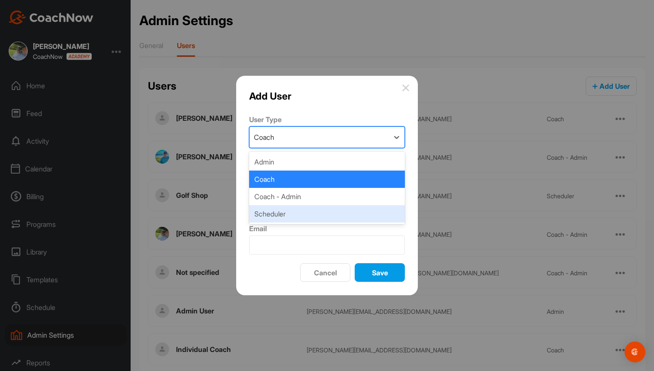
click at [313, 207] on div "Scheduler" at bounding box center [327, 213] width 156 height 17
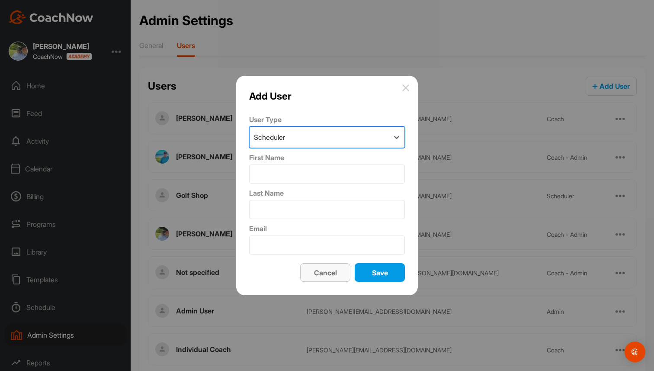
click at [337, 273] on div "Cancel" at bounding box center [325, 272] width 36 height 10
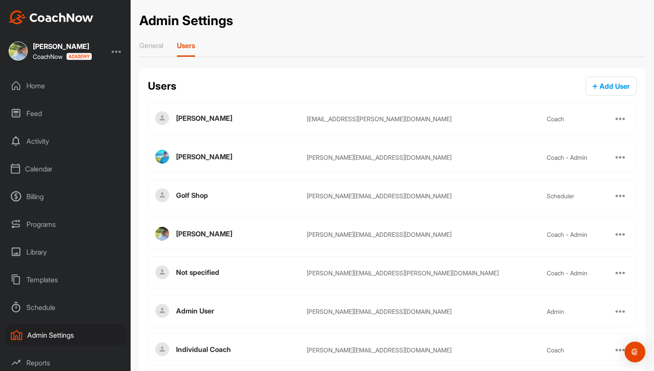
scroll to position [30, 0]
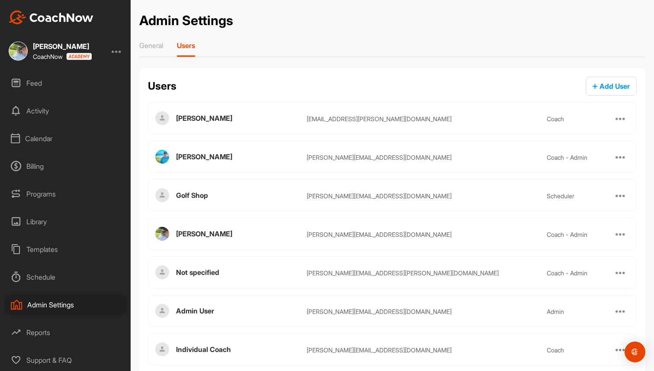
click at [48, 331] on div "Reports" at bounding box center [66, 332] width 122 height 22
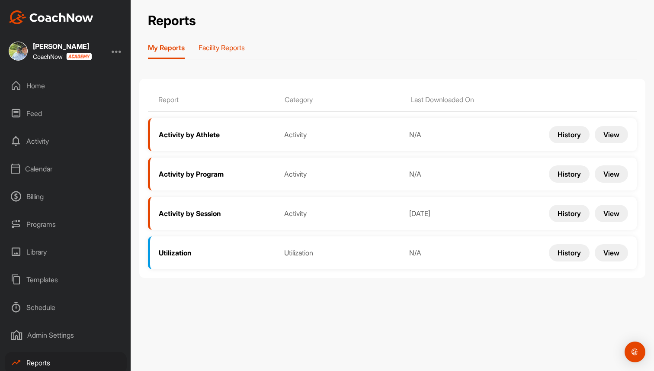
click at [228, 47] on p "Facility Reports" at bounding box center [221, 47] width 46 height 9
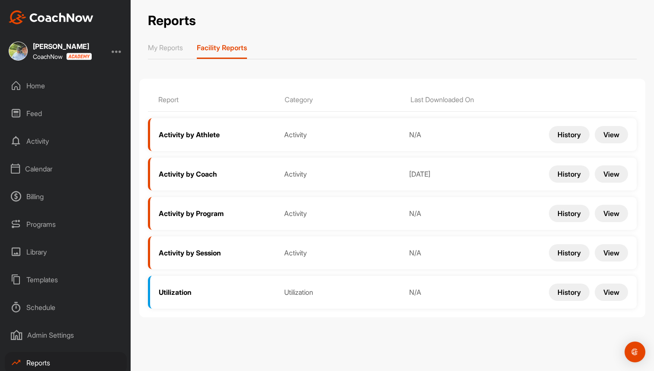
click at [612, 174] on button "View" at bounding box center [611, 173] width 33 height 17
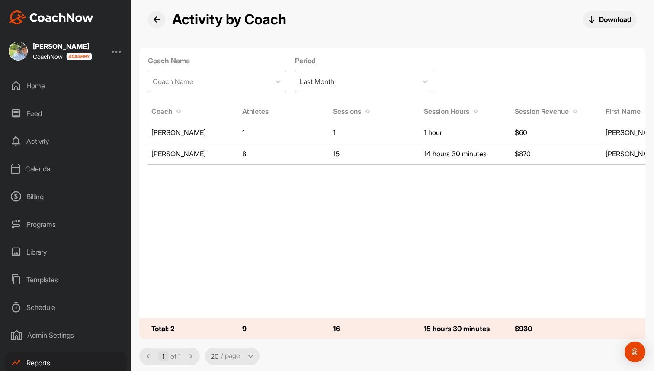
click at [47, 86] on div "Home" at bounding box center [66, 86] width 122 height 22
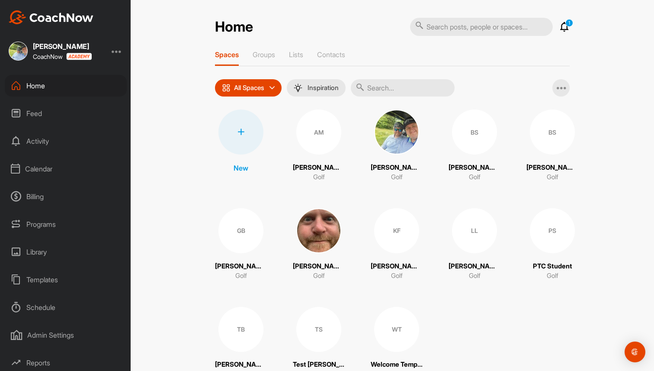
click at [183, 22] on div "Home 1 Notifications Invitations This Month WT Welcome T. joined space 3 w • We…" at bounding box center [392, 185] width 523 height 371
click at [117, 50] on div at bounding box center [117, 51] width 10 height 10
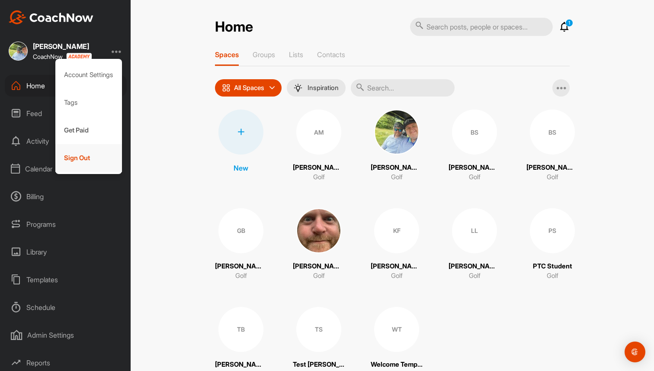
click at [89, 161] on div "Sign Out" at bounding box center [88, 158] width 67 height 28
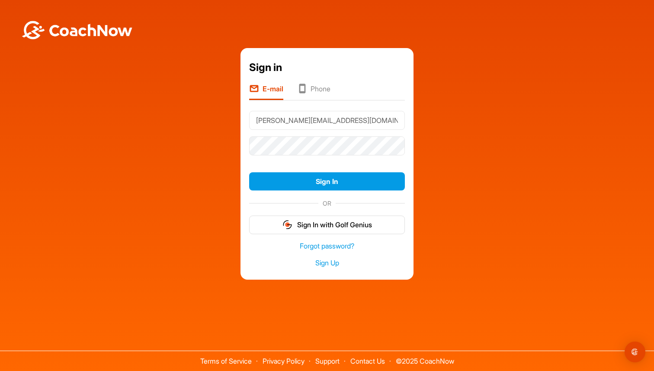
click at [302, 125] on input "[PERSON_NAME][EMAIL_ADDRESS][DOMAIN_NAME]" at bounding box center [327, 120] width 156 height 19
type input "brad+greyson@golfgenius.com"
click at [366, 186] on button "Sign In" at bounding box center [327, 181] width 156 height 19
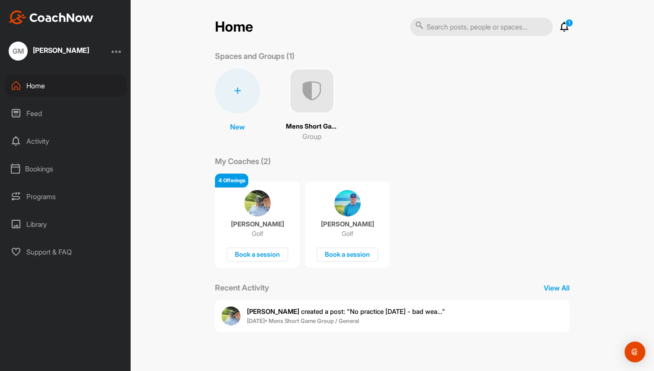
click at [237, 198] on div "[PERSON_NAME] Golf Book a session" at bounding box center [257, 224] width 85 height 86
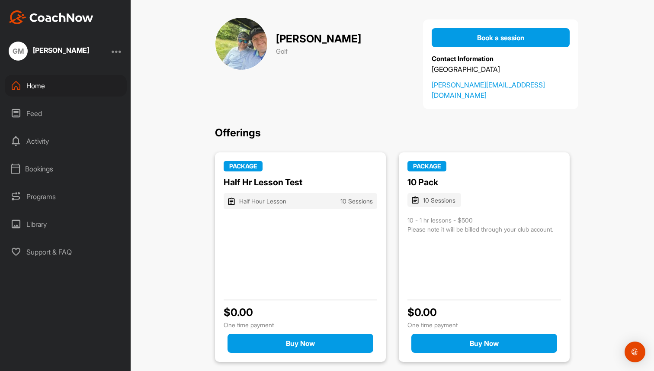
click at [30, 109] on div "Feed" at bounding box center [66, 113] width 122 height 22
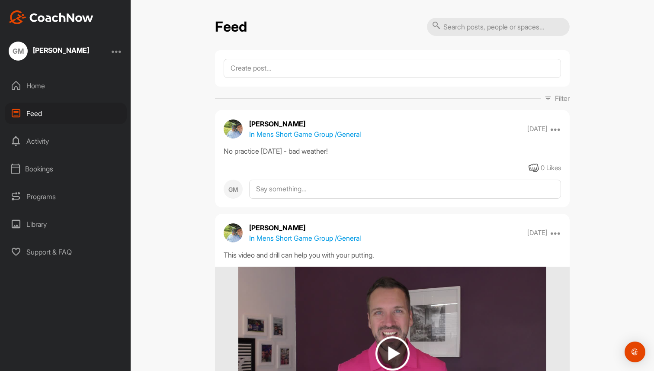
click at [115, 49] on div at bounding box center [117, 51] width 10 height 10
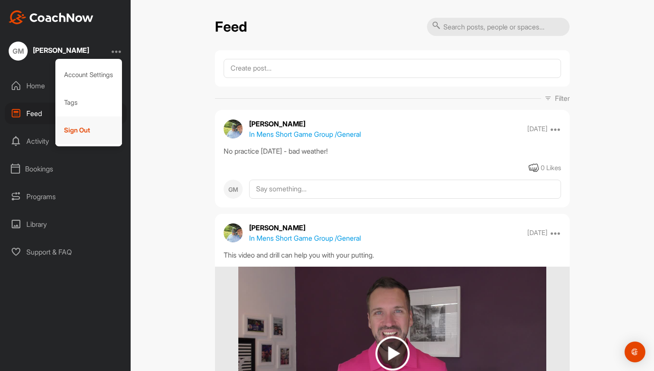
click at [70, 140] on div "Sign Out" at bounding box center [88, 130] width 67 height 28
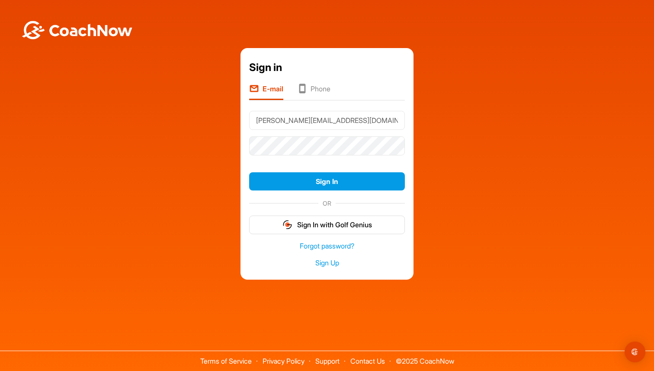
click at [306, 121] on input "[PERSON_NAME][EMAIL_ADDRESS][DOMAIN_NAME]" at bounding box center [327, 120] width 156 height 19
type input "[PERSON_NAME][EMAIL_ADDRESS][DOMAIN_NAME]"
click at [353, 173] on button "Sign In" at bounding box center [327, 181] width 156 height 19
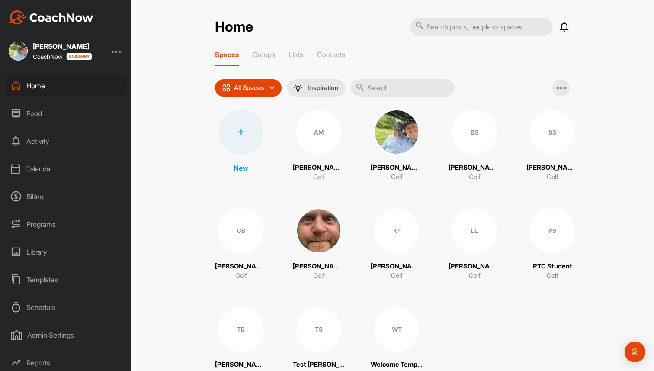
click at [150, 157] on div "Home Notifications Invitations This Month WT Welcome T. joined space 3 w • Welc…" at bounding box center [392, 185] width 523 height 371
click at [157, 120] on div "Home Notifications Invitations This Month WT Welcome T. joined space 3 w • Welc…" at bounding box center [392, 185] width 523 height 371
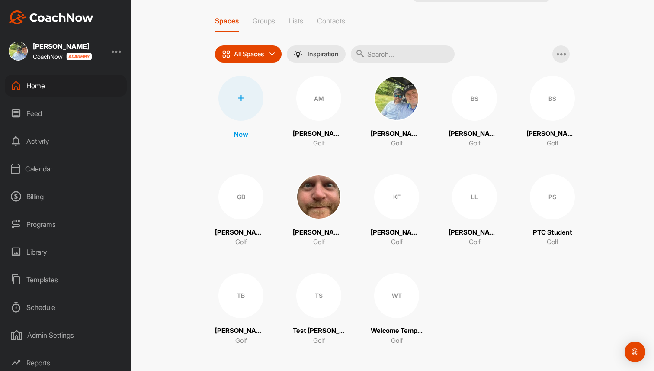
scroll to position [37, 0]
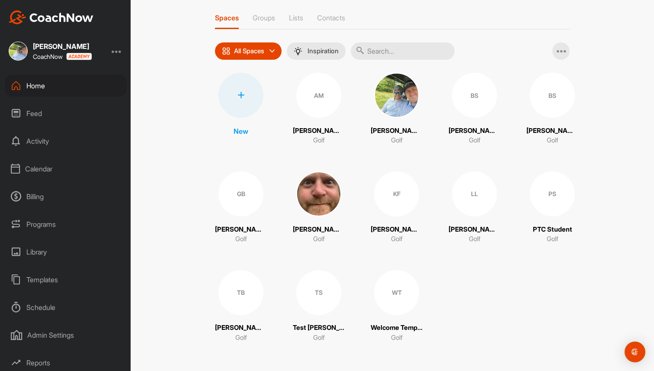
click at [311, 297] on div "TS" at bounding box center [318, 292] width 45 height 45
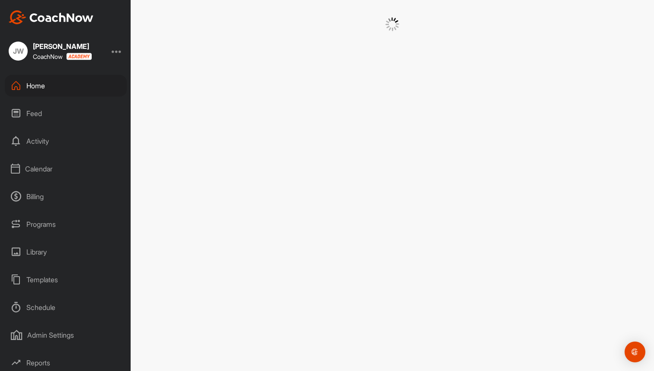
click at [118, 49] on div at bounding box center [117, 51] width 10 height 10
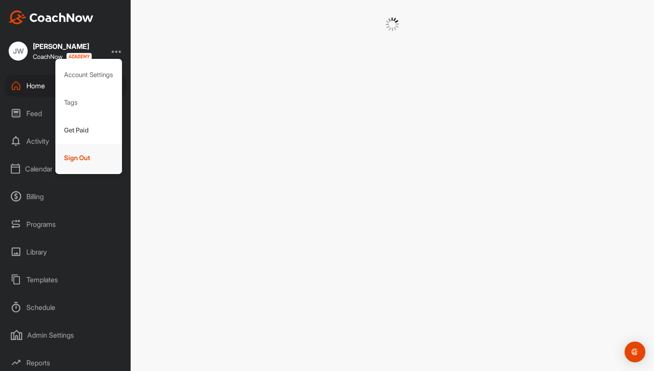
click at [91, 170] on div "Sign Out" at bounding box center [88, 158] width 67 height 28
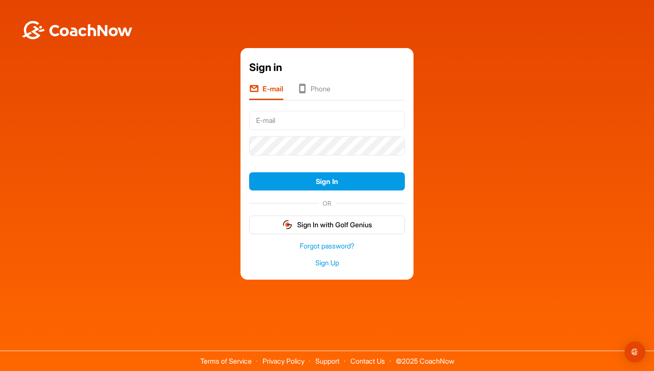
type input "[PERSON_NAME][EMAIL_ADDRESS][DOMAIN_NAME]"
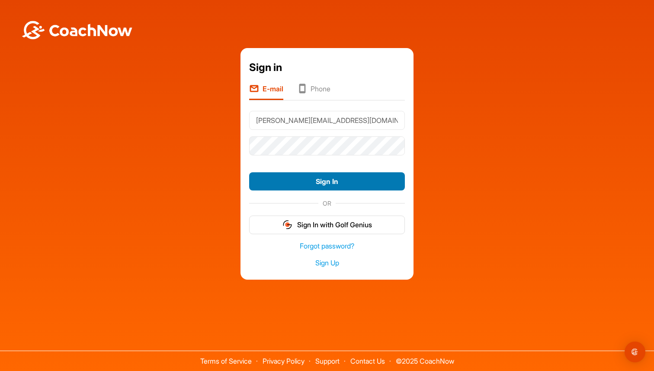
click at [307, 187] on button "Sign In" at bounding box center [327, 181] width 156 height 19
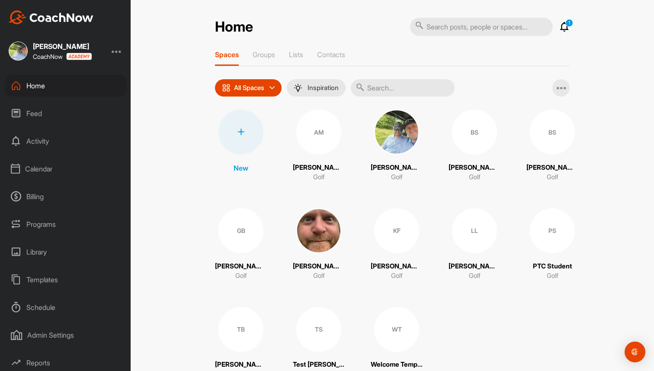
scroll to position [37, 0]
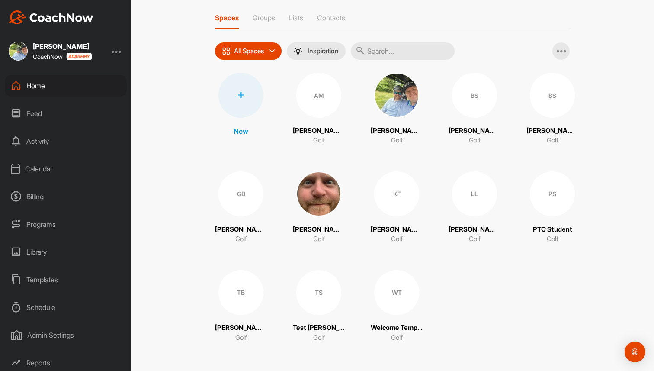
click at [321, 289] on div "TS" at bounding box center [318, 292] width 45 height 45
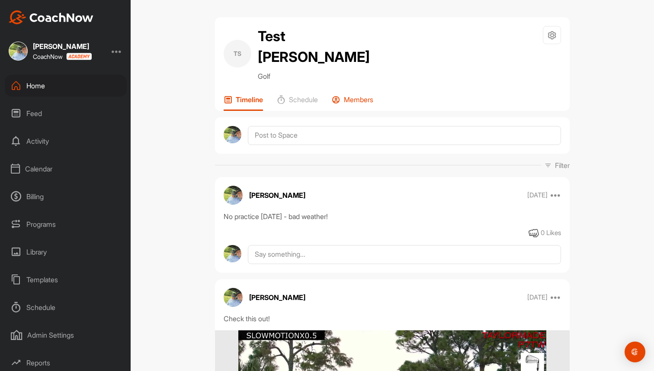
click at [368, 95] on p "Members" at bounding box center [358, 99] width 29 height 9
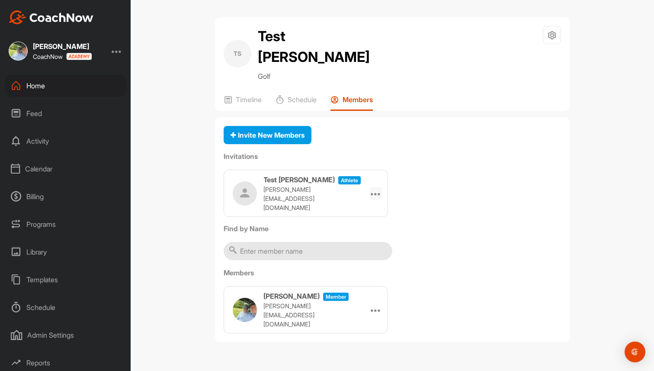
click at [374, 188] on icon at bounding box center [376, 193] width 10 height 10
click at [424, 170] on div "Test [PERSON_NAME] athlete [PERSON_NAME][EMAIL_ADDRESS][DOMAIN_NAME] Edit Re-se…" at bounding box center [392, 193] width 337 height 47
click at [80, 86] on div "Home" at bounding box center [66, 86] width 122 height 22
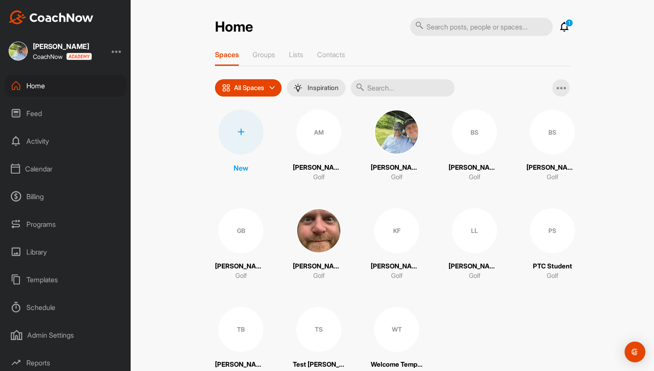
click at [47, 277] on div "Templates" at bounding box center [66, 280] width 122 height 22
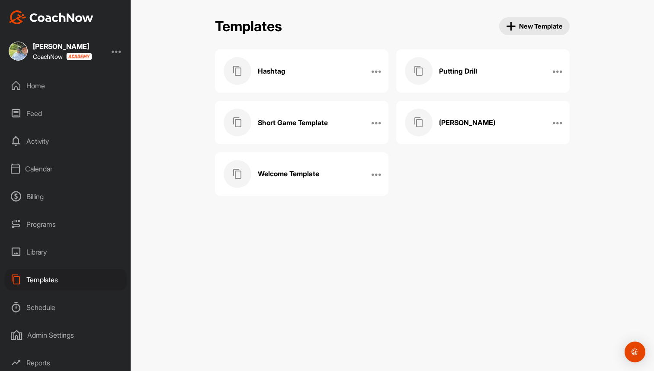
click at [269, 167] on div "Welcome Template" at bounding box center [293, 174] width 138 height 28
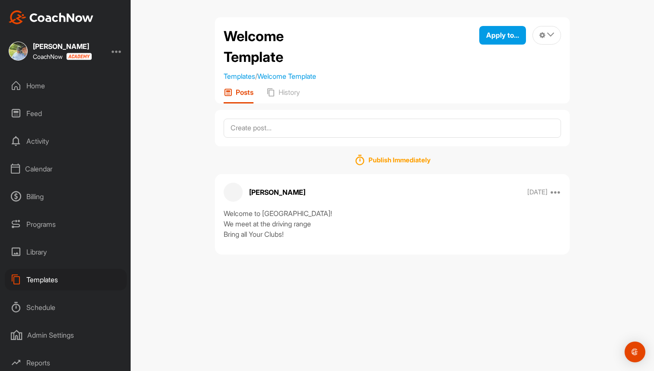
click at [63, 86] on div "Home" at bounding box center [66, 86] width 122 height 22
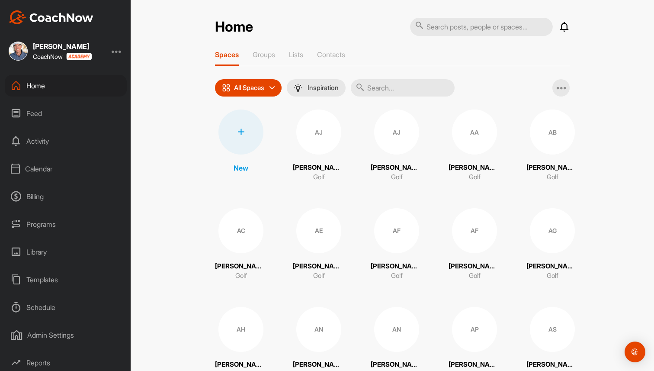
click at [118, 51] on div at bounding box center [117, 51] width 10 height 10
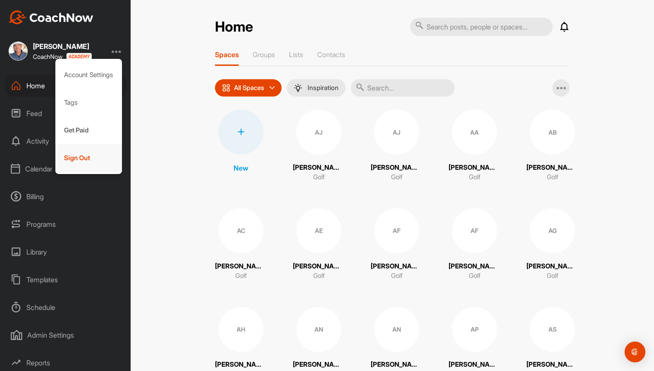
click at [82, 154] on div "Sign Out" at bounding box center [88, 158] width 67 height 28
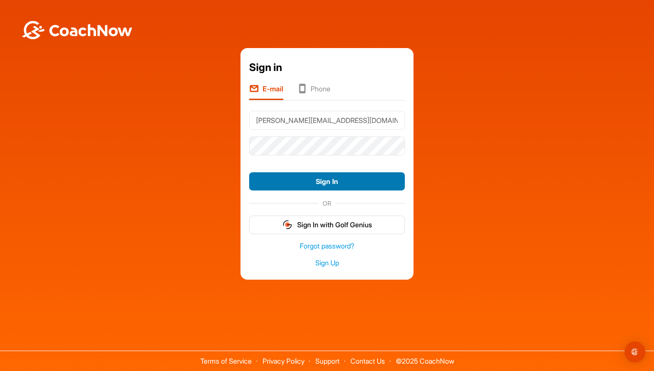
click at [312, 178] on button "Sign In" at bounding box center [327, 181] width 156 height 19
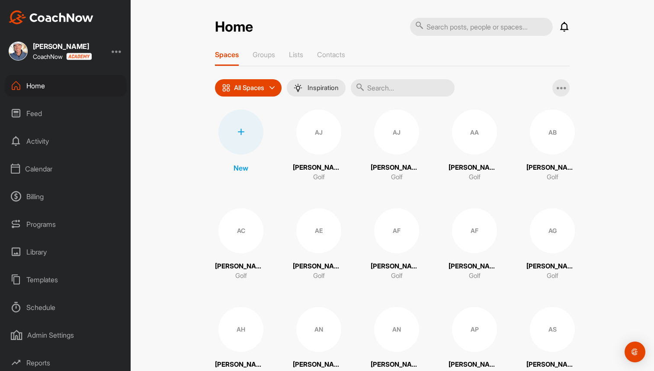
click at [53, 282] on div "Templates" at bounding box center [66, 280] width 122 height 22
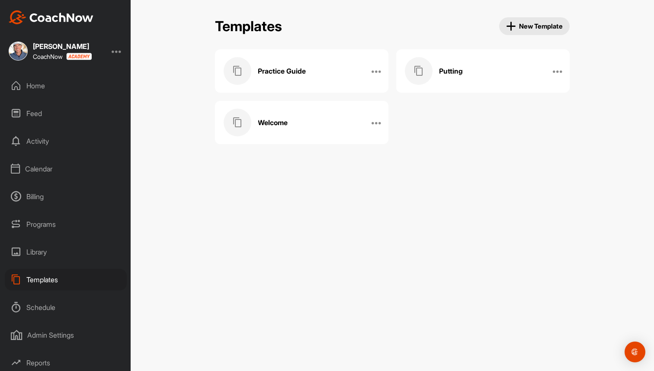
click at [318, 130] on div "Welcome" at bounding box center [293, 123] width 138 height 28
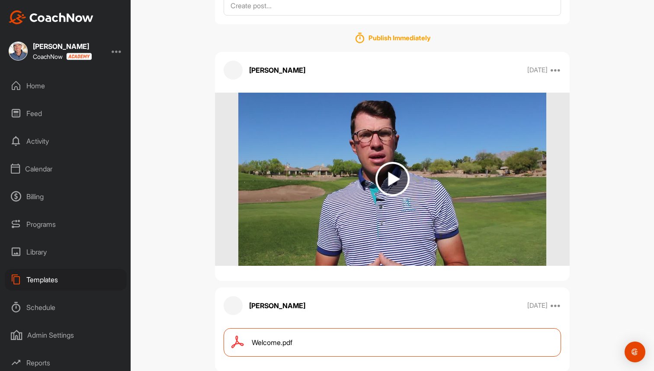
scroll to position [122, 0]
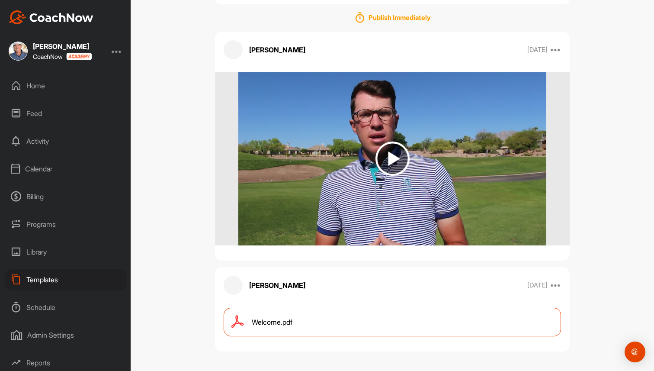
click at [400, 161] on img at bounding box center [392, 158] width 34 height 34
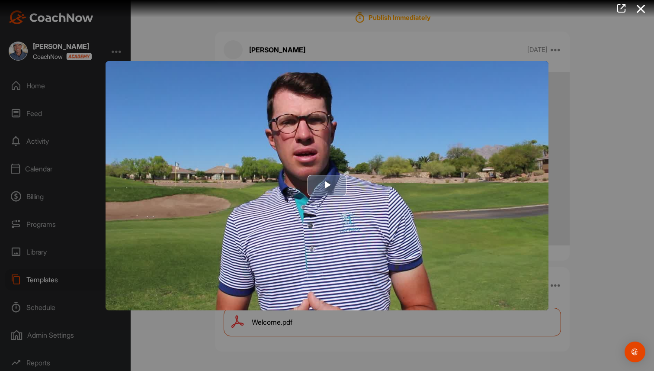
click at [327, 185] on span "Video Player" at bounding box center [327, 185] width 0 height 0
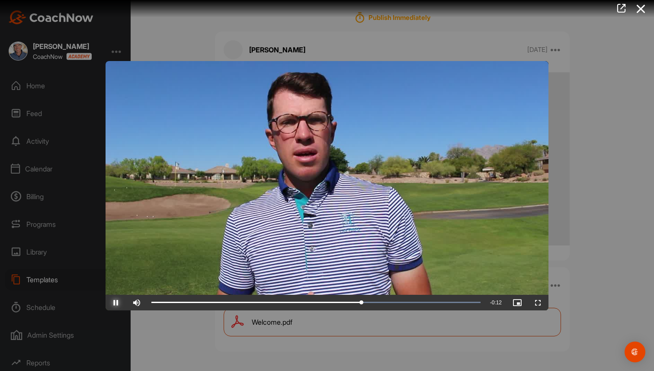
click at [112, 302] on span "Video Player" at bounding box center [116, 302] width 21 height 0
click at [640, 10] on icon at bounding box center [641, 9] width 20 height 16
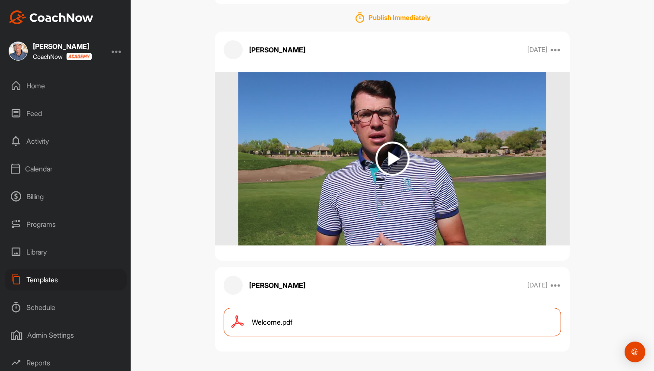
click at [377, 316] on div "Welcome.pdf" at bounding box center [392, 321] width 337 height 29
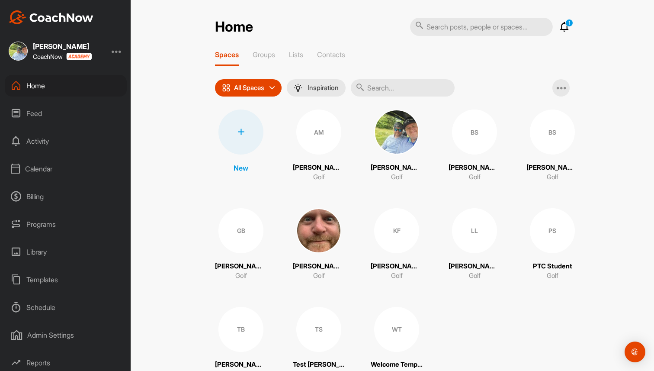
click at [48, 171] on div "Calendar" at bounding box center [66, 169] width 122 height 22
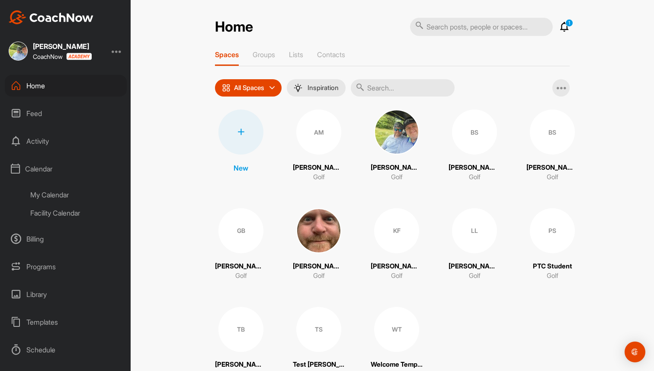
click at [50, 197] on div "My Calendar" at bounding box center [75, 194] width 102 height 18
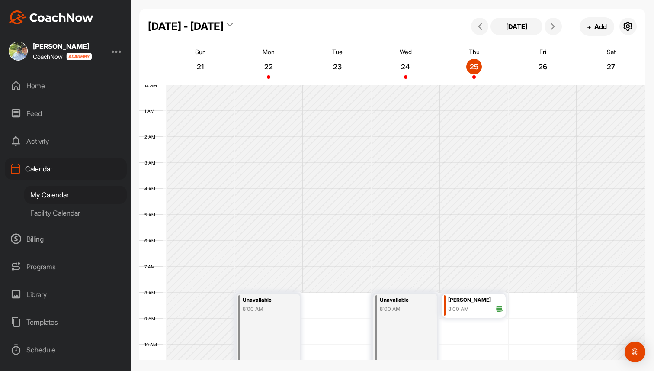
scroll to position [150, 0]
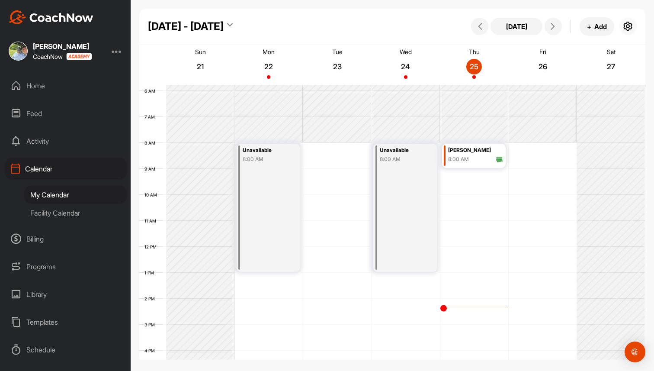
click at [631, 27] on icon "button" at bounding box center [628, 26] width 10 height 10
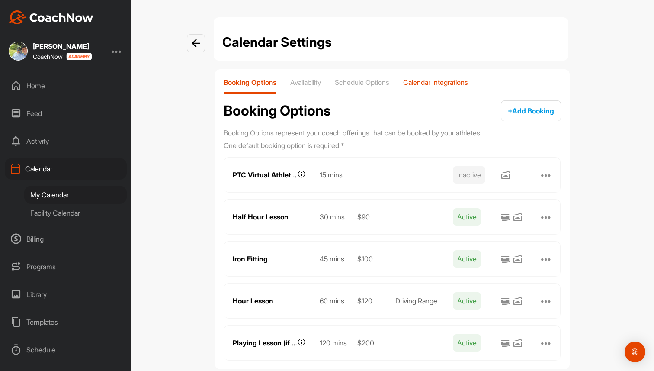
click at [457, 80] on p "Calendar Integrations" at bounding box center [435, 82] width 65 height 9
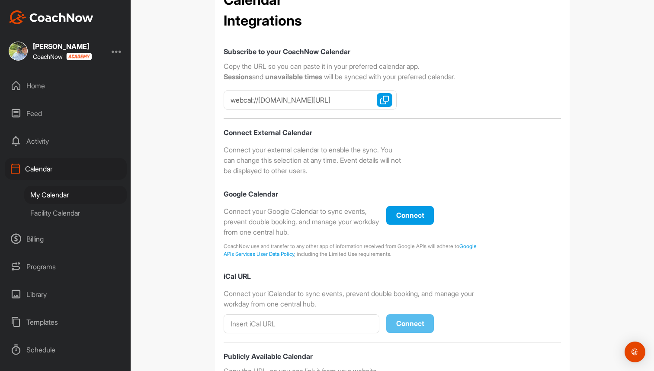
scroll to position [208, 0]
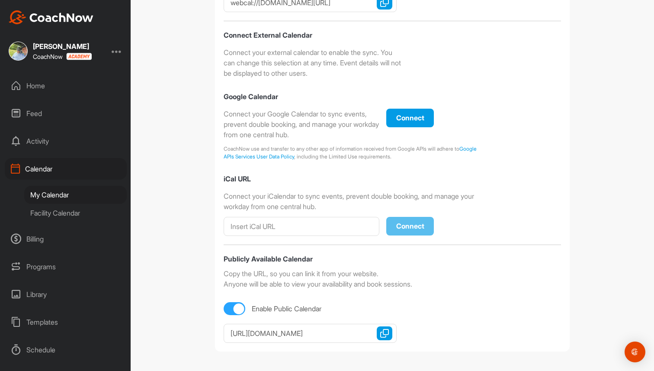
click at [56, 262] on div "Programs" at bounding box center [66, 267] width 122 height 22
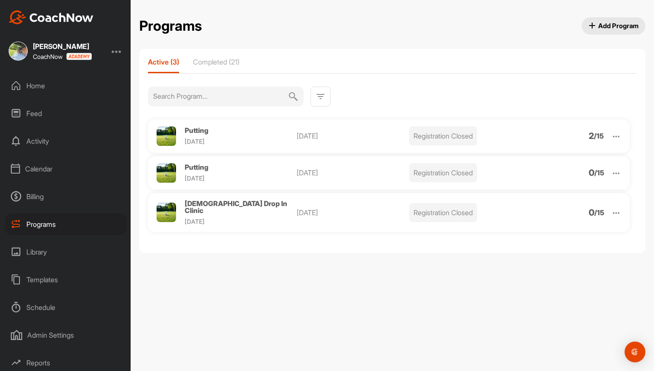
click at [50, 329] on div "Admin Settings" at bounding box center [66, 335] width 122 height 22
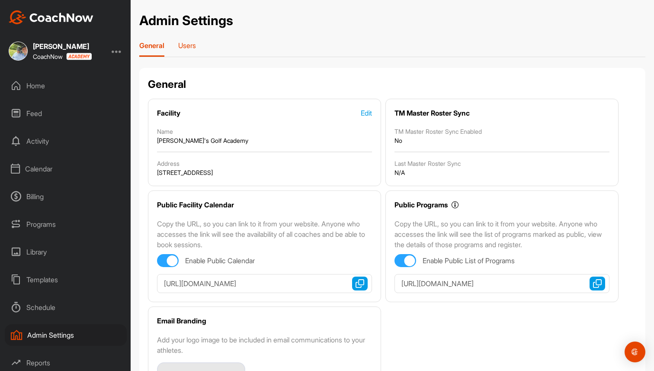
click at [185, 41] on p "Users" at bounding box center [187, 45] width 18 height 9
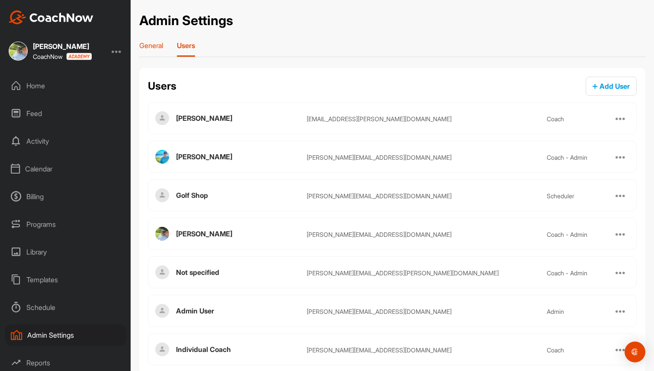
click at [155, 43] on p "General" at bounding box center [151, 45] width 24 height 9
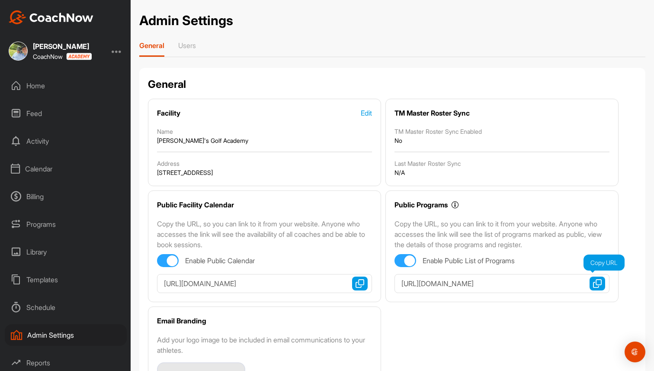
click at [600, 283] on img "button" at bounding box center [597, 283] width 9 height 9
click at [42, 86] on div "Home" at bounding box center [66, 86] width 122 height 22
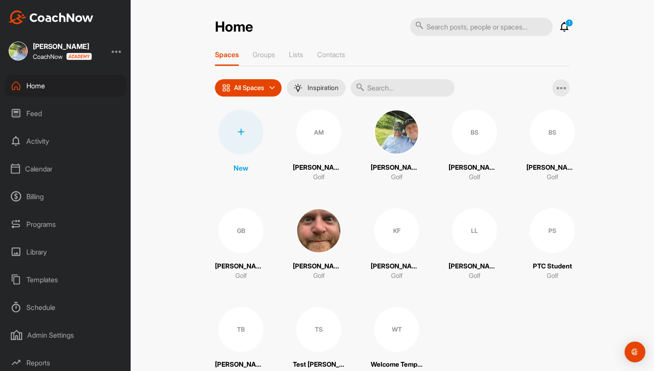
click at [91, 83] on div "Home" at bounding box center [66, 86] width 122 height 22
